Goal: Contribute content: Add original content to the website for others to see

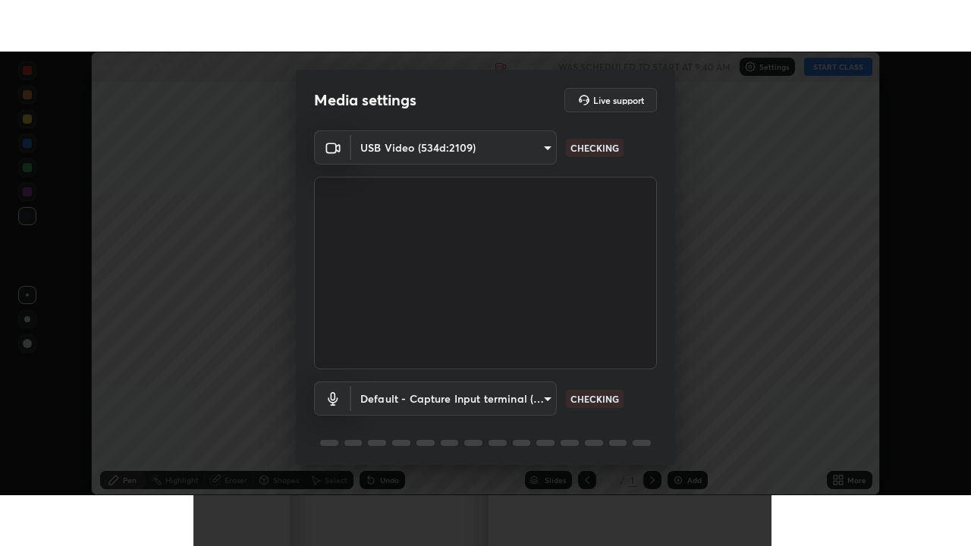
scroll to position [54, 0]
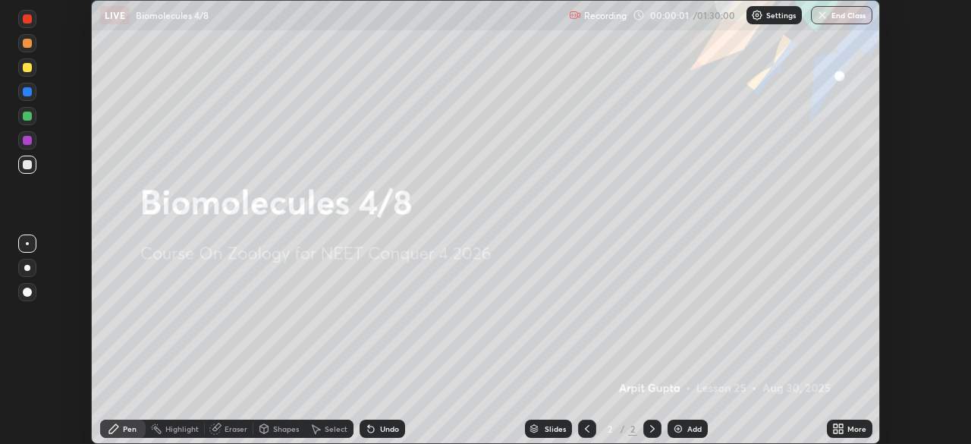
click at [372, 433] on icon at bounding box center [371, 428] width 12 height 12
click at [378, 420] on div "Undo" at bounding box center [381, 428] width 45 height 18
click at [833, 428] on icon at bounding box center [838, 428] width 12 height 12
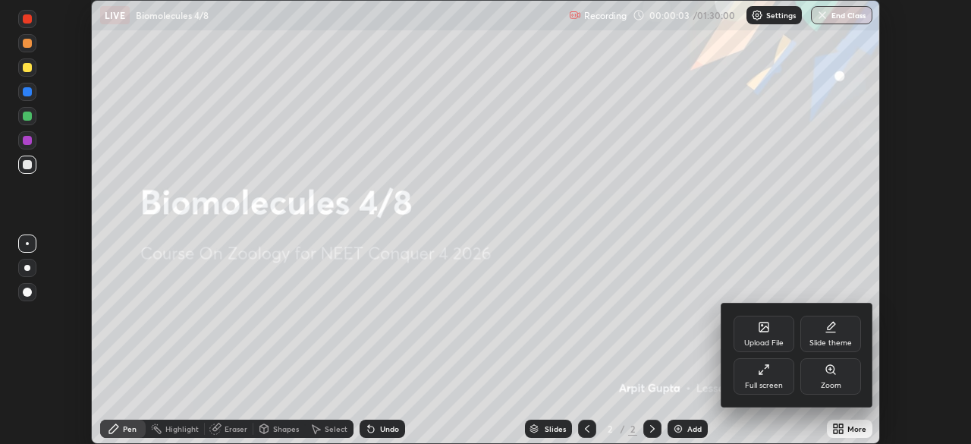
click at [765, 377] on div "Full screen" at bounding box center [763, 376] width 61 height 36
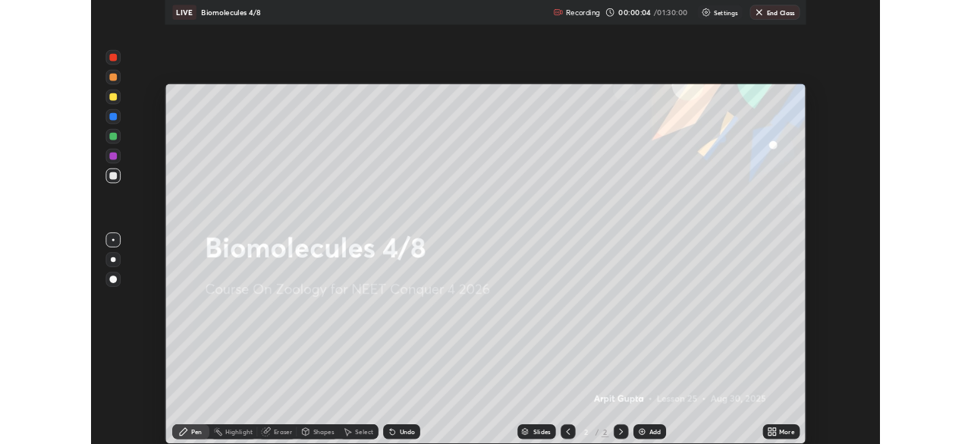
scroll to position [546, 971]
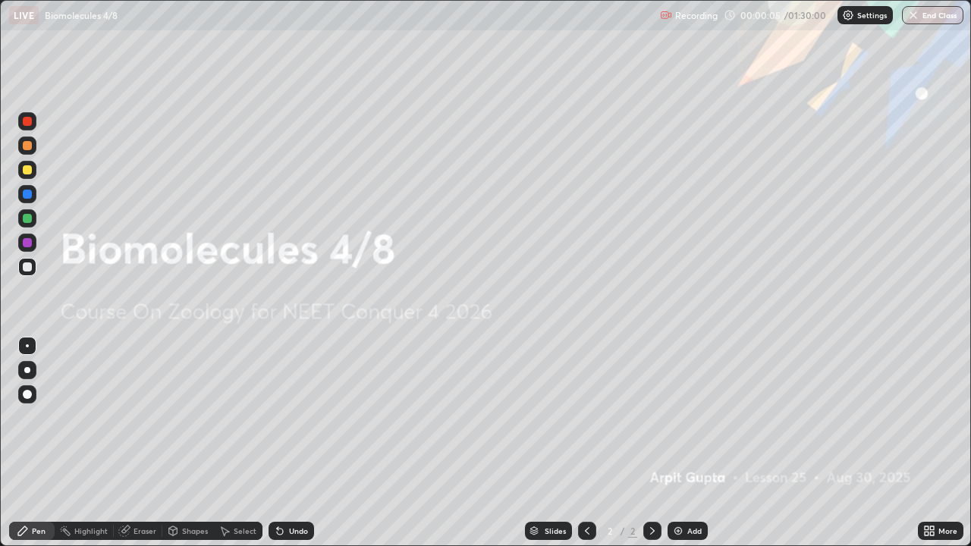
click at [929, 443] on icon at bounding box center [929, 531] width 12 height 12
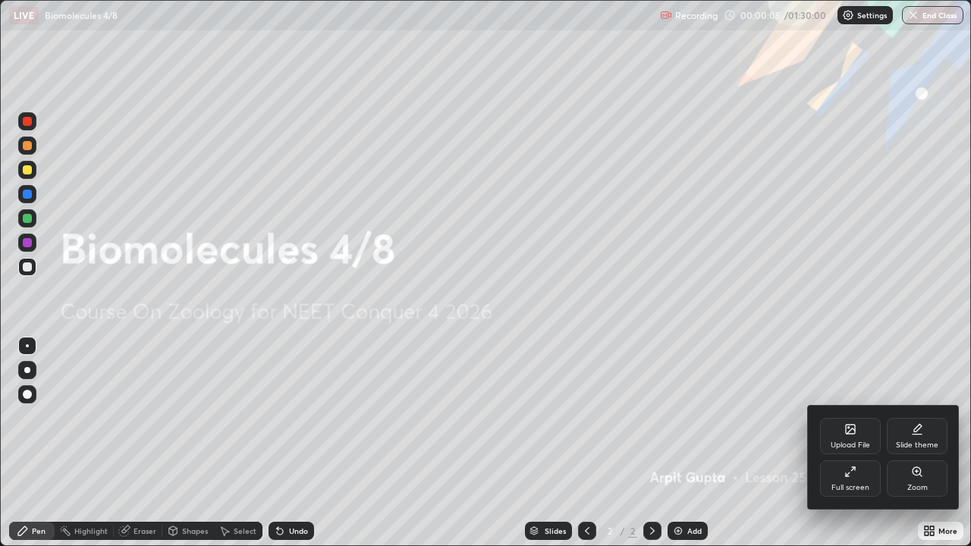
click at [850, 443] on div "Upload File" at bounding box center [849, 445] width 39 height 8
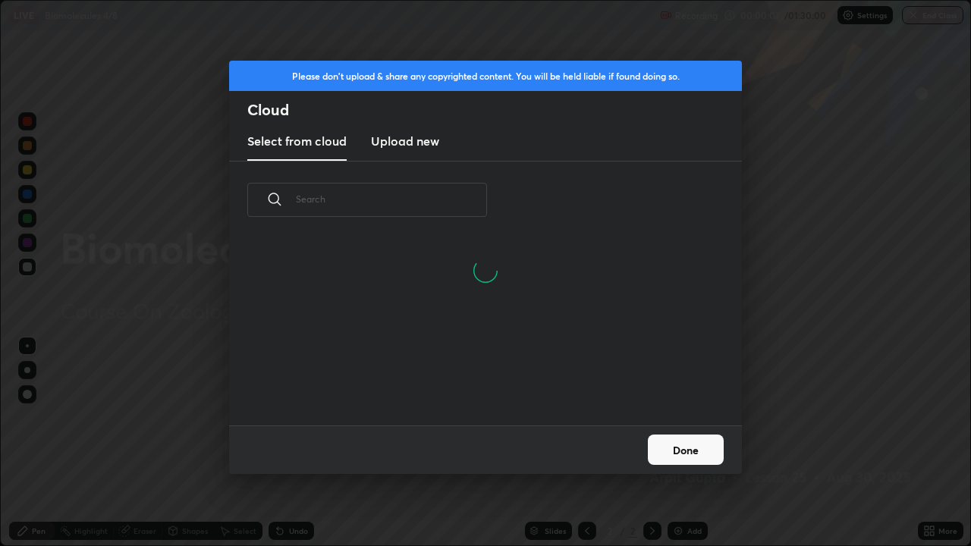
click at [399, 135] on h3 "Upload new" at bounding box center [405, 141] width 68 height 18
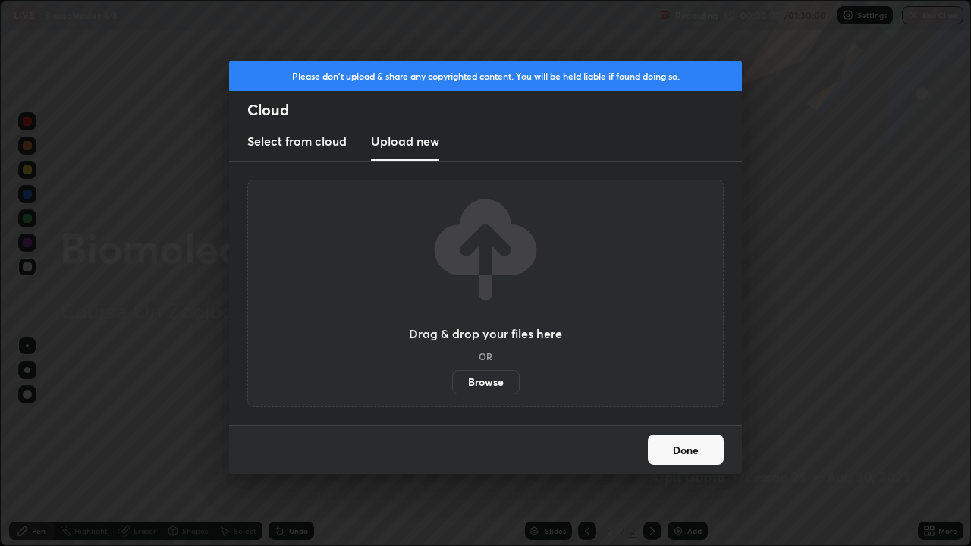
click at [487, 382] on label "Browse" at bounding box center [485, 382] width 67 height 24
click at [452, 382] on input "Browse" at bounding box center [452, 382] width 0 height 24
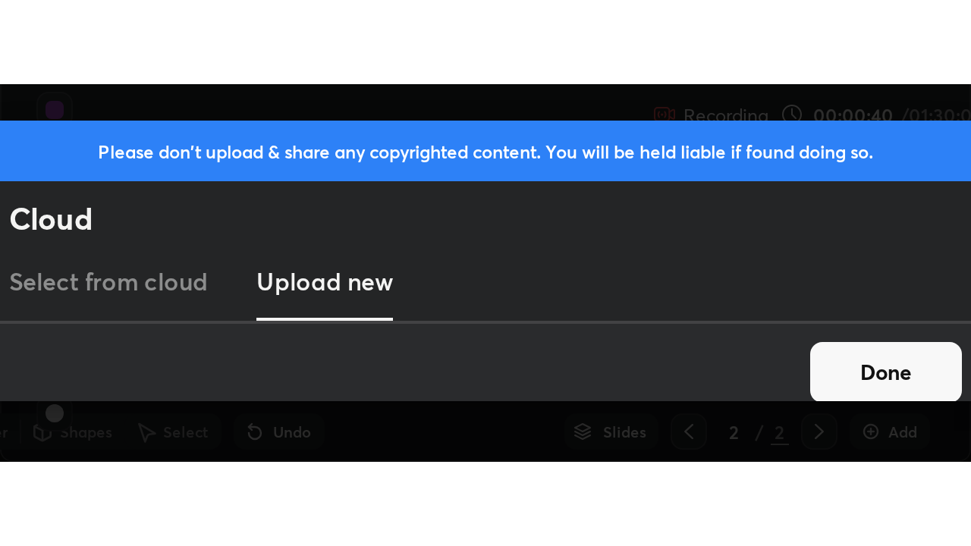
scroll to position [444, 971]
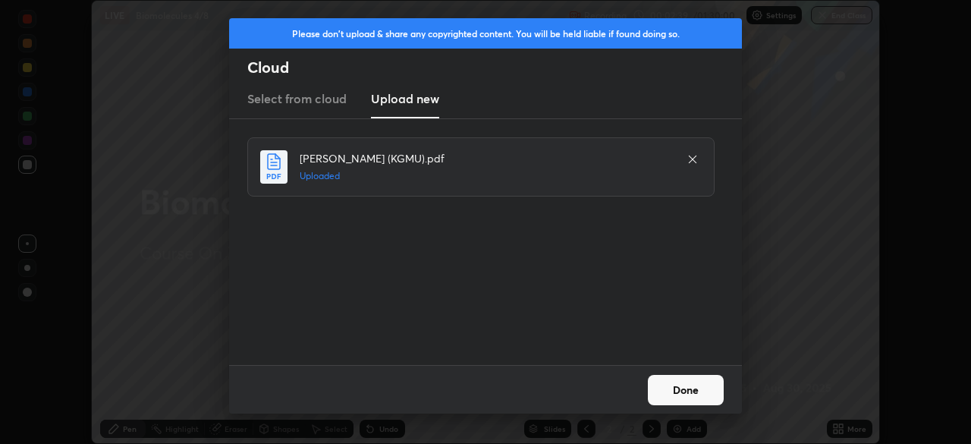
click at [676, 394] on button "Done" at bounding box center [686, 390] width 76 height 30
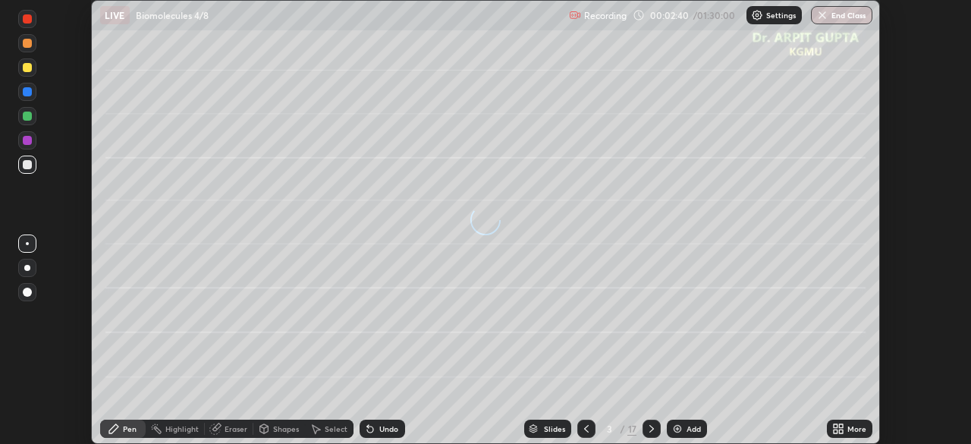
click at [580, 430] on icon at bounding box center [586, 428] width 12 height 12
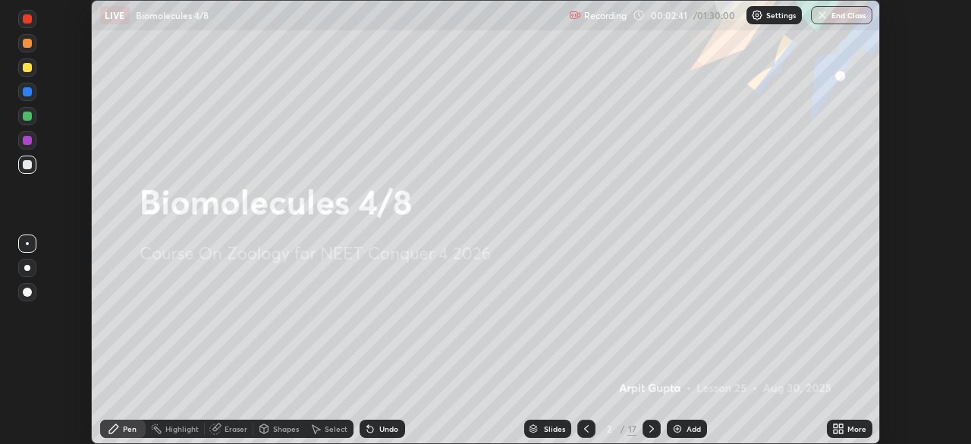
click at [840, 428] on icon at bounding box center [838, 428] width 12 height 12
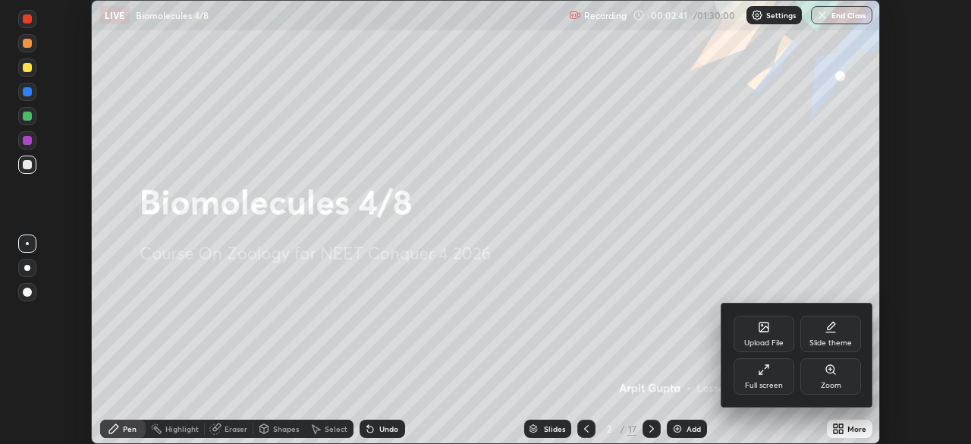
click at [761, 378] on div "Full screen" at bounding box center [763, 376] width 61 height 36
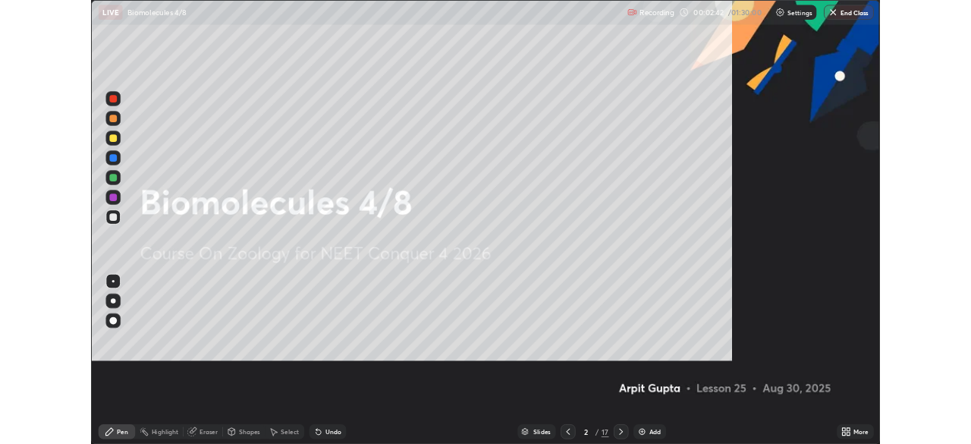
scroll to position [546, 971]
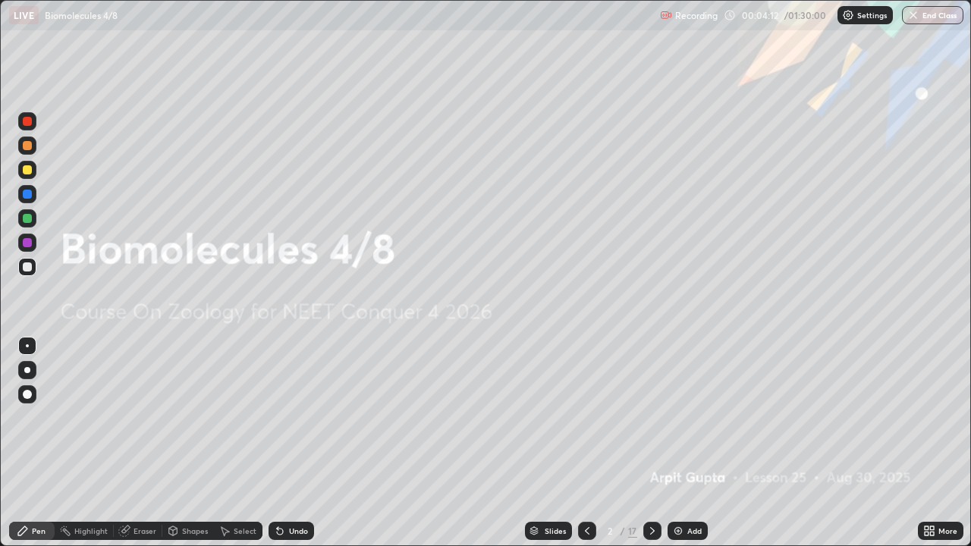
click at [652, 443] on div at bounding box center [652, 531] width 18 height 18
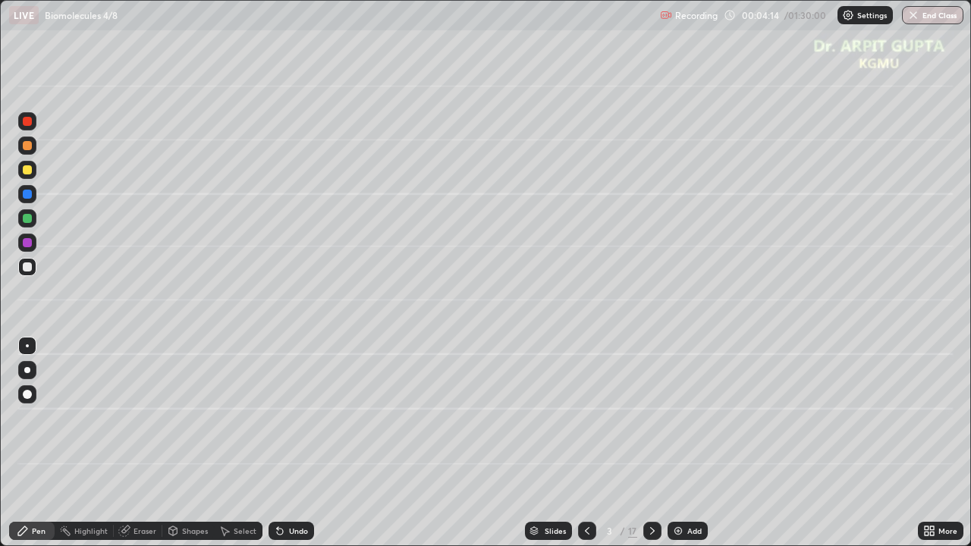
click at [23, 148] on div at bounding box center [27, 145] width 9 height 9
click at [27, 394] on div at bounding box center [27, 394] width 9 height 9
click at [30, 175] on div at bounding box center [27, 170] width 18 height 18
click at [27, 218] on div at bounding box center [27, 218] width 9 height 9
click at [27, 268] on div at bounding box center [27, 266] width 9 height 9
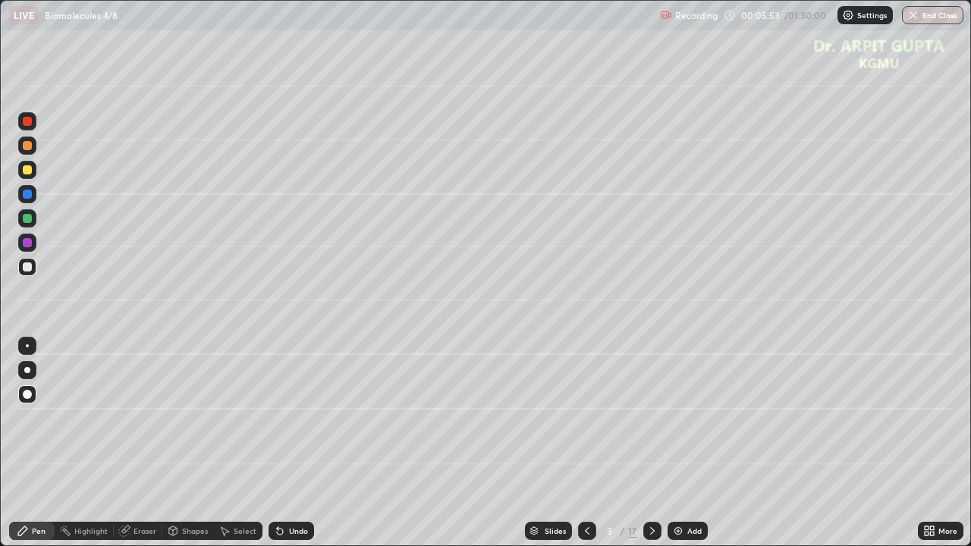
click at [33, 141] on div at bounding box center [27, 145] width 18 height 18
click at [658, 443] on div at bounding box center [652, 531] width 18 height 30
click at [27, 369] on div at bounding box center [27, 370] width 6 height 6
click at [24, 268] on div at bounding box center [27, 266] width 9 height 9
click at [289, 443] on div "Undo" at bounding box center [298, 531] width 19 height 8
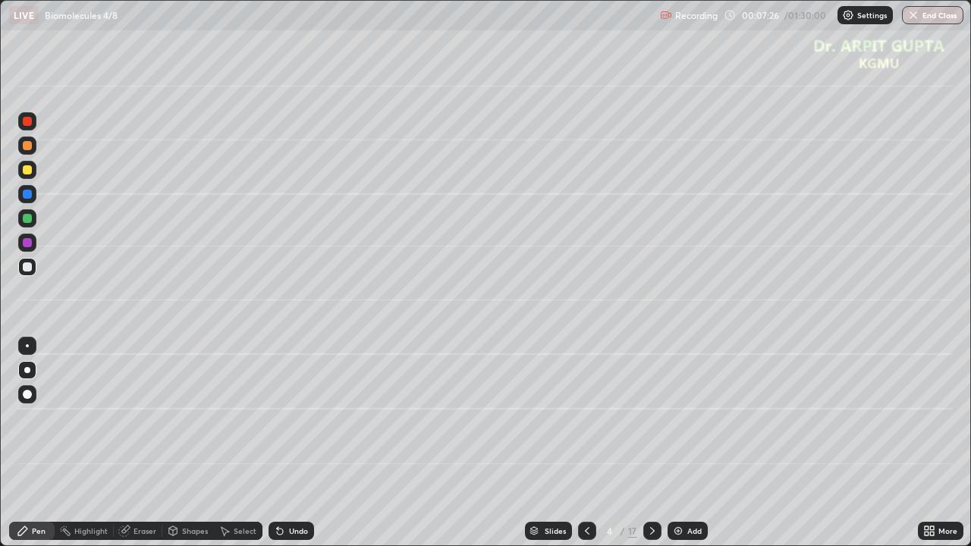
click at [285, 443] on div "Undo" at bounding box center [290, 531] width 45 height 18
click at [28, 172] on div at bounding box center [27, 169] width 9 height 9
click at [29, 220] on div at bounding box center [27, 218] width 9 height 9
click at [24, 201] on div at bounding box center [27, 194] width 18 height 18
click at [24, 143] on div at bounding box center [27, 145] width 9 height 9
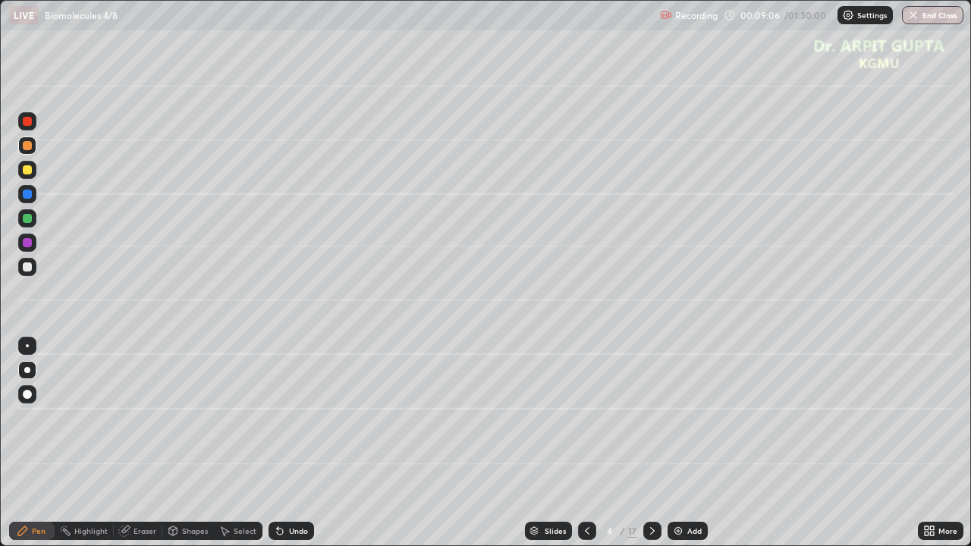
click at [25, 265] on div at bounding box center [27, 266] width 9 height 9
click at [17, 240] on div at bounding box center [27, 243] width 24 height 24
click at [296, 443] on div "Undo" at bounding box center [298, 531] width 19 height 8
click at [276, 443] on icon at bounding box center [280, 531] width 12 height 12
click at [275, 443] on div "Undo" at bounding box center [290, 531] width 45 height 18
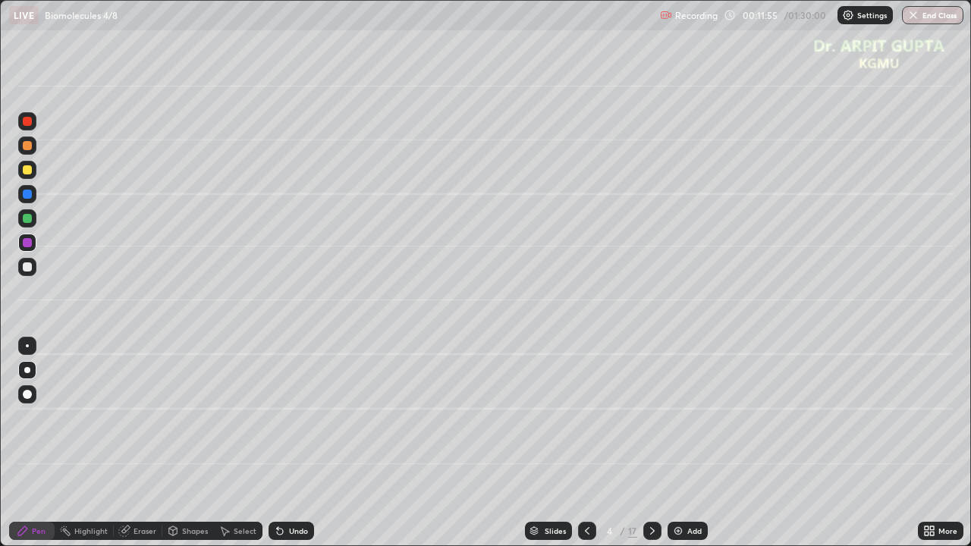
click at [29, 220] on div at bounding box center [27, 218] width 9 height 9
click at [27, 170] on div at bounding box center [27, 169] width 9 height 9
click at [277, 443] on icon at bounding box center [280, 532] width 6 height 6
click at [277, 443] on icon at bounding box center [278, 528] width 2 height 2
click at [275, 443] on icon at bounding box center [280, 531] width 12 height 12
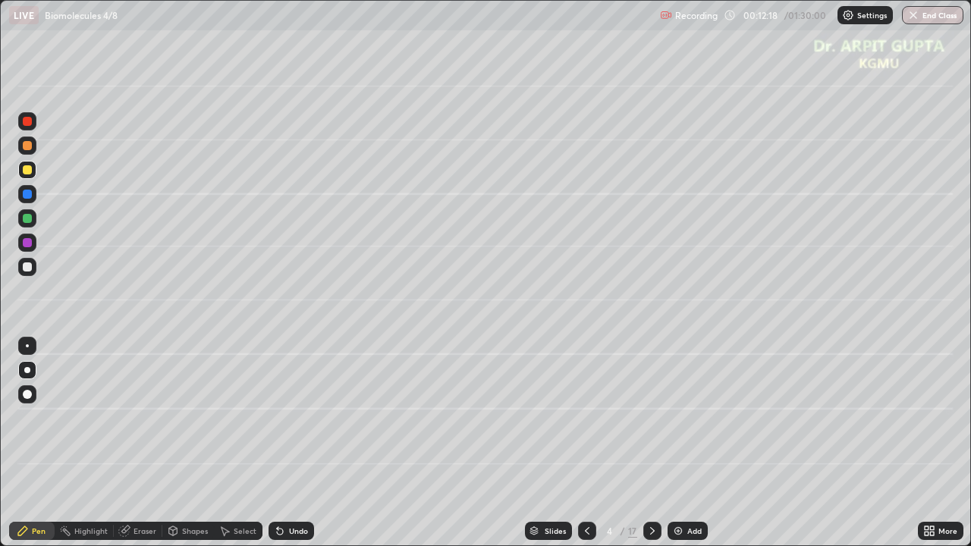
click at [26, 222] on div at bounding box center [27, 218] width 9 height 9
click at [290, 443] on div "Undo" at bounding box center [298, 531] width 19 height 8
click at [652, 443] on icon at bounding box center [652, 531] width 12 height 12
click at [28, 172] on div at bounding box center [27, 169] width 9 height 9
click at [27, 268] on div at bounding box center [27, 266] width 9 height 9
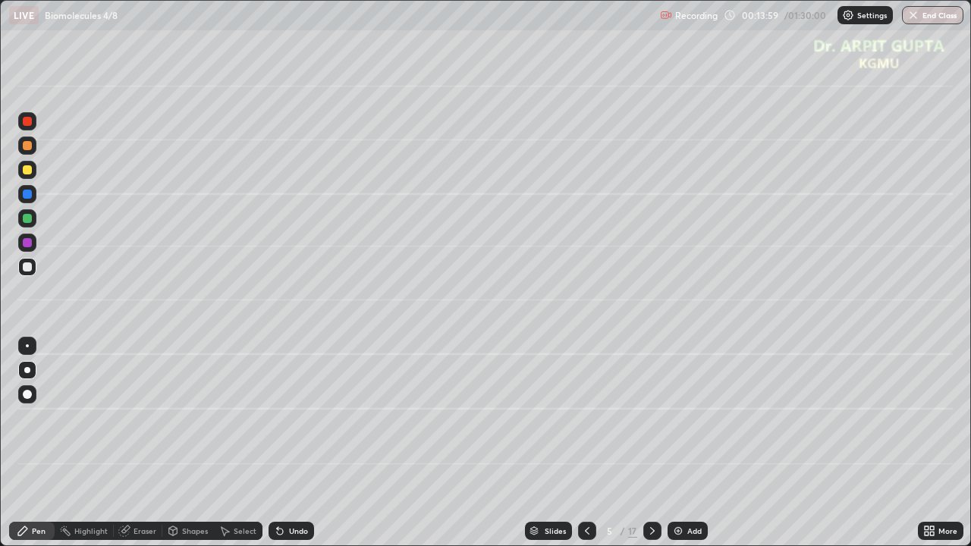
click at [27, 218] on div at bounding box center [27, 218] width 9 height 9
click at [30, 271] on div at bounding box center [27, 267] width 18 height 18
click at [27, 150] on div at bounding box center [27, 145] width 18 height 18
click at [27, 268] on div at bounding box center [27, 266] width 9 height 9
click at [29, 269] on div at bounding box center [27, 266] width 9 height 9
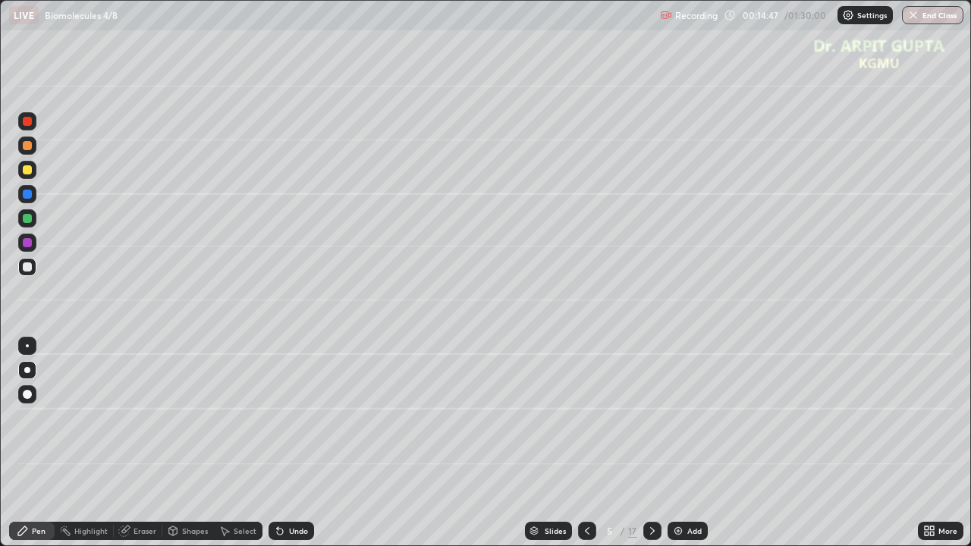
click at [27, 170] on div at bounding box center [27, 169] width 9 height 9
click at [26, 221] on div at bounding box center [27, 218] width 9 height 9
click at [30, 144] on div at bounding box center [27, 145] width 9 height 9
click at [300, 443] on div "Undo" at bounding box center [290, 531] width 45 height 18
click at [24, 243] on div at bounding box center [27, 242] width 9 height 9
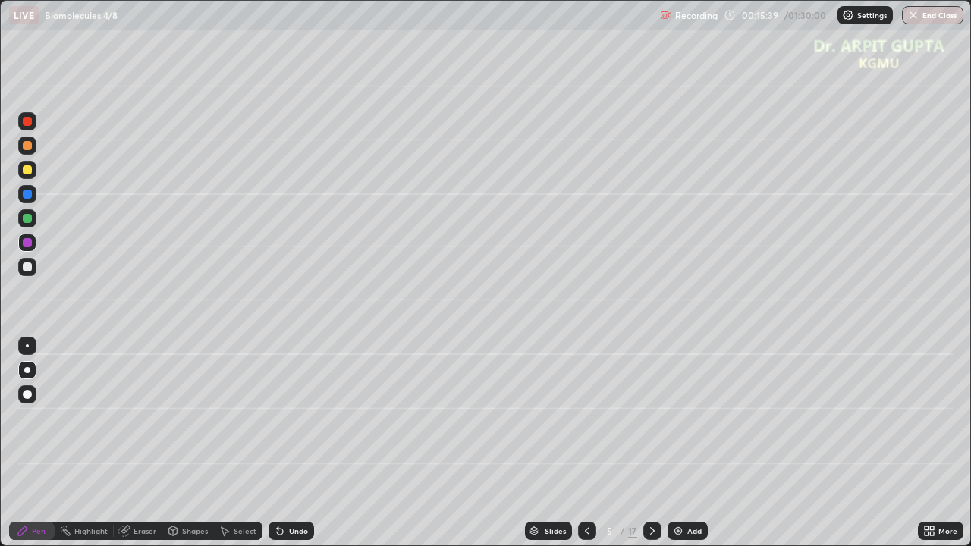
click at [26, 394] on div at bounding box center [27, 394] width 9 height 9
click at [21, 268] on div at bounding box center [27, 267] width 18 height 18
click at [24, 372] on div at bounding box center [27, 370] width 6 height 6
click at [24, 170] on div at bounding box center [27, 169] width 9 height 9
click at [589, 443] on icon at bounding box center [587, 531] width 12 height 12
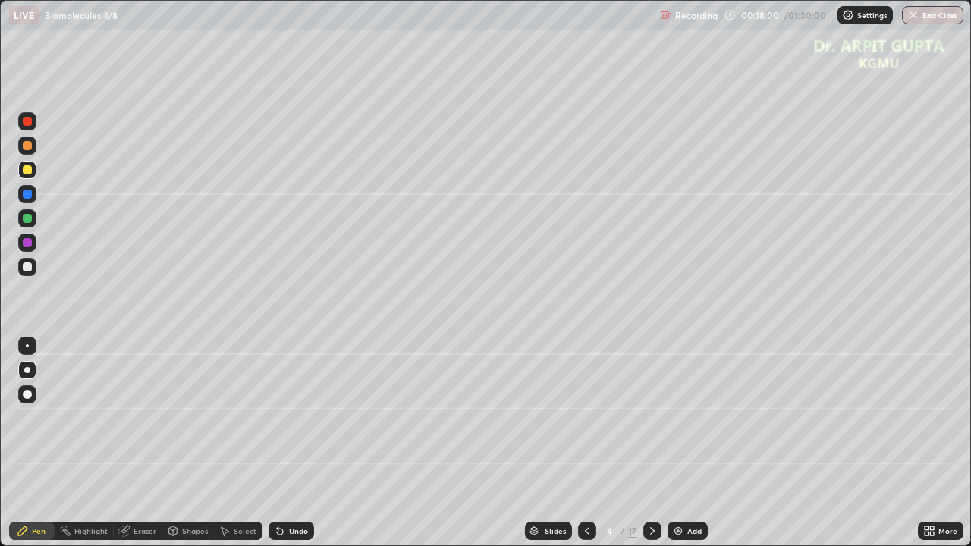
click at [653, 443] on icon at bounding box center [652, 531] width 12 height 12
click at [649, 443] on icon at bounding box center [652, 531] width 12 height 12
click at [30, 169] on div at bounding box center [27, 169] width 9 height 9
click at [30, 396] on div at bounding box center [27, 394] width 9 height 9
click at [30, 271] on div at bounding box center [27, 267] width 18 height 18
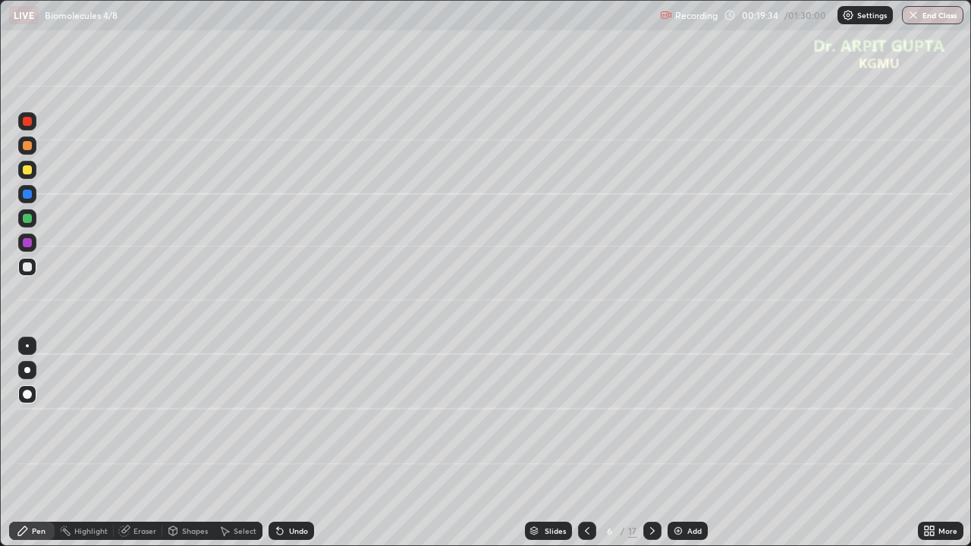
click at [30, 268] on div at bounding box center [27, 266] width 9 height 9
click at [26, 224] on div at bounding box center [27, 218] width 18 height 18
click at [29, 370] on div at bounding box center [27, 370] width 6 height 6
click at [24, 268] on div at bounding box center [27, 266] width 9 height 9
click at [27, 174] on div at bounding box center [27, 170] width 18 height 18
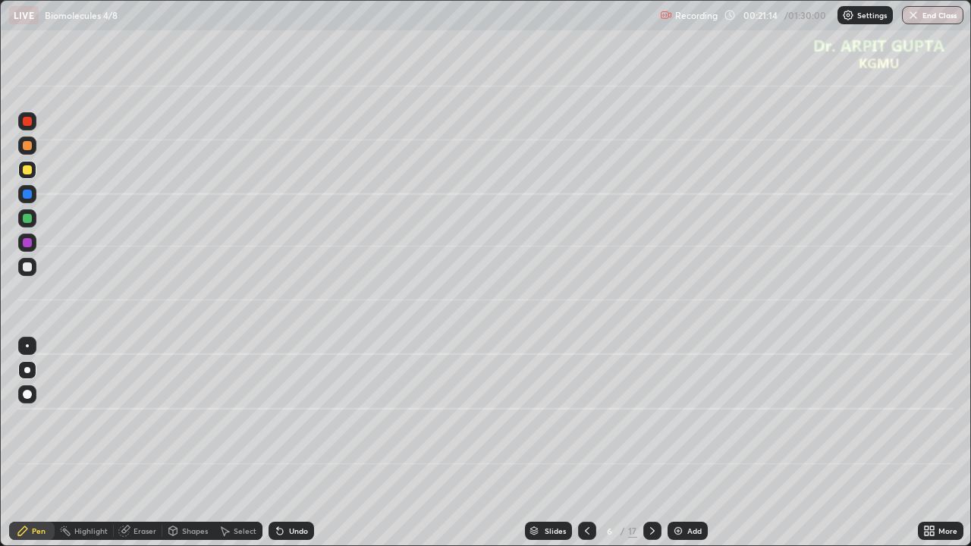
click at [275, 443] on icon at bounding box center [280, 531] width 12 height 12
click at [274, 443] on icon at bounding box center [280, 531] width 12 height 12
click at [294, 443] on div "Undo" at bounding box center [298, 531] width 19 height 8
click at [296, 443] on div "Undo" at bounding box center [298, 531] width 19 height 8
click at [300, 443] on div "Undo" at bounding box center [290, 531] width 45 height 18
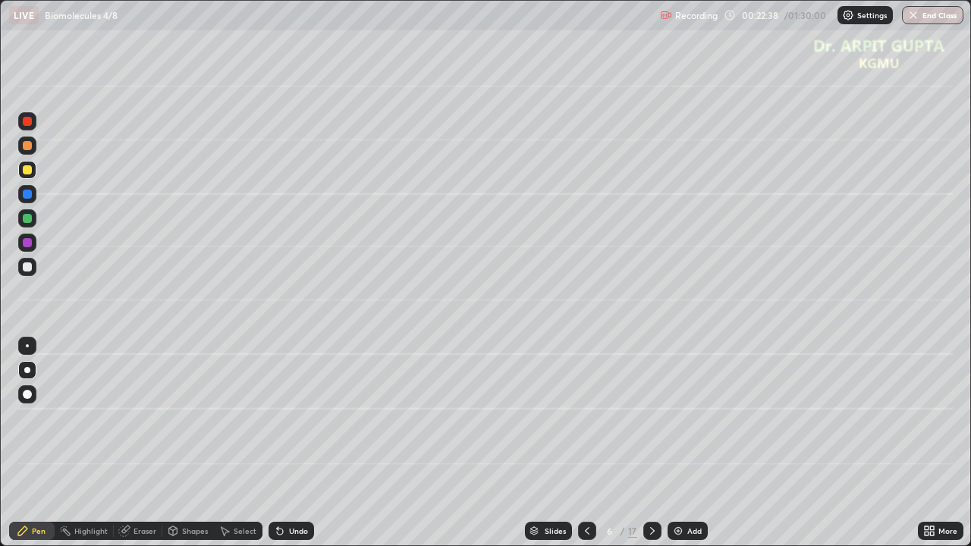
click at [297, 443] on div "Undo" at bounding box center [290, 531] width 45 height 18
click at [295, 443] on div "Undo" at bounding box center [290, 531] width 45 height 18
click at [296, 443] on div "Undo" at bounding box center [290, 531] width 45 height 18
click at [300, 443] on div "Undo" at bounding box center [290, 531] width 45 height 18
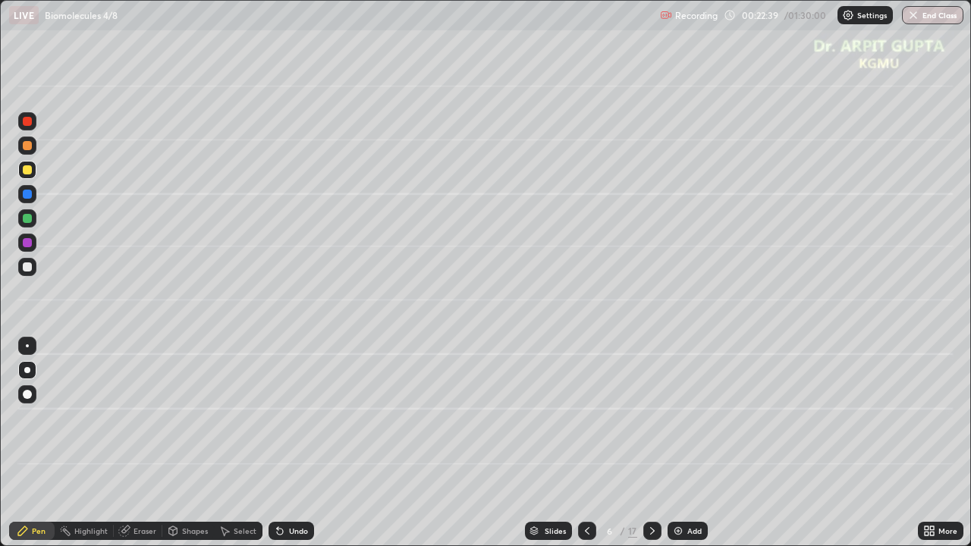
click at [300, 443] on div "Undo" at bounding box center [290, 531] width 45 height 18
click at [302, 443] on div "Undo" at bounding box center [290, 531] width 45 height 18
click at [303, 443] on div "Undo" at bounding box center [290, 531] width 45 height 18
click at [291, 443] on div "Undo" at bounding box center [290, 531] width 45 height 18
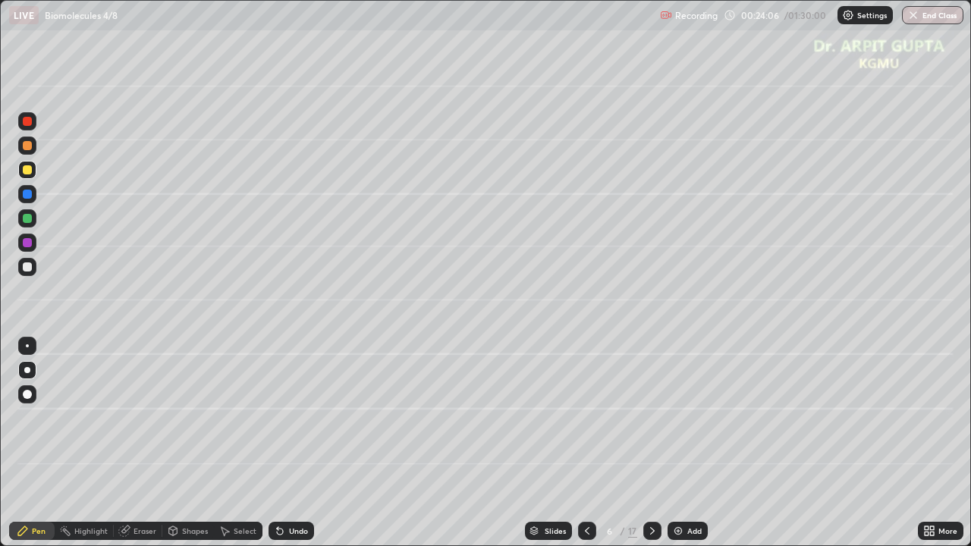
click at [955, 443] on div "More" at bounding box center [940, 531] width 45 height 18
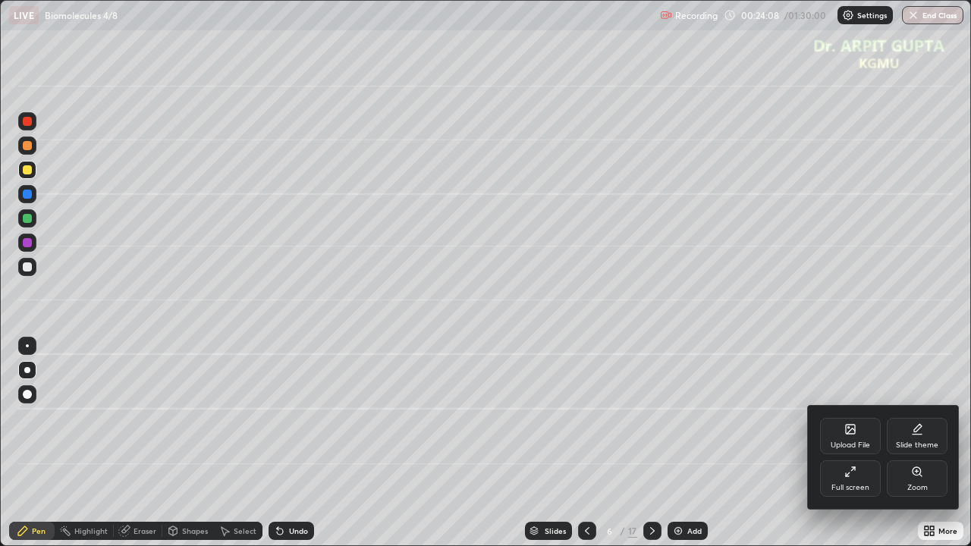
click at [970, 443] on div at bounding box center [485, 273] width 971 height 546
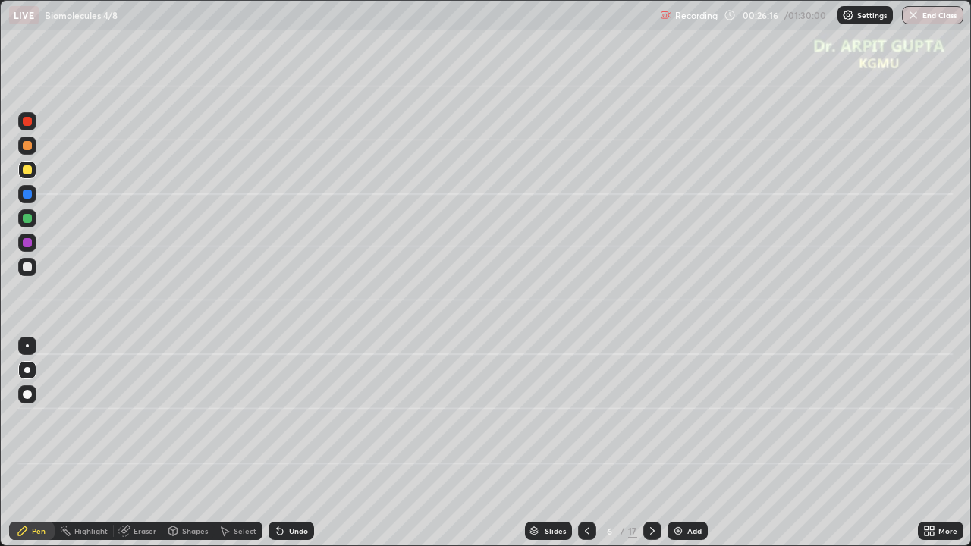
click at [275, 443] on icon at bounding box center [280, 531] width 12 height 12
click at [276, 443] on div "Undo" at bounding box center [290, 531] width 45 height 18
click at [291, 443] on div "Undo" at bounding box center [298, 531] width 19 height 8
click at [289, 443] on div "Undo" at bounding box center [298, 531] width 19 height 8
click at [150, 443] on div "Eraser" at bounding box center [144, 531] width 23 height 8
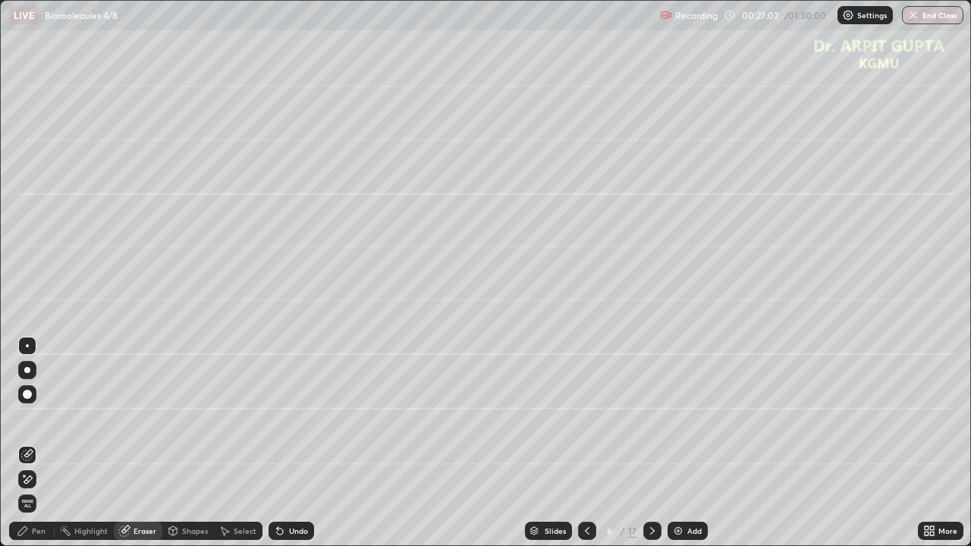
click at [38, 443] on div "Pen" at bounding box center [39, 531] width 14 height 8
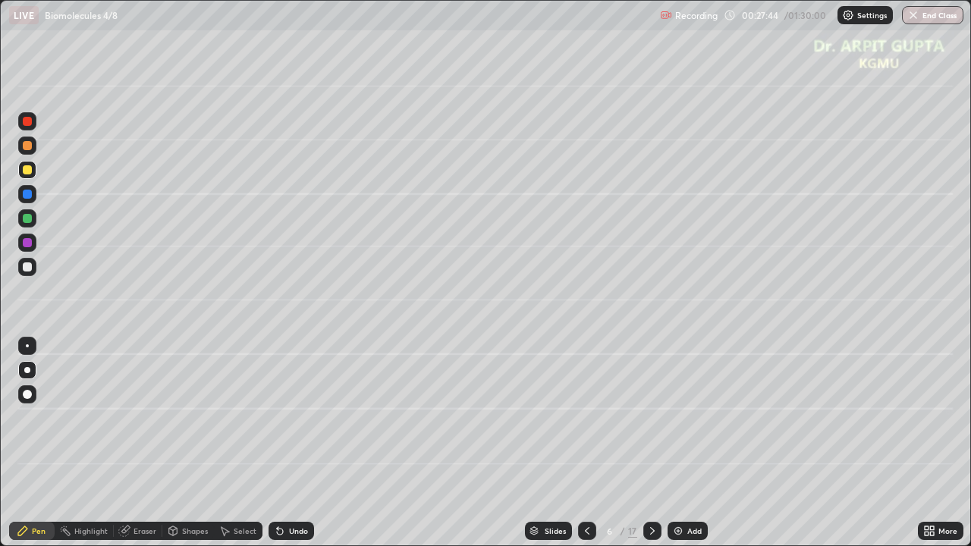
click at [925, 443] on icon at bounding box center [926, 534] width 4 height 4
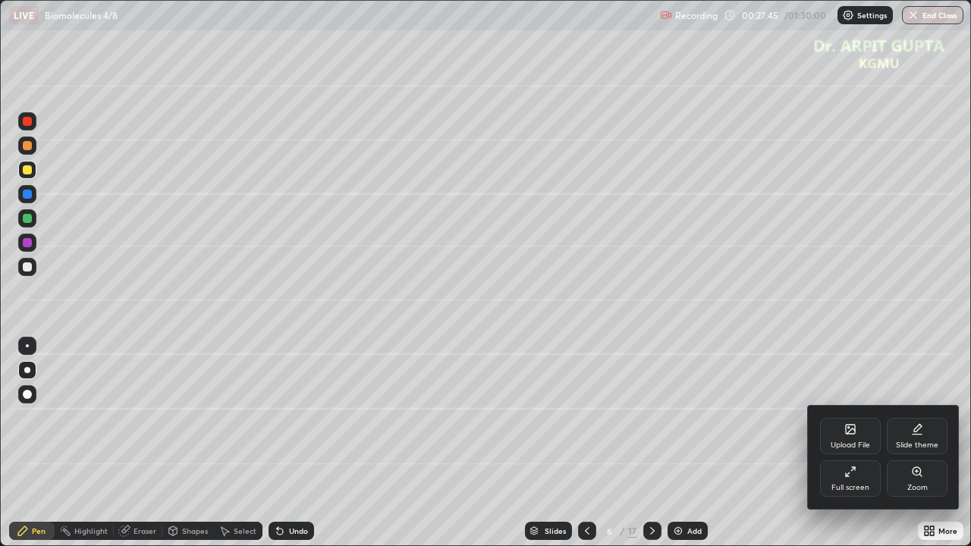
click at [851, 443] on icon at bounding box center [850, 472] width 12 height 12
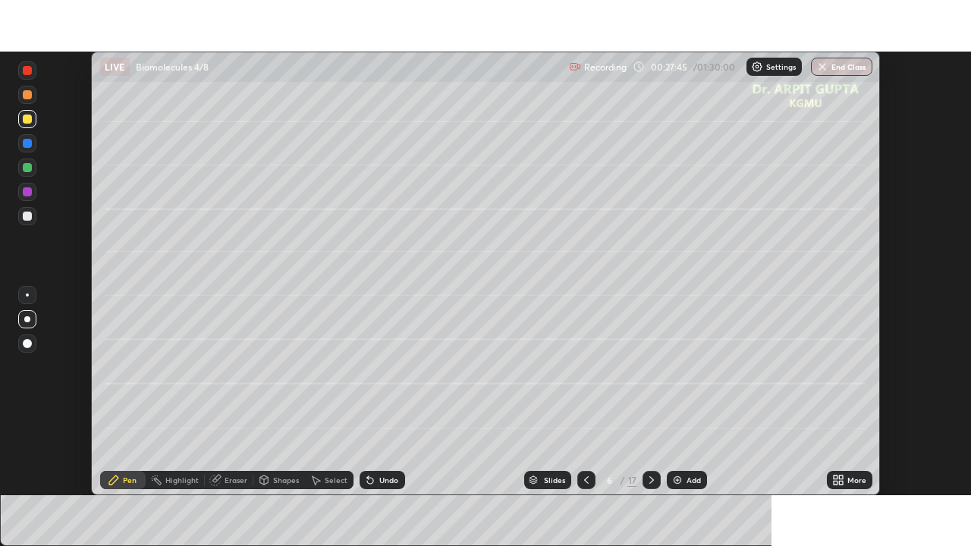
scroll to position [75384, 74858]
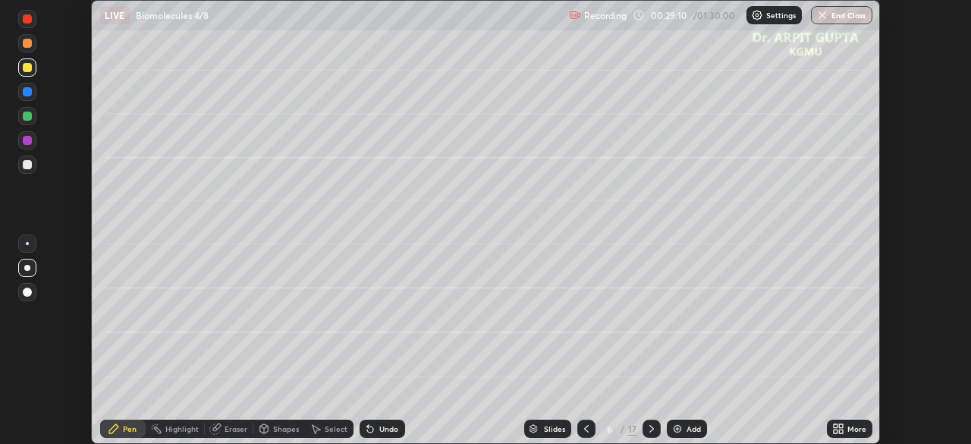
click at [836, 429] on icon at bounding box center [838, 428] width 12 height 12
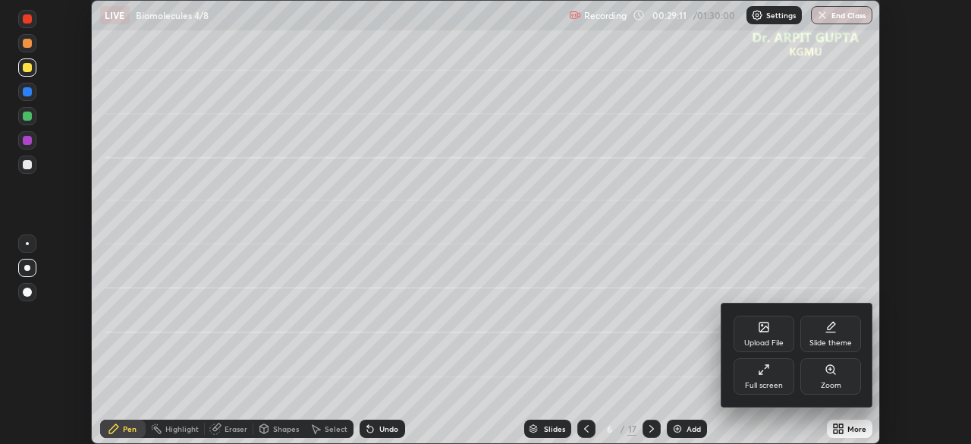
click at [768, 384] on div "Full screen" at bounding box center [764, 385] width 38 height 8
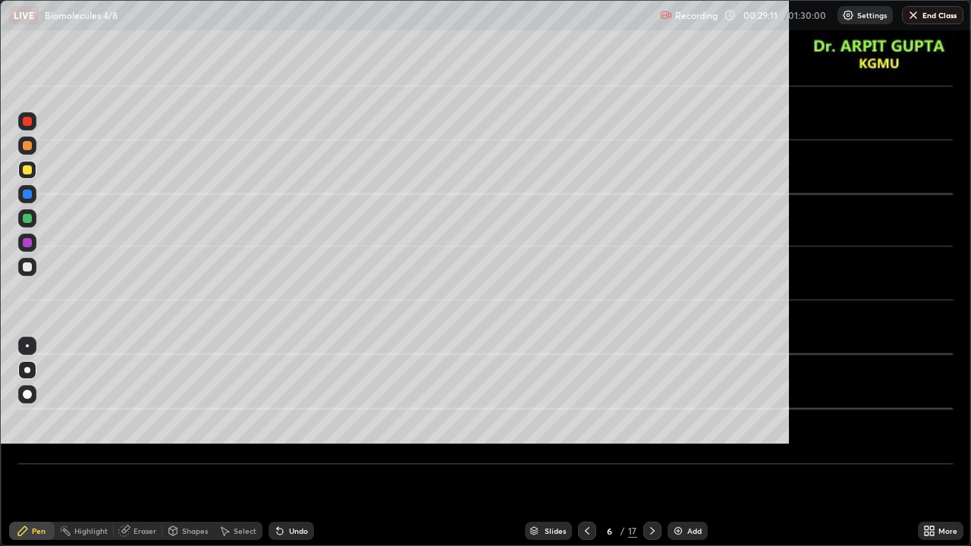
scroll to position [546, 971]
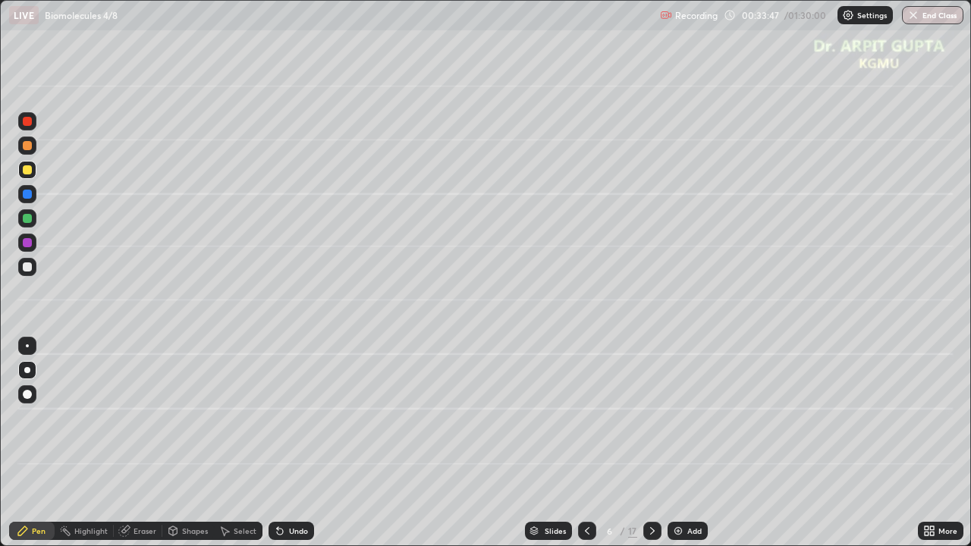
click at [654, 443] on icon at bounding box center [652, 531] width 12 height 12
click at [18, 393] on div at bounding box center [27, 394] width 18 height 18
click at [30, 144] on div at bounding box center [27, 145] width 9 height 9
click at [27, 274] on div at bounding box center [27, 267] width 18 height 18
click at [36, 175] on div at bounding box center [27, 170] width 24 height 24
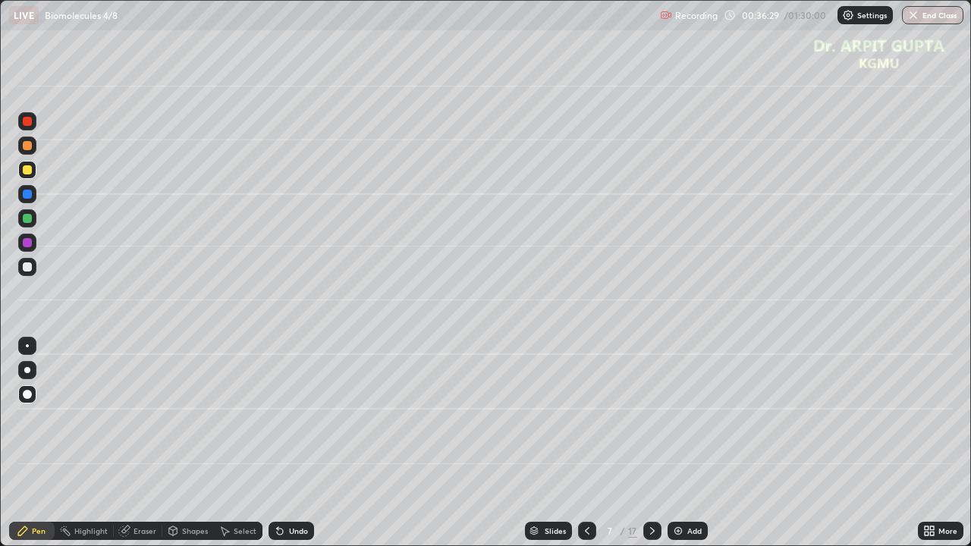
click at [43, 373] on div "Erase all" at bounding box center [27, 272] width 36 height 485
click at [35, 367] on div at bounding box center [27, 370] width 18 height 18
click at [290, 443] on div "Undo" at bounding box center [298, 531] width 19 height 8
click at [294, 443] on div "Undo" at bounding box center [290, 531] width 45 height 18
click at [288, 443] on div "Undo" at bounding box center [290, 531] width 45 height 18
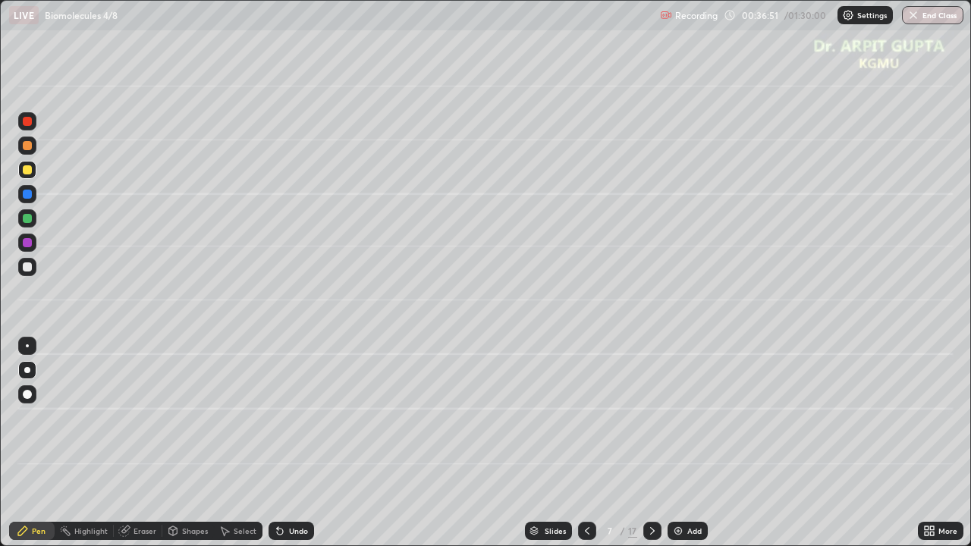
click at [283, 443] on icon at bounding box center [280, 531] width 12 height 12
click at [290, 443] on div "Undo" at bounding box center [298, 531] width 19 height 8
click at [289, 443] on div "Undo" at bounding box center [298, 531] width 19 height 8
click at [292, 443] on div "Undo" at bounding box center [298, 531] width 19 height 8
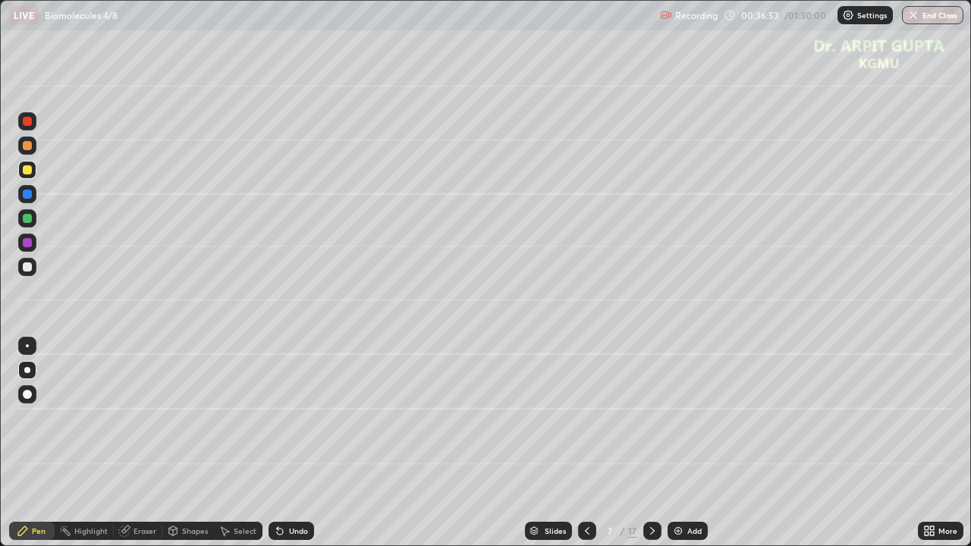
click at [294, 443] on div "Undo" at bounding box center [298, 531] width 19 height 8
click at [296, 443] on div "Undo" at bounding box center [290, 531] width 45 height 18
click at [279, 443] on icon at bounding box center [280, 532] width 6 height 6
click at [278, 443] on icon at bounding box center [280, 532] width 6 height 6
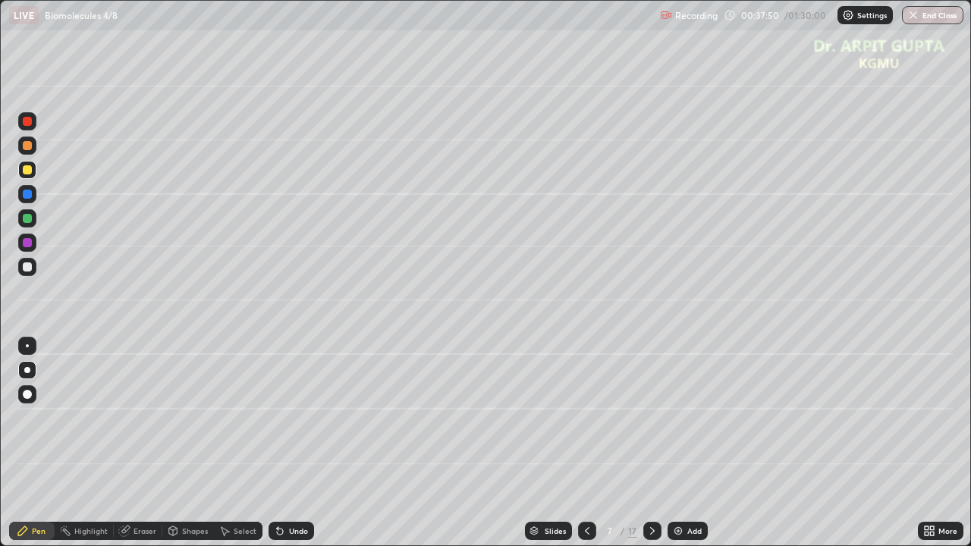
click at [278, 443] on icon at bounding box center [280, 532] width 6 height 6
click at [280, 443] on div "Undo" at bounding box center [290, 531] width 45 height 18
click at [279, 443] on icon at bounding box center [280, 531] width 12 height 12
click at [287, 443] on div "Undo" at bounding box center [290, 531] width 45 height 18
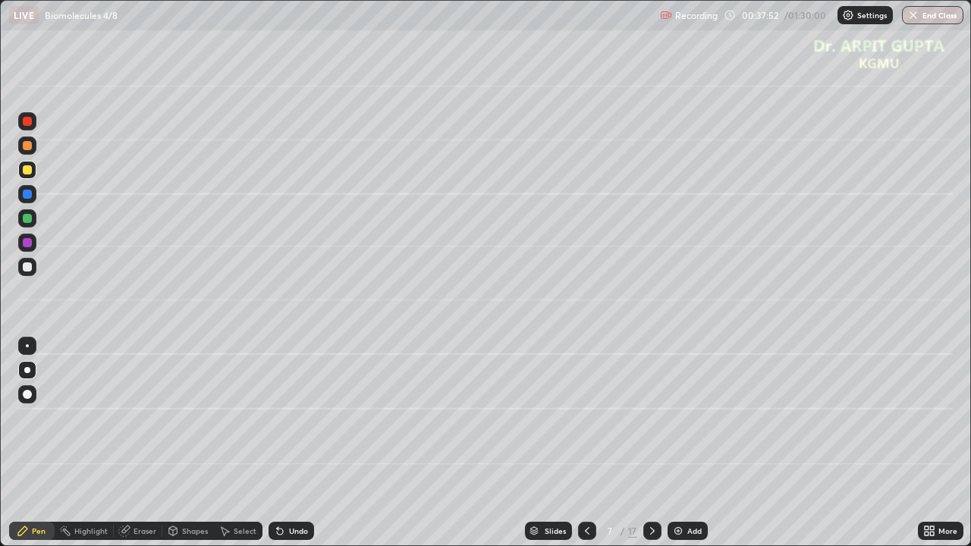
click at [289, 443] on div "Undo" at bounding box center [290, 531] width 45 height 18
click at [290, 443] on div "Undo" at bounding box center [290, 531] width 45 height 18
click at [291, 443] on div "Undo" at bounding box center [290, 531] width 45 height 18
click at [301, 443] on div "Undo" at bounding box center [290, 531] width 45 height 18
click at [278, 443] on icon at bounding box center [280, 532] width 6 height 6
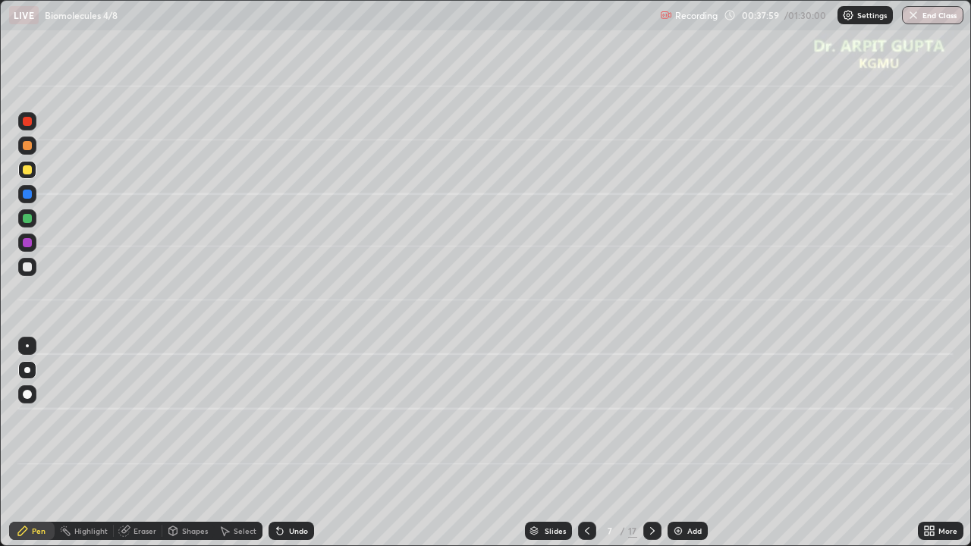
click at [28, 221] on div at bounding box center [27, 218] width 9 height 9
click at [20, 173] on div at bounding box center [27, 170] width 18 height 18
click at [27, 218] on div at bounding box center [27, 218] width 9 height 9
click at [31, 248] on div at bounding box center [27, 243] width 18 height 18
click at [650, 443] on icon at bounding box center [652, 531] width 5 height 8
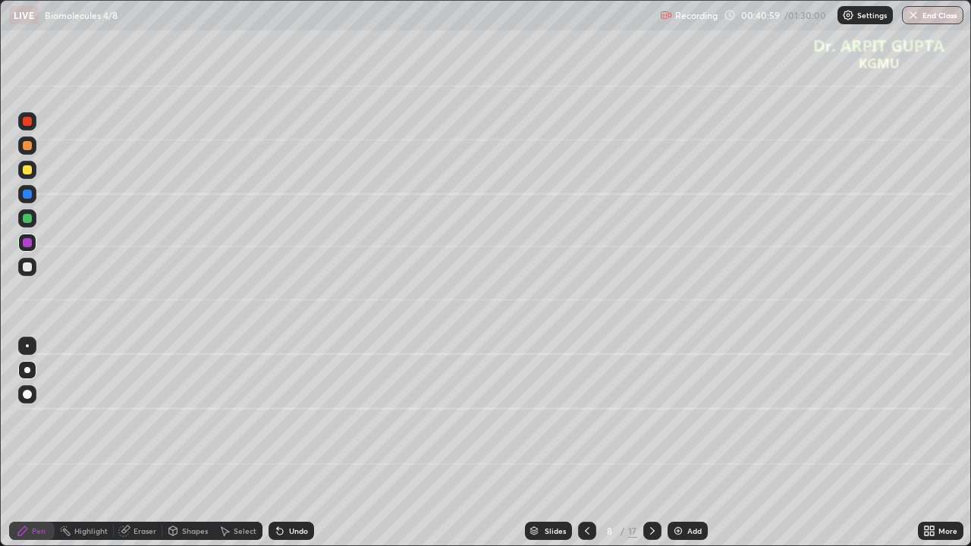
click at [30, 153] on div at bounding box center [27, 145] width 18 height 18
click at [27, 397] on div at bounding box center [27, 394] width 9 height 9
click at [581, 443] on icon at bounding box center [587, 531] width 12 height 12
click at [649, 443] on icon at bounding box center [652, 531] width 12 height 12
click at [31, 171] on div at bounding box center [27, 169] width 9 height 9
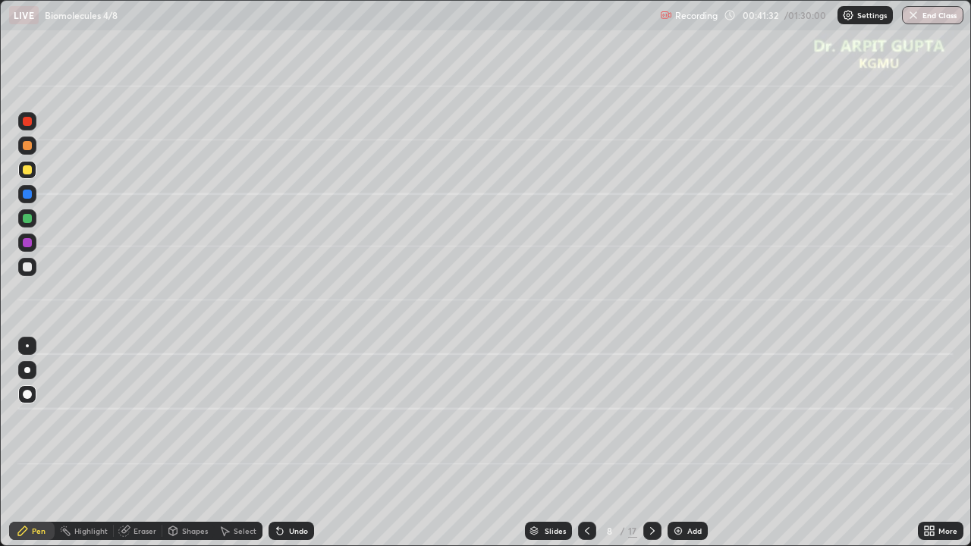
click at [36, 372] on div at bounding box center [27, 370] width 24 height 24
click at [24, 222] on div at bounding box center [27, 218] width 9 height 9
click at [27, 218] on div at bounding box center [27, 218] width 9 height 9
click at [279, 443] on icon at bounding box center [280, 532] width 6 height 6
click at [279, 443] on icon at bounding box center [280, 531] width 12 height 12
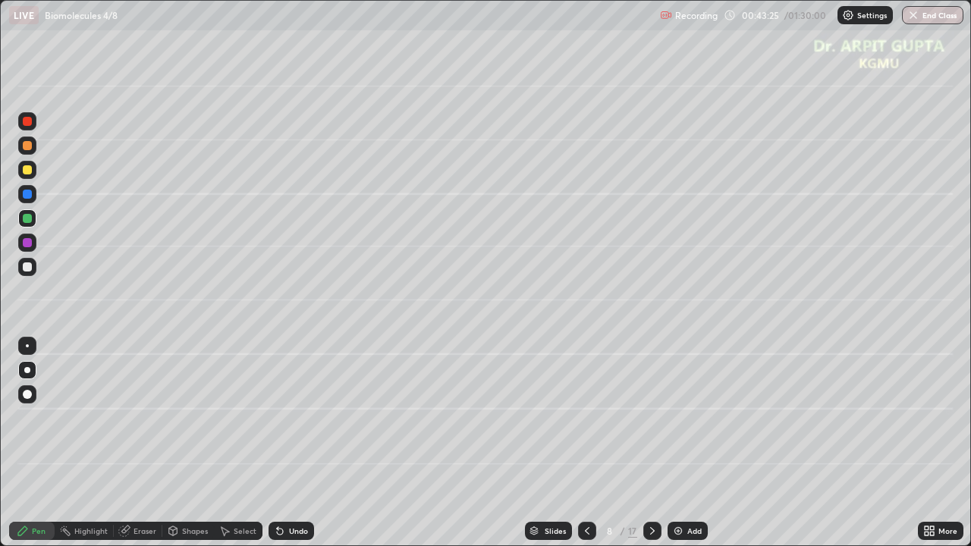
click at [277, 443] on icon at bounding box center [280, 532] width 6 height 6
click at [24, 170] on div at bounding box center [27, 169] width 9 height 9
click at [30, 147] on div at bounding box center [27, 145] width 9 height 9
click at [274, 443] on icon at bounding box center [280, 531] width 12 height 12
click at [278, 443] on icon at bounding box center [280, 531] width 12 height 12
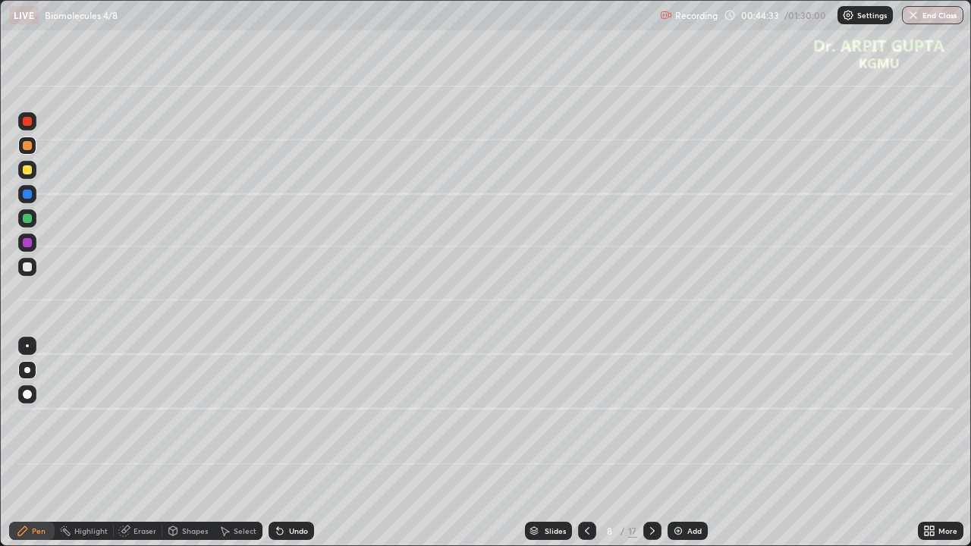
click at [26, 270] on div at bounding box center [27, 266] width 9 height 9
click at [289, 443] on div "Undo" at bounding box center [298, 531] width 19 height 8
click at [277, 443] on icon at bounding box center [280, 532] width 6 height 6
click at [27, 167] on div at bounding box center [27, 169] width 9 height 9
click at [27, 270] on div at bounding box center [27, 266] width 9 height 9
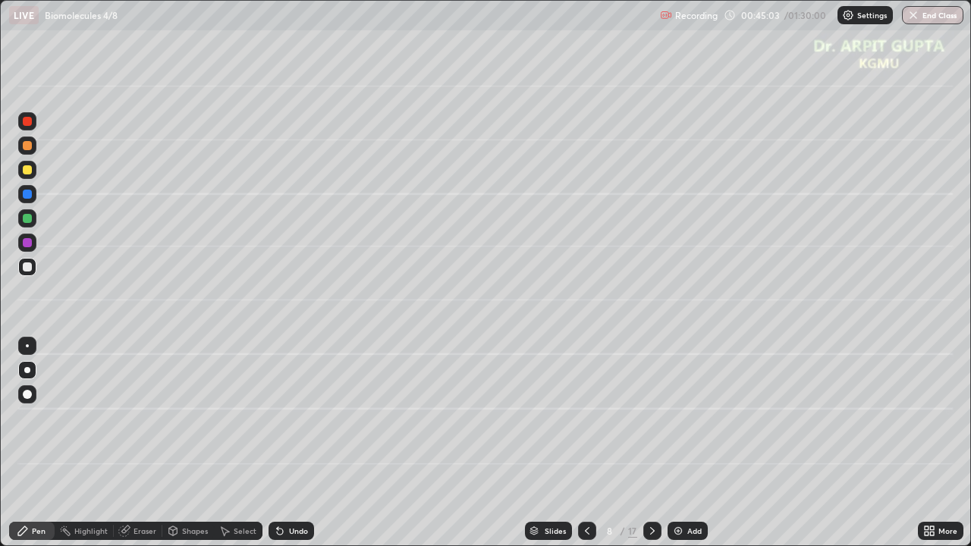
click at [27, 217] on div at bounding box center [27, 218] width 9 height 9
click at [294, 443] on div "Undo" at bounding box center [290, 531] width 45 height 18
click at [28, 244] on div at bounding box center [27, 242] width 9 height 9
click at [29, 263] on div at bounding box center [27, 266] width 9 height 9
click at [285, 443] on div "Undo" at bounding box center [290, 531] width 45 height 18
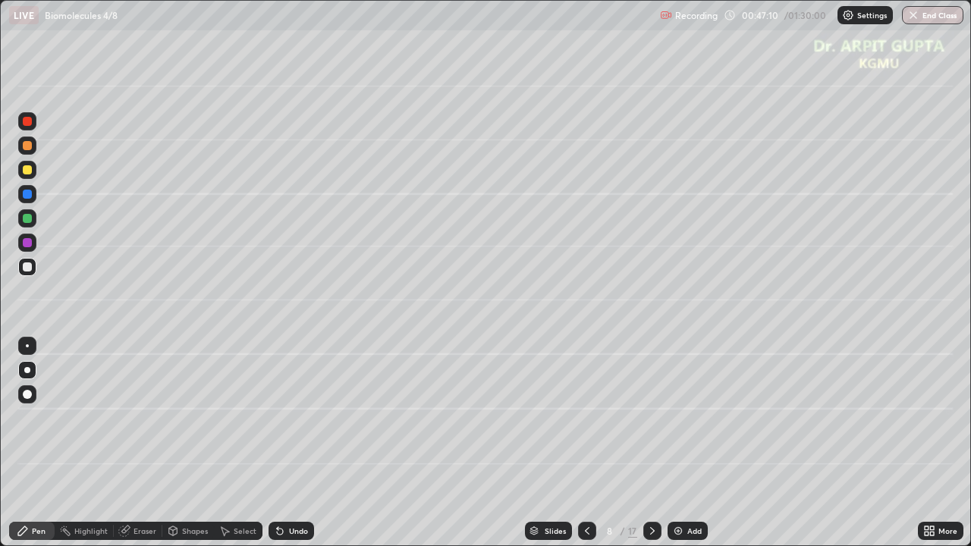
click at [27, 218] on div at bounding box center [27, 218] width 9 height 9
click at [27, 267] on div at bounding box center [27, 266] width 9 height 9
click at [281, 443] on icon at bounding box center [280, 531] width 12 height 12
click at [142, 443] on div "Eraser" at bounding box center [144, 531] width 23 height 8
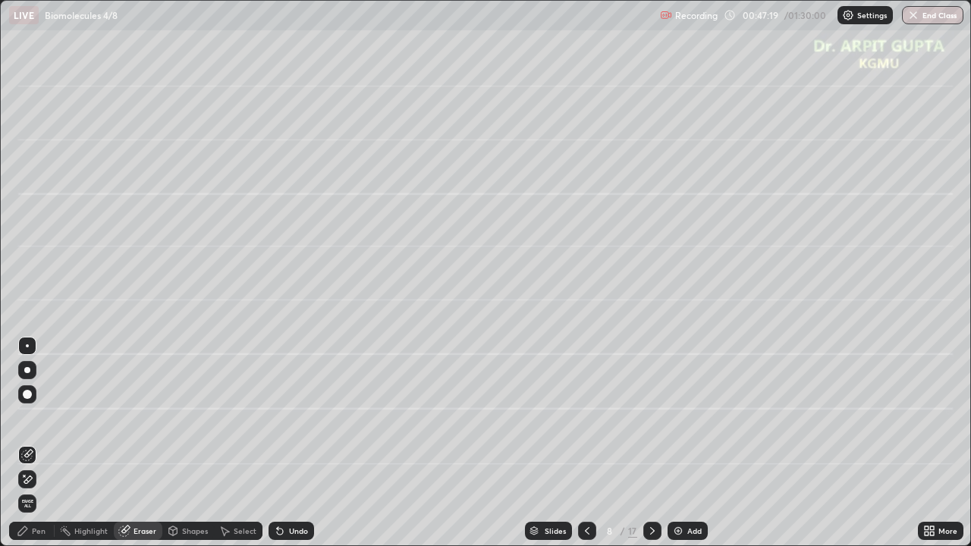
click at [42, 443] on div "Pen" at bounding box center [39, 531] width 14 height 8
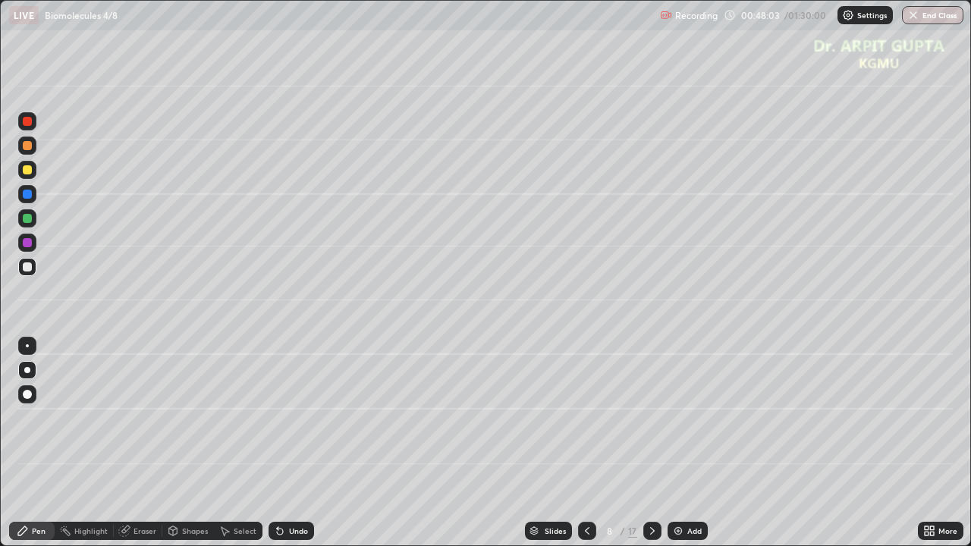
click at [26, 272] on div at bounding box center [27, 267] width 18 height 18
click at [657, 443] on div at bounding box center [652, 531] width 18 height 18
click at [45, 443] on div "Pen" at bounding box center [39, 531] width 14 height 8
click at [28, 147] on div at bounding box center [27, 145] width 9 height 9
click at [30, 271] on div at bounding box center [27, 267] width 18 height 18
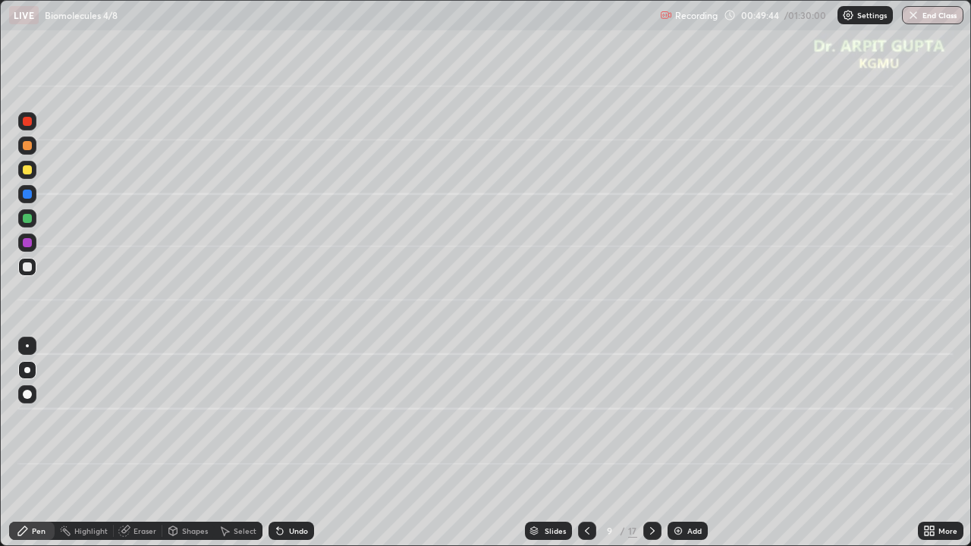
click at [278, 443] on icon at bounding box center [280, 532] width 6 height 6
click at [26, 220] on div at bounding box center [27, 218] width 9 height 9
click at [184, 443] on div "Shapes" at bounding box center [195, 531] width 26 height 8
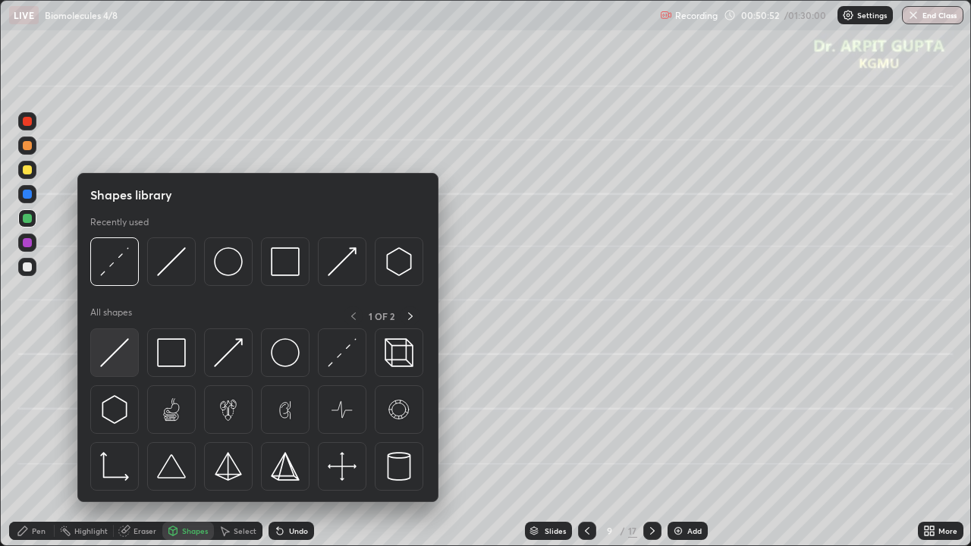
click at [113, 353] on img at bounding box center [114, 352] width 29 height 29
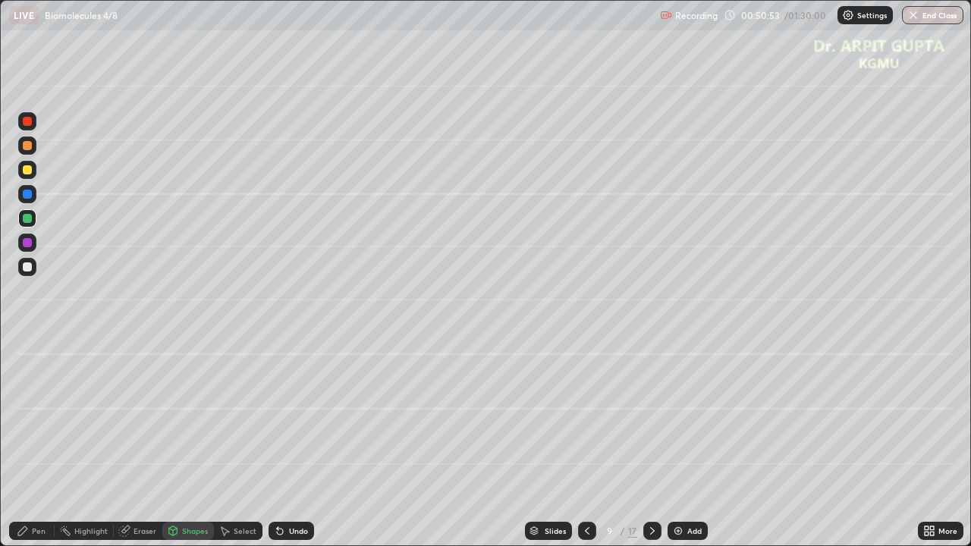
click at [26, 264] on div at bounding box center [27, 266] width 9 height 9
click at [33, 126] on div at bounding box center [27, 121] width 18 height 18
click at [24, 443] on icon at bounding box center [22, 530] width 9 height 9
click at [27, 268] on div at bounding box center [27, 266] width 9 height 9
click at [25, 248] on div at bounding box center [27, 243] width 18 height 18
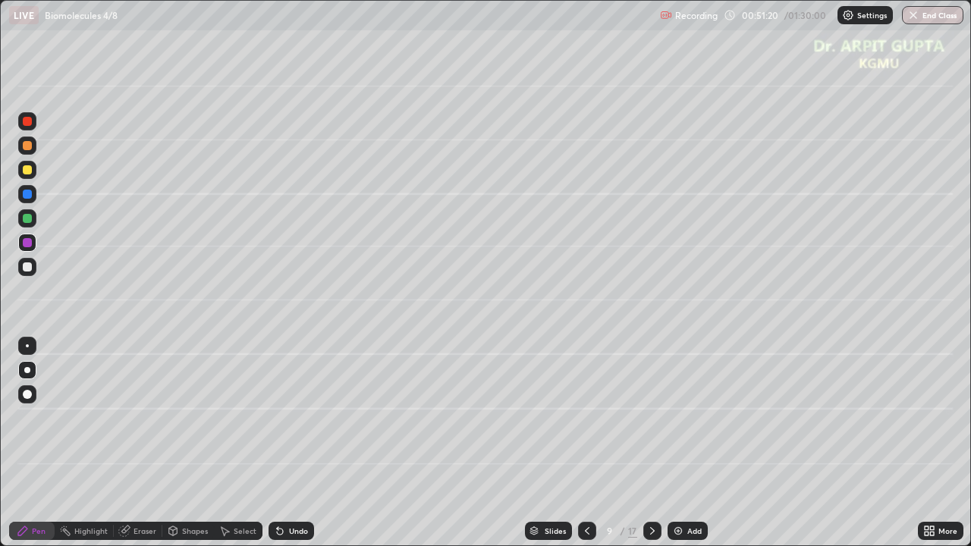
click at [27, 218] on div at bounding box center [27, 218] width 9 height 9
click at [26, 217] on div at bounding box center [27, 218] width 9 height 9
click at [27, 267] on div at bounding box center [27, 266] width 9 height 9
click at [187, 443] on div "Shapes" at bounding box center [188, 531] width 52 height 18
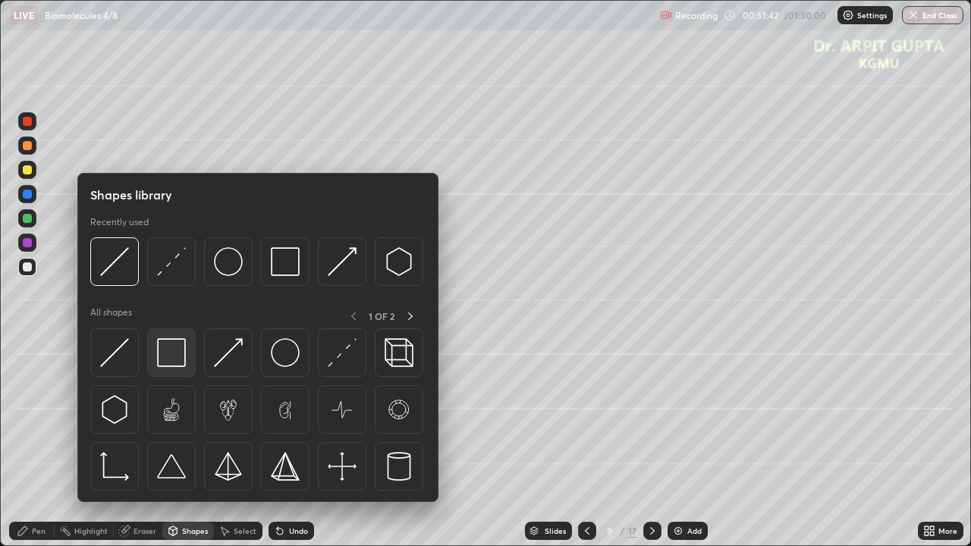
click at [180, 366] on img at bounding box center [171, 352] width 29 height 29
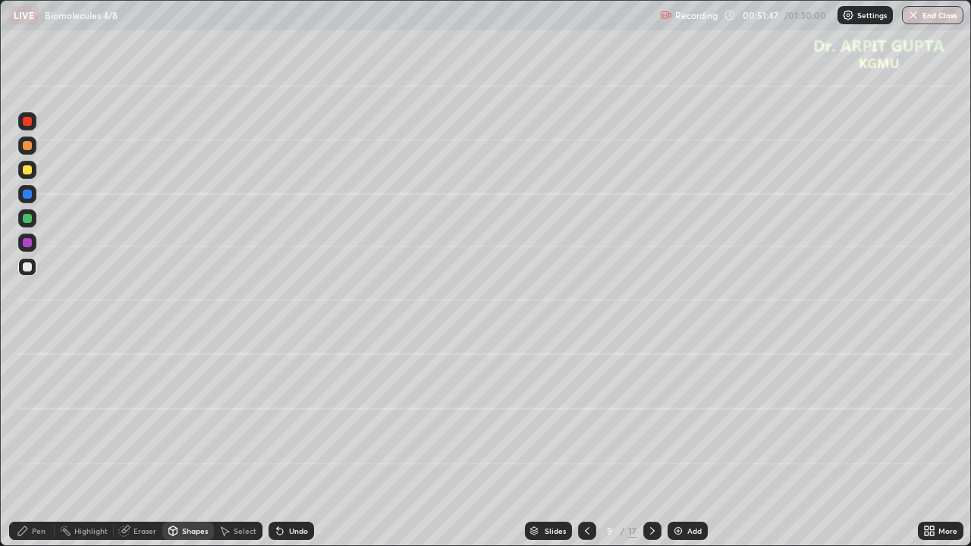
click at [153, 443] on div "Eraser" at bounding box center [144, 531] width 23 height 8
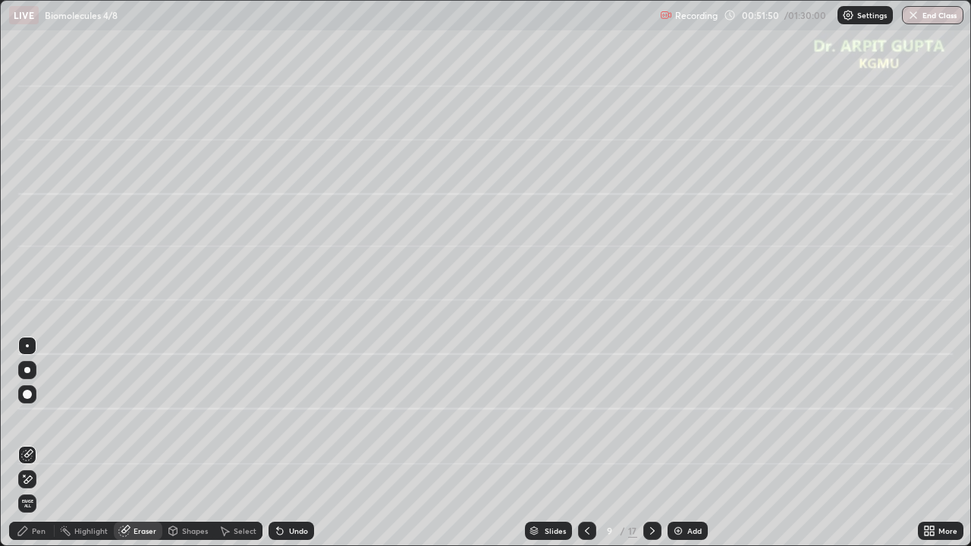
click at [200, 443] on div "Shapes" at bounding box center [195, 531] width 26 height 8
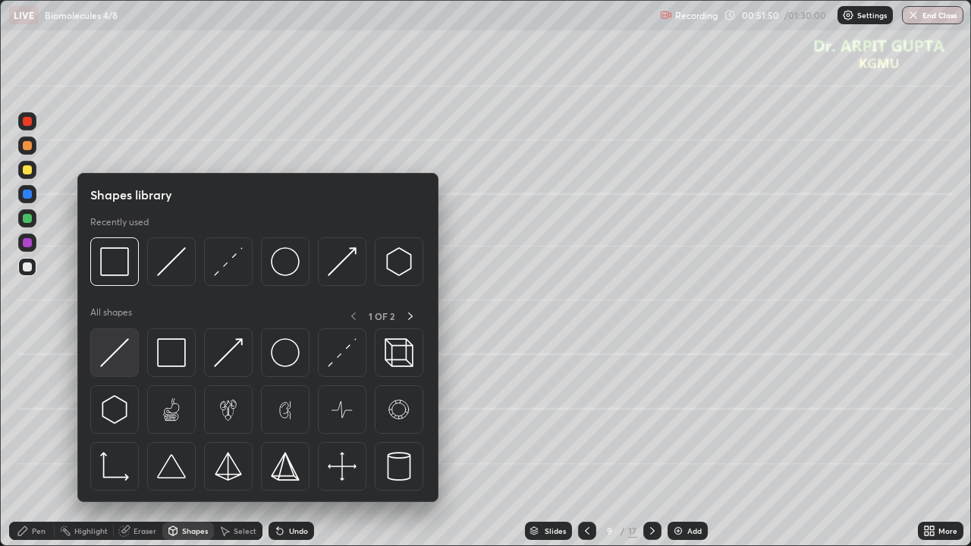
click at [127, 344] on img at bounding box center [114, 352] width 29 height 29
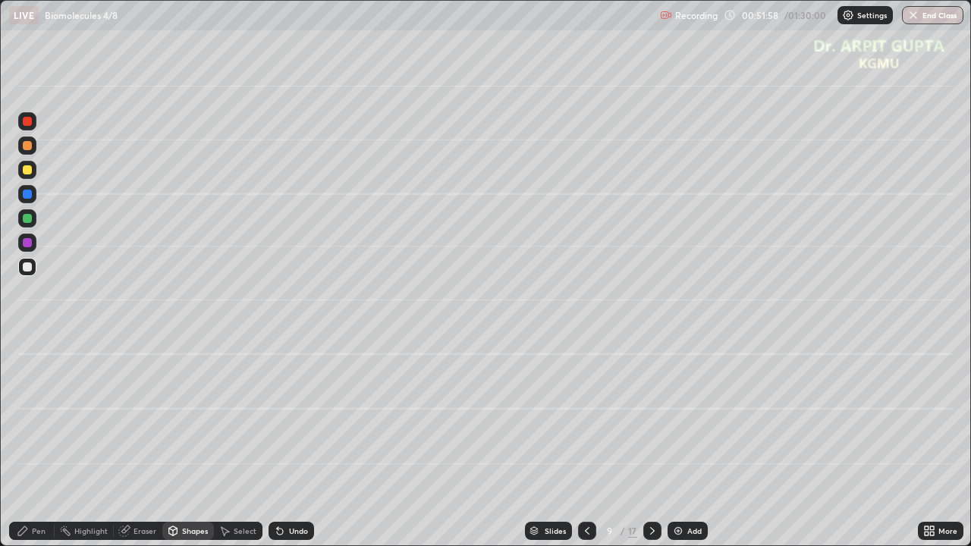
click at [39, 443] on div "Pen" at bounding box center [39, 531] width 14 height 8
click at [27, 123] on div at bounding box center [27, 121] width 9 height 9
click at [27, 268] on div at bounding box center [27, 266] width 9 height 9
click at [194, 443] on div "Shapes" at bounding box center [195, 531] width 26 height 8
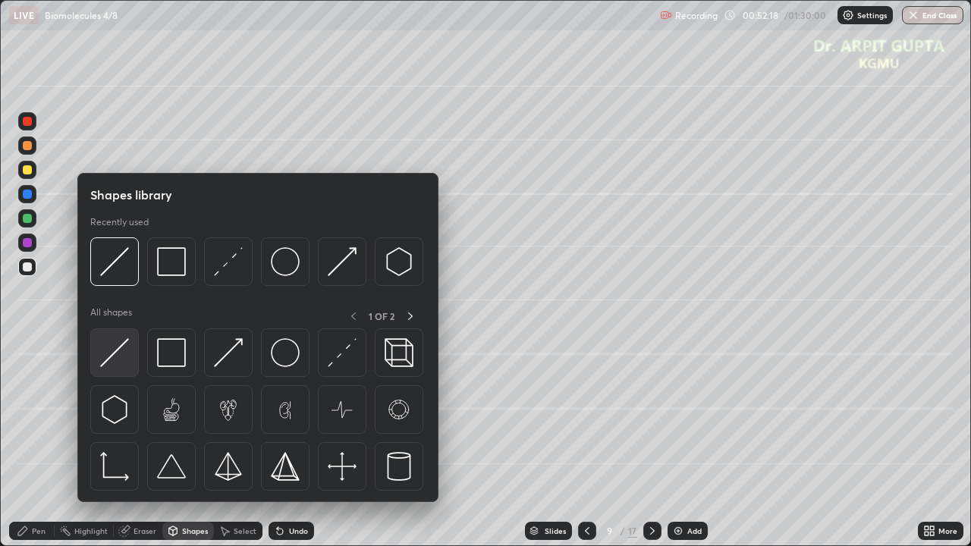
click at [120, 347] on img at bounding box center [114, 352] width 29 height 29
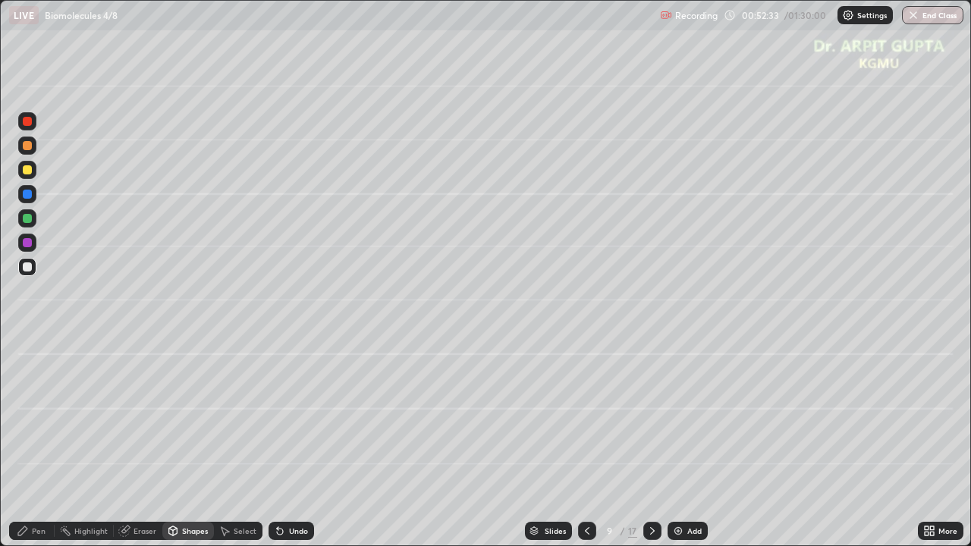
click at [27, 219] on div at bounding box center [27, 218] width 9 height 9
click at [27, 443] on div "Pen" at bounding box center [31, 531] width 45 height 18
click at [29, 170] on div at bounding box center [27, 169] width 9 height 9
click at [27, 372] on div at bounding box center [27, 370] width 6 height 6
click at [586, 443] on icon at bounding box center [587, 531] width 12 height 12
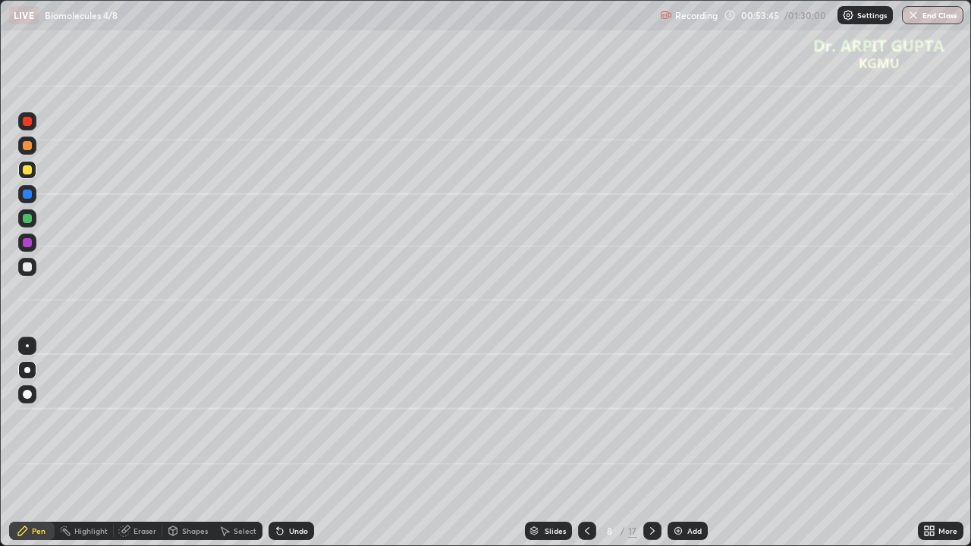
click at [650, 443] on icon at bounding box center [652, 531] width 5 height 8
click at [651, 443] on icon at bounding box center [652, 531] width 12 height 12
click at [27, 150] on div at bounding box center [27, 145] width 18 height 18
click at [585, 443] on icon at bounding box center [587, 531] width 12 height 12
click at [649, 443] on icon at bounding box center [652, 531] width 12 height 12
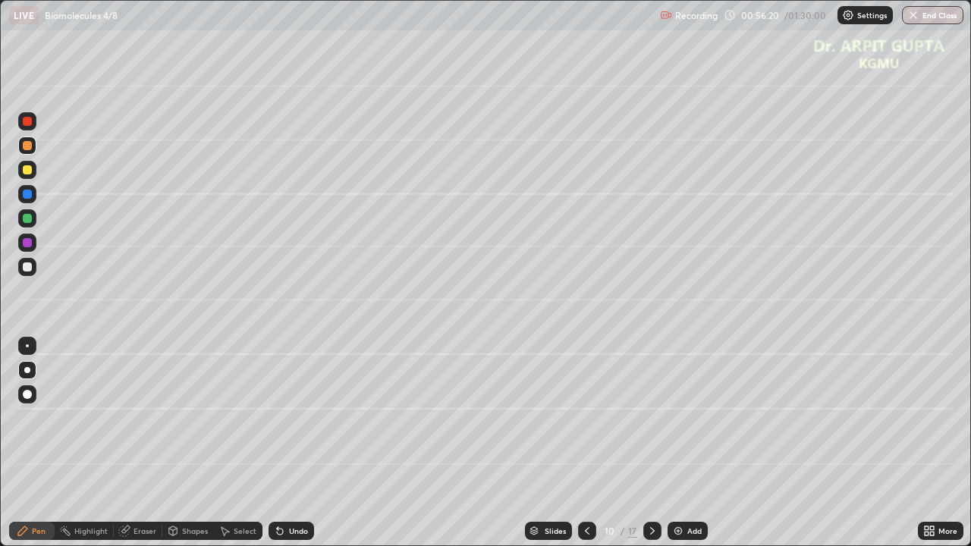
click at [30, 394] on div at bounding box center [27, 394] width 9 height 9
click at [30, 372] on div at bounding box center [27, 370] width 18 height 18
click at [275, 443] on icon at bounding box center [280, 531] width 12 height 12
click at [277, 443] on icon at bounding box center [280, 532] width 6 height 6
click at [29, 267] on div at bounding box center [27, 266] width 9 height 9
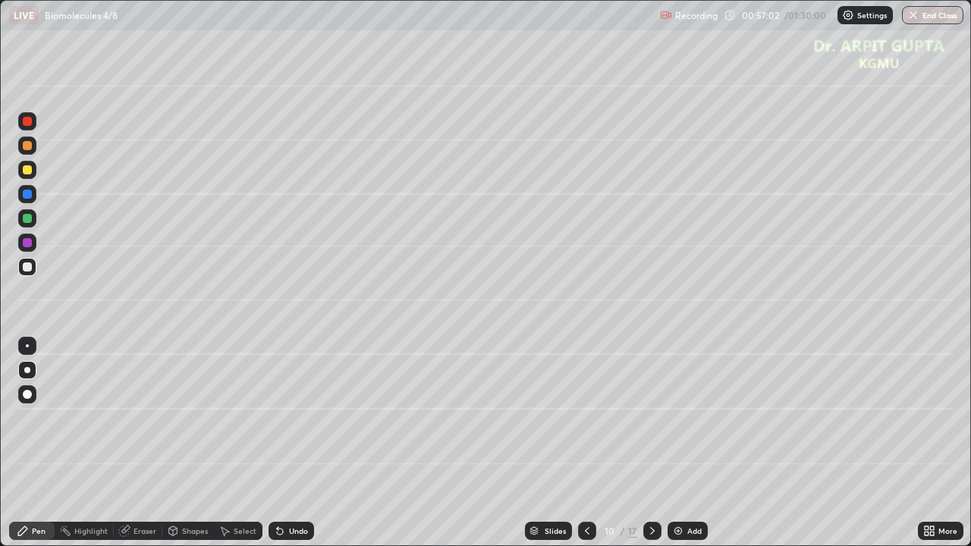
click at [283, 443] on icon at bounding box center [280, 531] width 12 height 12
click at [27, 149] on div at bounding box center [27, 145] width 9 height 9
click at [27, 218] on div at bounding box center [27, 218] width 9 height 9
click at [26, 273] on div at bounding box center [27, 267] width 18 height 18
click at [182, 443] on div "Shapes" at bounding box center [195, 531] width 26 height 8
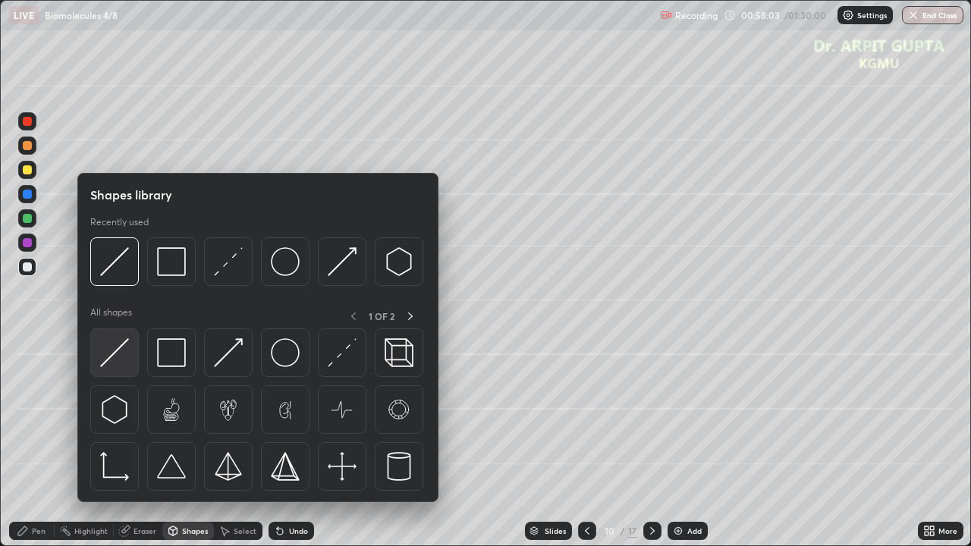
click at [115, 359] on img at bounding box center [114, 352] width 29 height 29
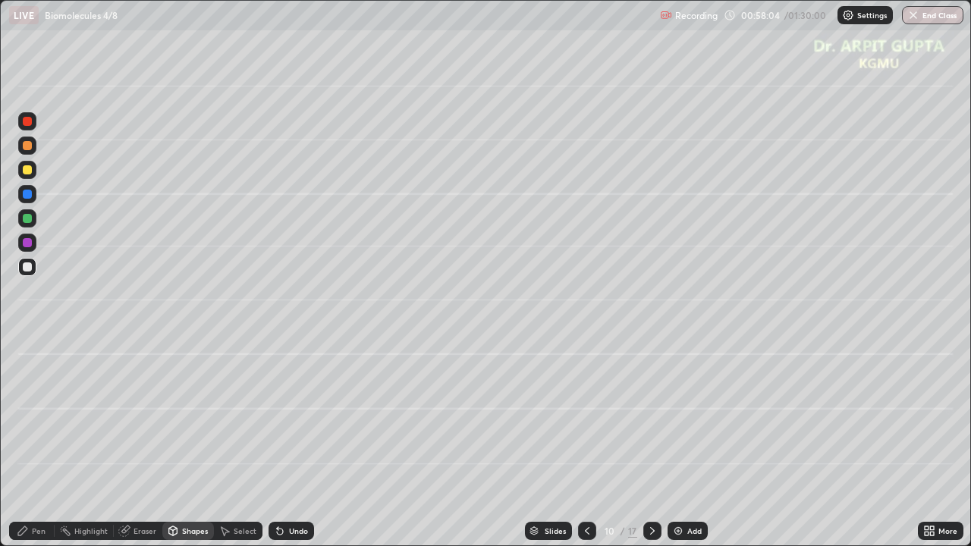
click at [24, 174] on div at bounding box center [27, 170] width 18 height 18
click at [285, 443] on div "Undo" at bounding box center [290, 531] width 45 height 18
click at [289, 443] on div "Undo" at bounding box center [298, 531] width 19 height 8
click at [284, 443] on div "Undo" at bounding box center [290, 531] width 45 height 18
click at [312, 443] on div "Undo" at bounding box center [290, 531] width 45 height 18
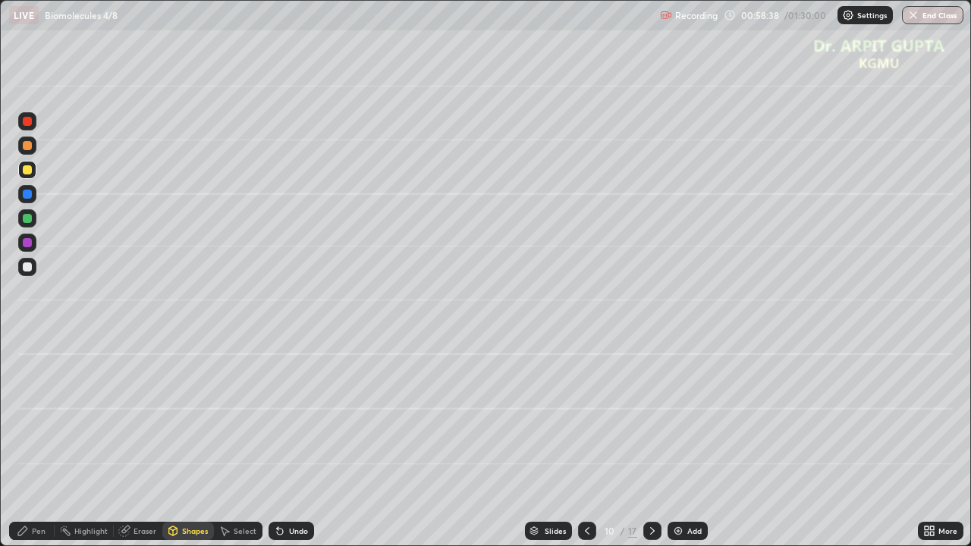
click at [306, 443] on div "Undo" at bounding box center [290, 531] width 45 height 18
click at [311, 443] on div "Undo" at bounding box center [290, 531] width 45 height 18
click at [143, 443] on div "Eraser" at bounding box center [144, 531] width 23 height 8
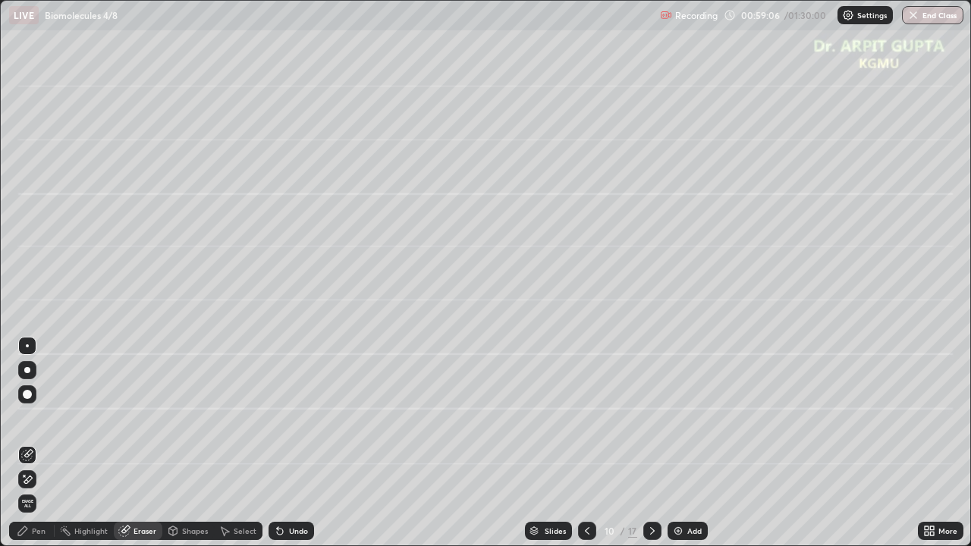
click at [44, 443] on div "Pen" at bounding box center [39, 531] width 14 height 8
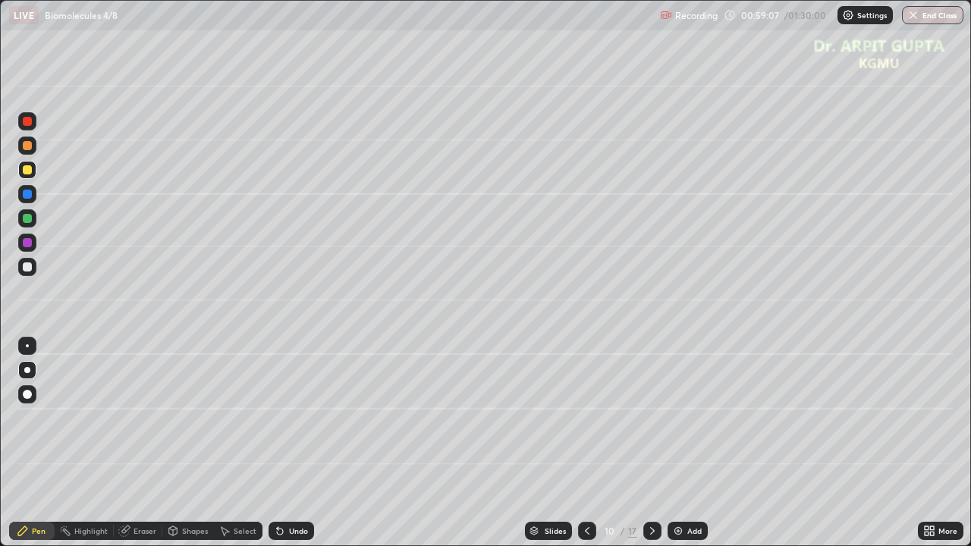
click at [29, 270] on div at bounding box center [27, 266] width 9 height 9
click at [293, 443] on div "Undo" at bounding box center [298, 531] width 19 height 8
click at [294, 443] on div "Undo" at bounding box center [298, 531] width 19 height 8
click at [26, 224] on div at bounding box center [27, 218] width 18 height 18
click at [188, 443] on div "Shapes" at bounding box center [195, 531] width 26 height 8
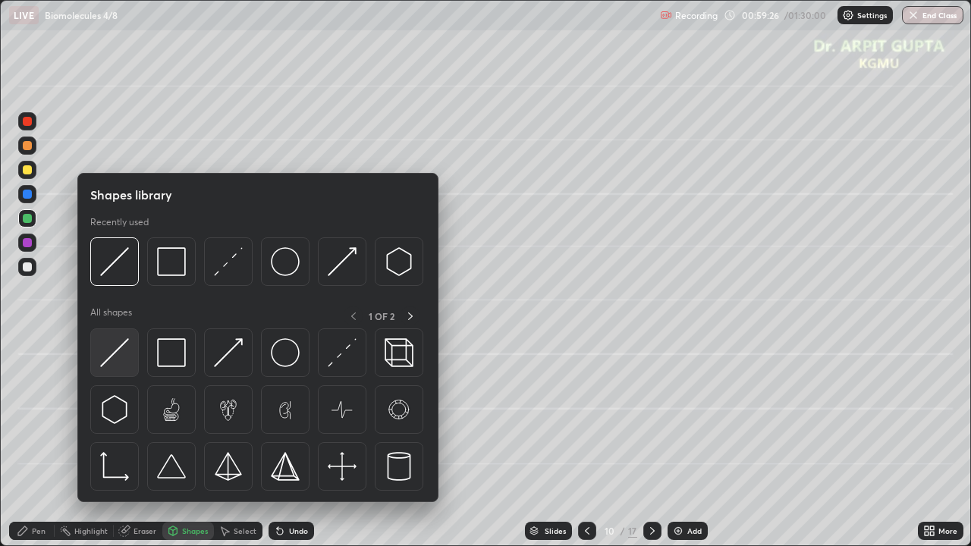
click at [115, 353] on img at bounding box center [114, 352] width 29 height 29
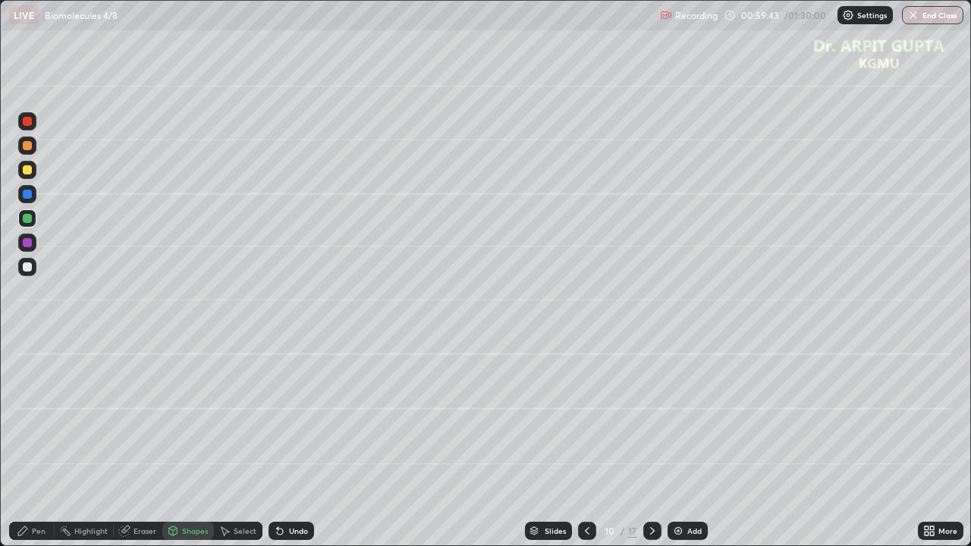
click at [27, 268] on div at bounding box center [27, 266] width 9 height 9
click at [27, 243] on div at bounding box center [27, 242] width 9 height 9
click at [294, 443] on div "Undo" at bounding box center [298, 531] width 19 height 8
click at [41, 443] on div "Pen" at bounding box center [39, 531] width 14 height 8
click at [24, 265] on div at bounding box center [27, 266] width 9 height 9
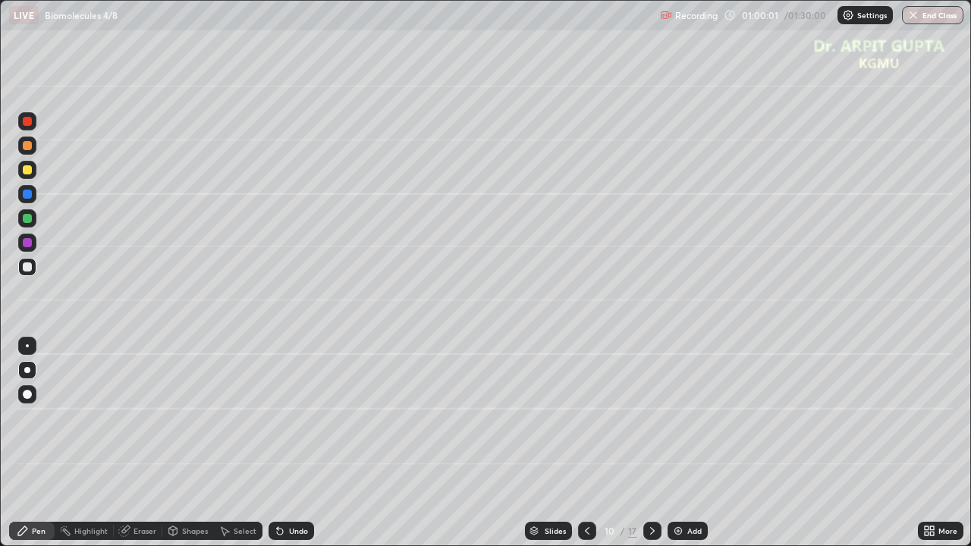
click at [26, 395] on div at bounding box center [27, 394] width 9 height 9
click at [285, 443] on div "Undo" at bounding box center [290, 531] width 45 height 18
click at [30, 243] on div at bounding box center [27, 242] width 9 height 9
click at [28, 370] on div at bounding box center [27, 370] width 6 height 6
click at [26, 192] on div at bounding box center [27, 194] width 9 height 9
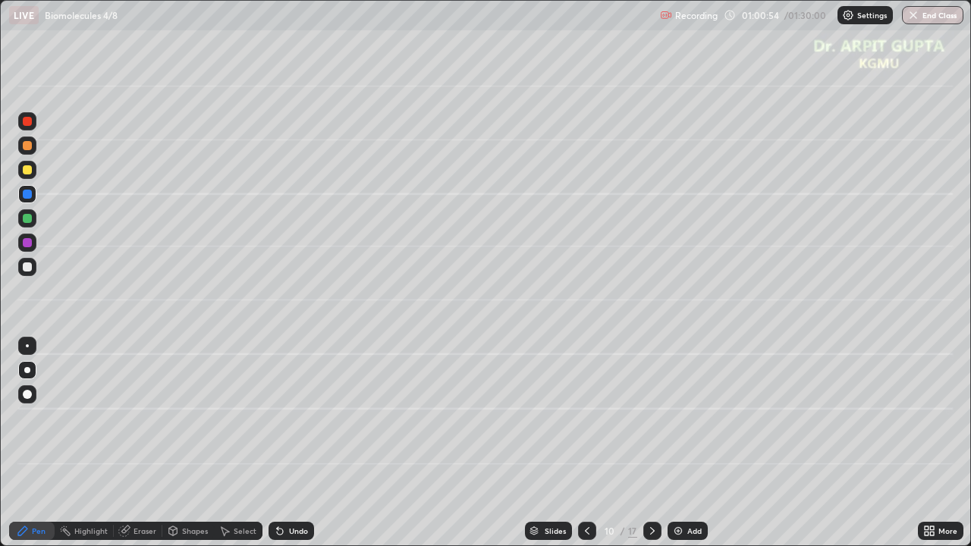
click at [29, 221] on div at bounding box center [27, 218] width 9 height 9
click at [28, 189] on div at bounding box center [27, 194] width 18 height 18
click at [277, 443] on icon at bounding box center [280, 532] width 6 height 6
click at [27, 221] on div at bounding box center [27, 218] width 9 height 9
click at [30, 146] on div at bounding box center [27, 145] width 9 height 9
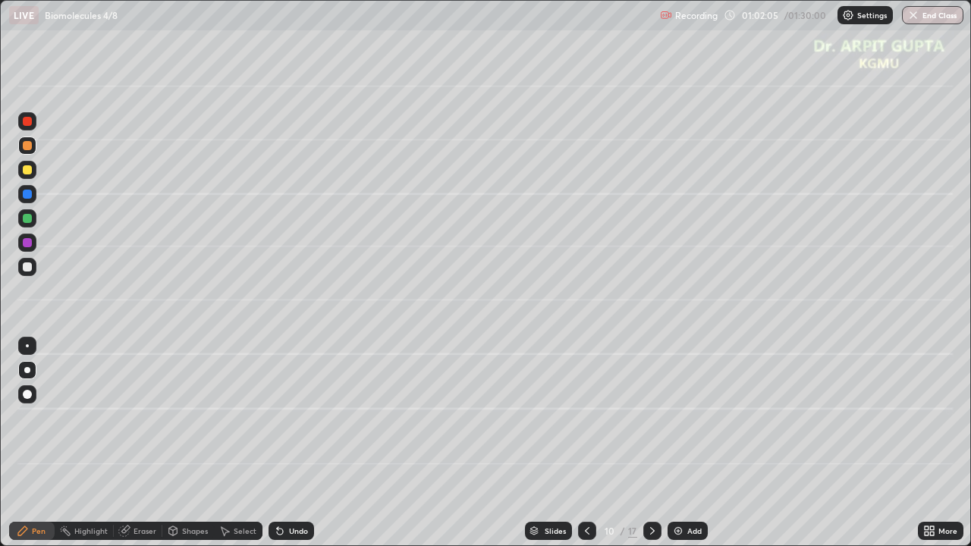
click at [277, 443] on icon at bounding box center [278, 528] width 2 height 2
click at [280, 443] on icon at bounding box center [280, 531] width 12 height 12
click at [278, 443] on icon at bounding box center [280, 532] width 6 height 6
click at [284, 443] on div "Undo" at bounding box center [290, 531] width 45 height 18
click at [278, 443] on icon at bounding box center [280, 532] width 6 height 6
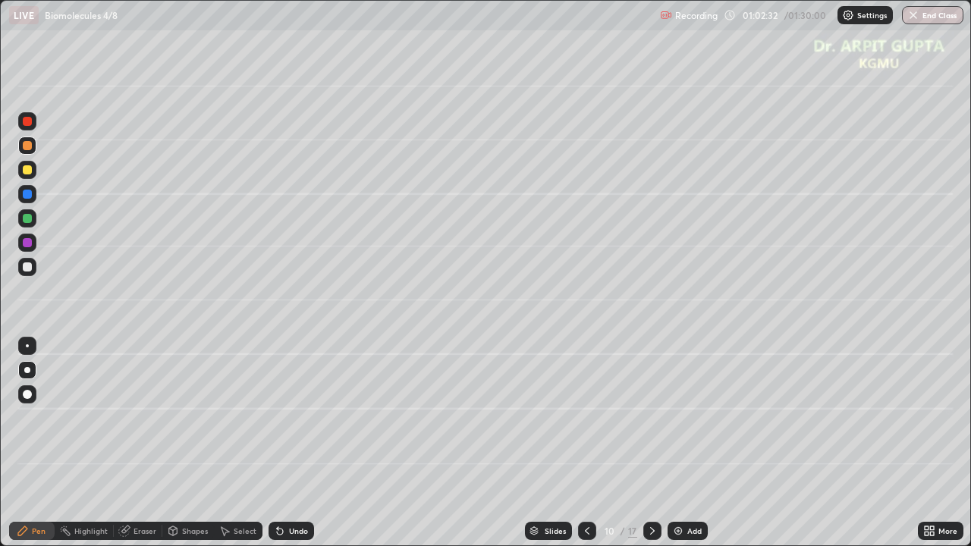
click at [281, 443] on icon at bounding box center [280, 531] width 12 height 12
click at [150, 443] on div "Eraser" at bounding box center [144, 531] width 23 height 8
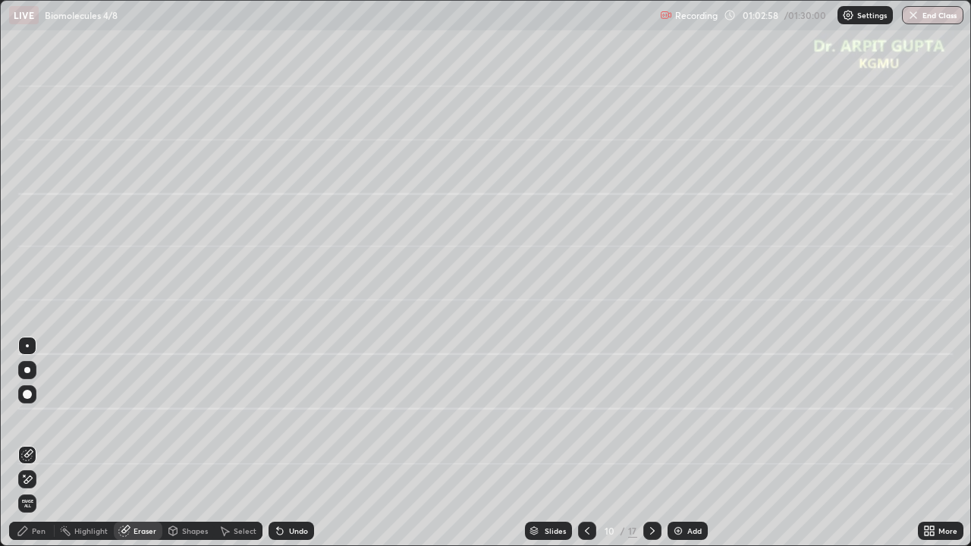
click at [49, 443] on div "Pen" at bounding box center [31, 531] width 45 height 18
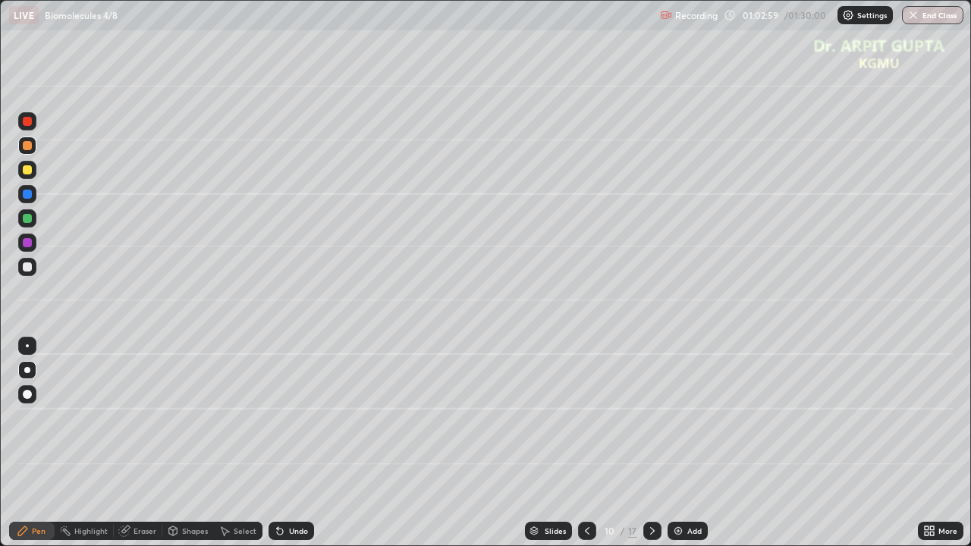
click at [31, 152] on div at bounding box center [27, 145] width 18 height 18
click at [660, 443] on div at bounding box center [652, 531] width 18 height 30
click at [27, 391] on div at bounding box center [27, 394] width 9 height 9
click at [27, 268] on div at bounding box center [27, 266] width 9 height 9
click at [27, 371] on div at bounding box center [27, 370] width 6 height 6
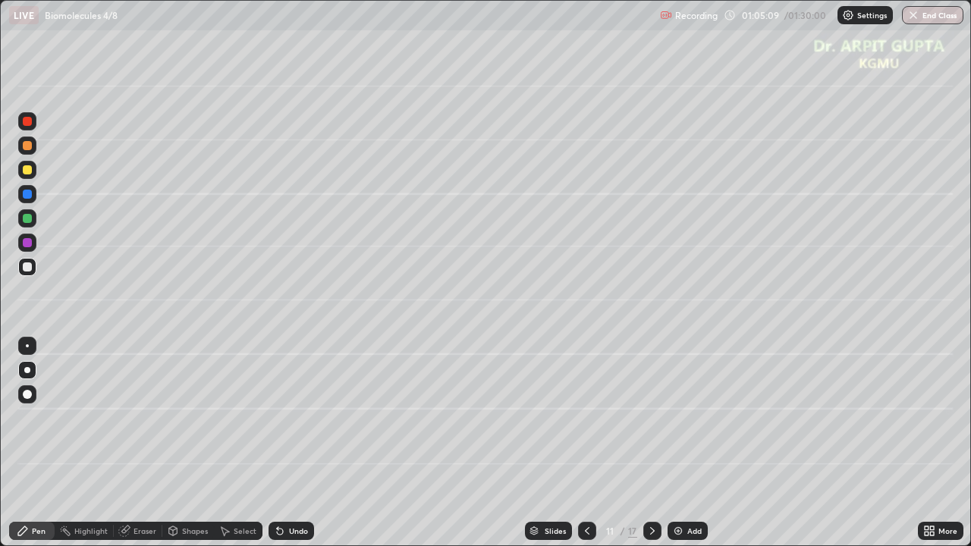
click at [278, 443] on icon at bounding box center [280, 532] width 6 height 6
click at [281, 443] on icon at bounding box center [280, 531] width 12 height 12
click at [29, 223] on div at bounding box center [27, 218] width 18 height 18
click at [29, 271] on div at bounding box center [27, 267] width 18 height 18
click at [187, 443] on div "Shapes" at bounding box center [195, 531] width 26 height 8
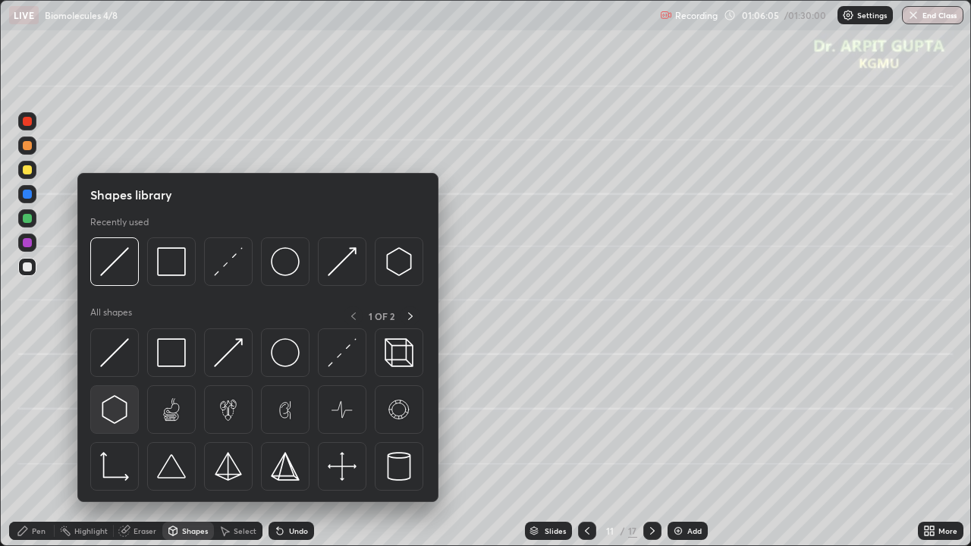
click at [127, 416] on img at bounding box center [114, 409] width 29 height 29
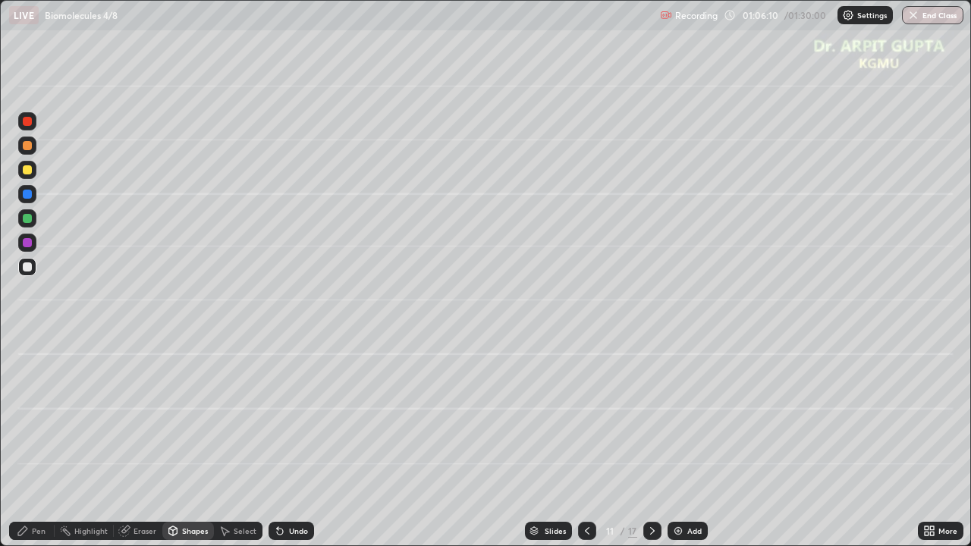
click at [143, 443] on div "Eraser" at bounding box center [144, 531] width 23 height 8
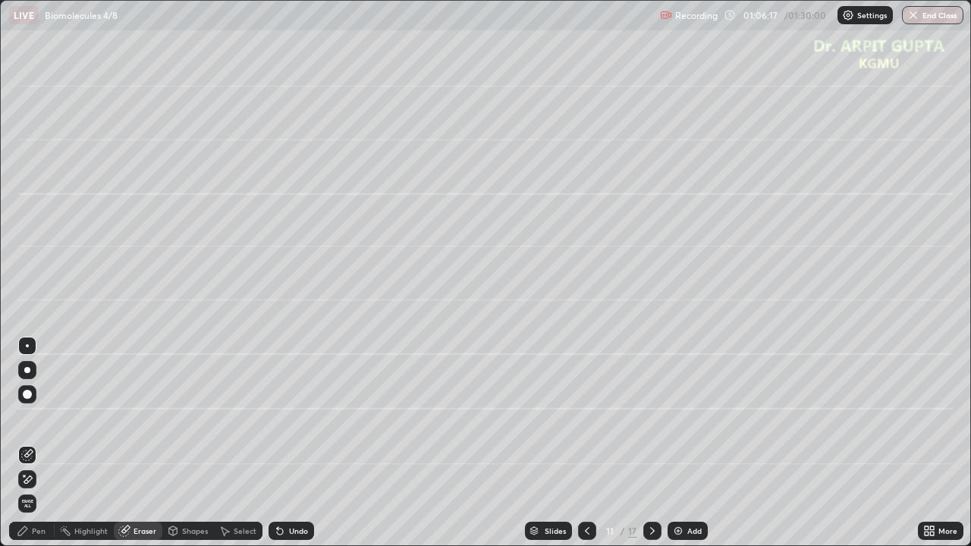
click at [49, 443] on div "Pen" at bounding box center [31, 531] width 45 height 18
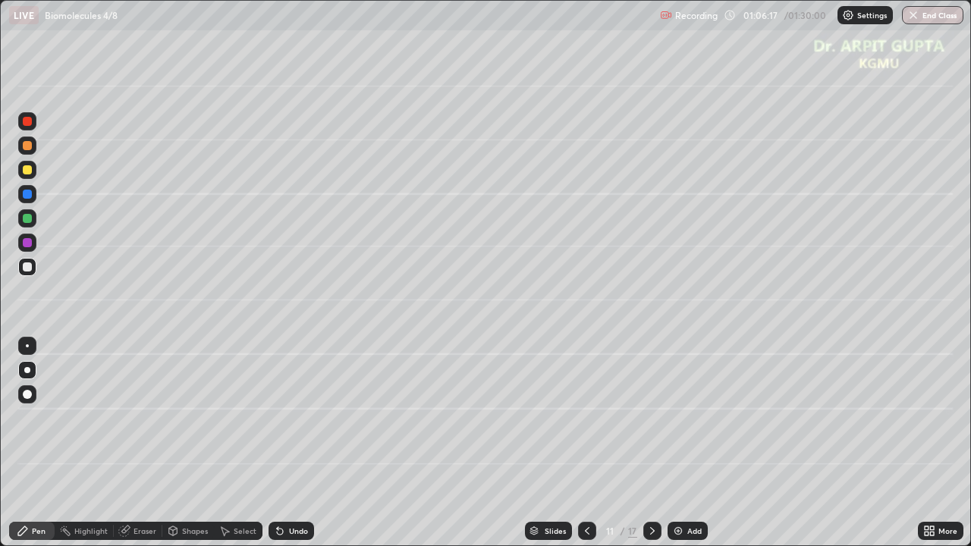
click at [29, 172] on div at bounding box center [27, 169] width 9 height 9
click at [297, 443] on div "Undo" at bounding box center [298, 531] width 19 height 8
click at [152, 443] on div "Eraser" at bounding box center [144, 531] width 23 height 8
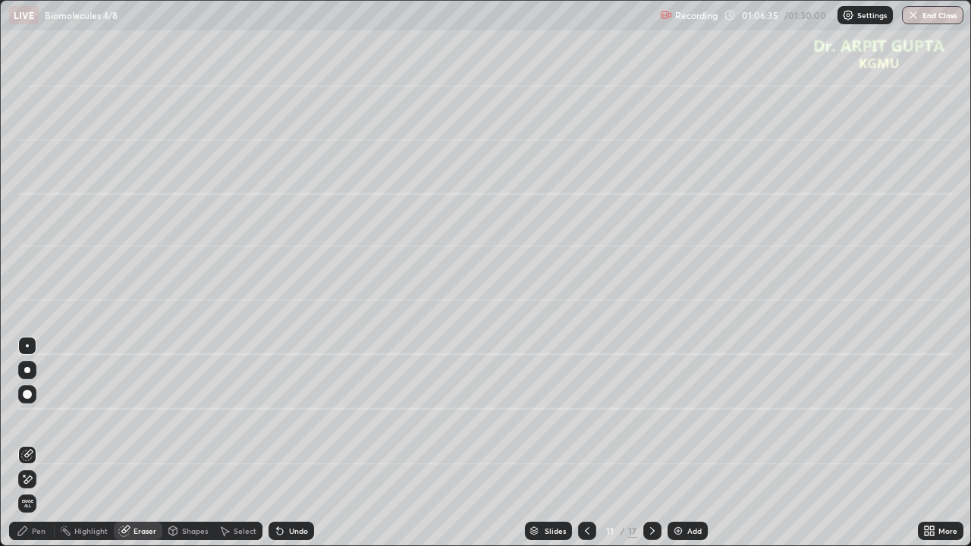
click at [62, 443] on circle at bounding box center [62, 528] width 2 height 2
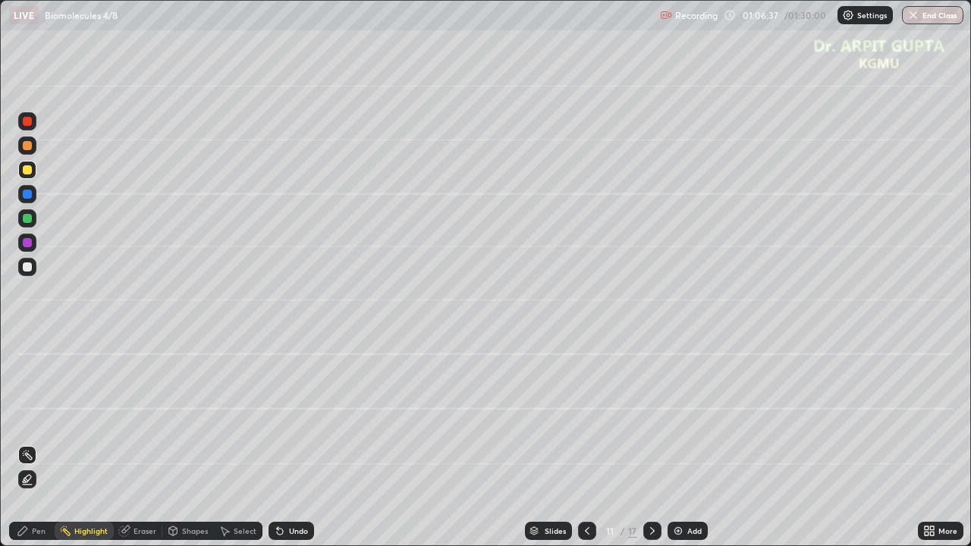
click at [27, 170] on div at bounding box center [27, 169] width 9 height 9
click at [294, 443] on div "Undo" at bounding box center [290, 531] width 45 height 18
click at [33, 443] on div "Pen" at bounding box center [39, 531] width 14 height 8
click at [147, 443] on div "Eraser" at bounding box center [144, 531] width 23 height 8
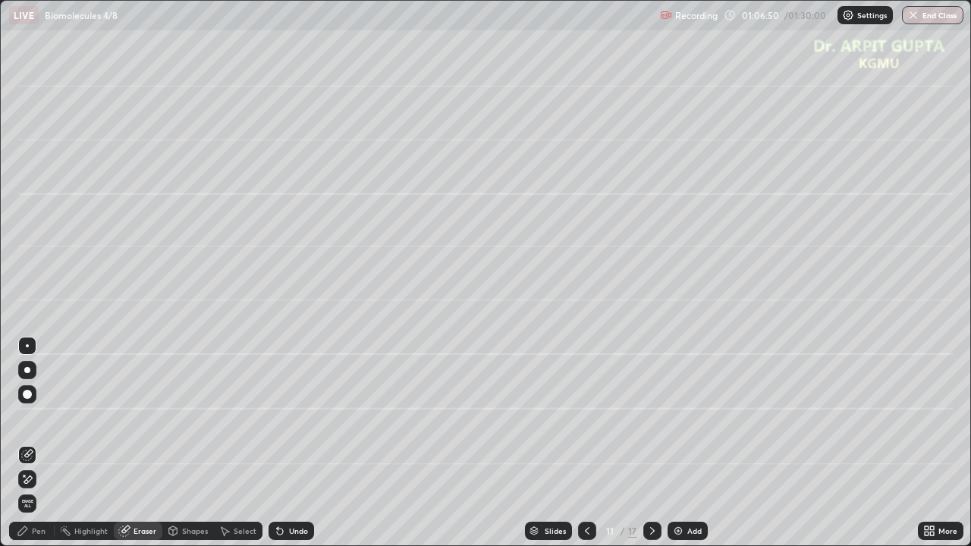
click at [42, 443] on div "Pen" at bounding box center [39, 531] width 14 height 8
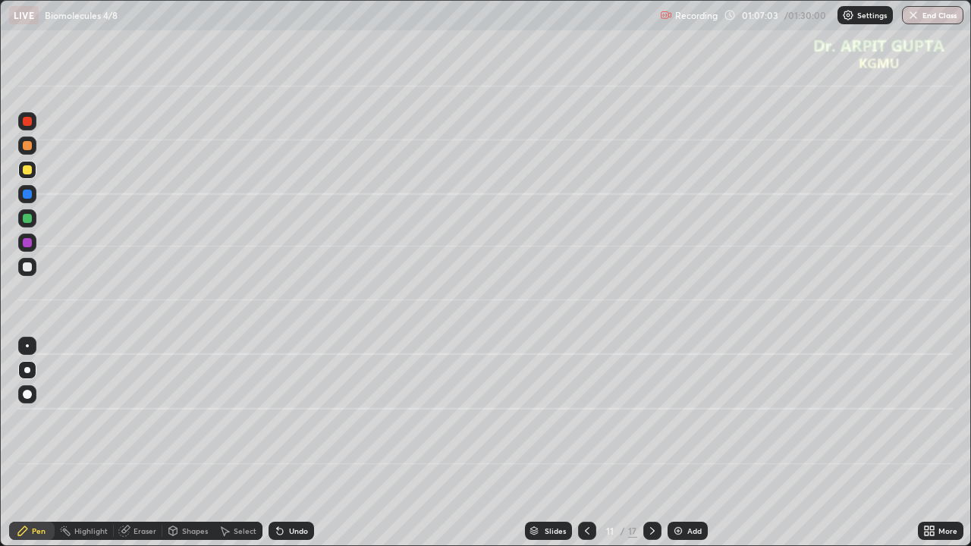
click at [202, 443] on div "Shapes" at bounding box center [195, 531] width 26 height 8
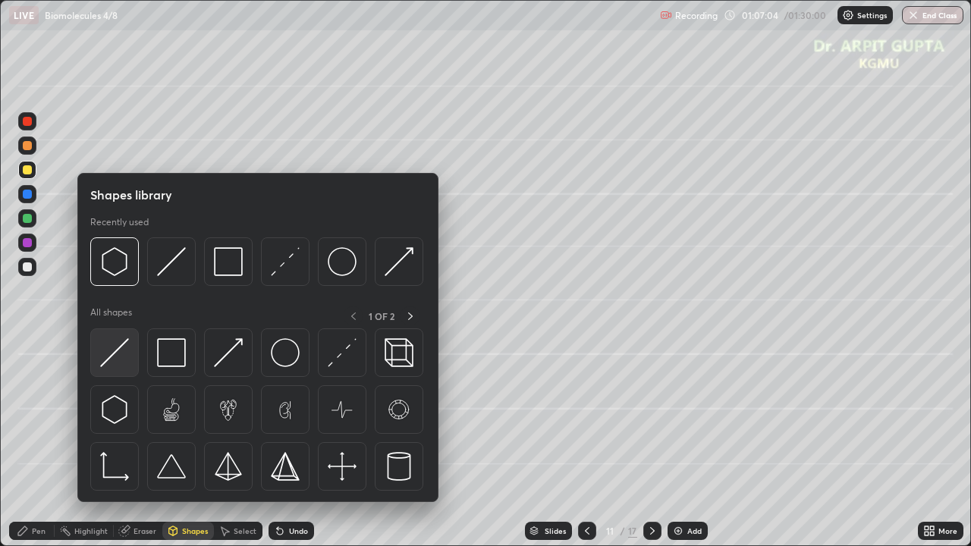
click at [118, 352] on img at bounding box center [114, 352] width 29 height 29
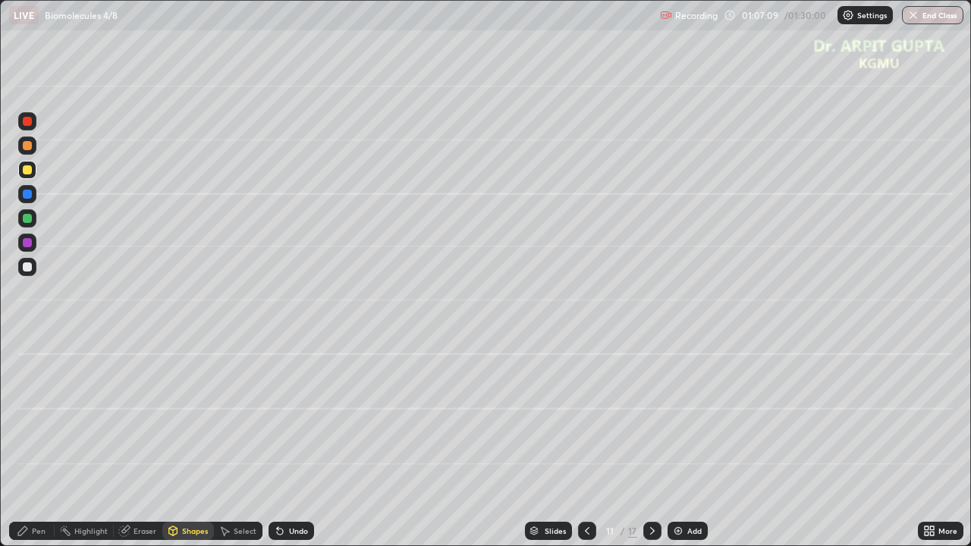
click at [33, 443] on div "Pen" at bounding box center [39, 531] width 14 height 8
click at [30, 220] on div at bounding box center [27, 218] width 9 height 9
click at [30, 242] on div at bounding box center [27, 242] width 9 height 9
click at [275, 443] on icon at bounding box center [280, 531] width 12 height 12
click at [277, 443] on icon at bounding box center [280, 532] width 6 height 6
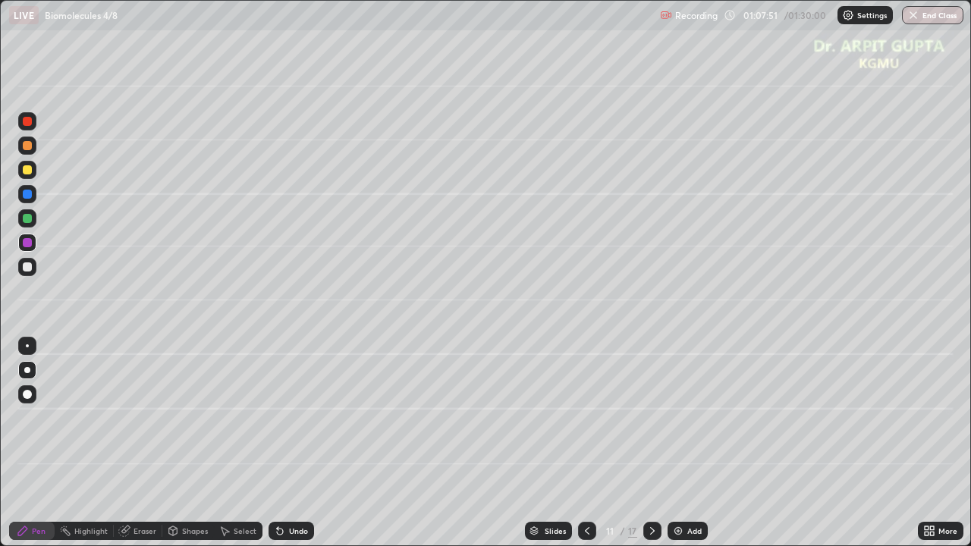
click at [24, 270] on div at bounding box center [27, 266] width 9 height 9
click at [278, 443] on icon at bounding box center [280, 532] width 6 height 6
click at [281, 443] on icon at bounding box center [280, 532] width 6 height 6
click at [284, 443] on div "Undo" at bounding box center [290, 531] width 45 height 18
click at [276, 443] on div "Undo" at bounding box center [288, 531] width 52 height 30
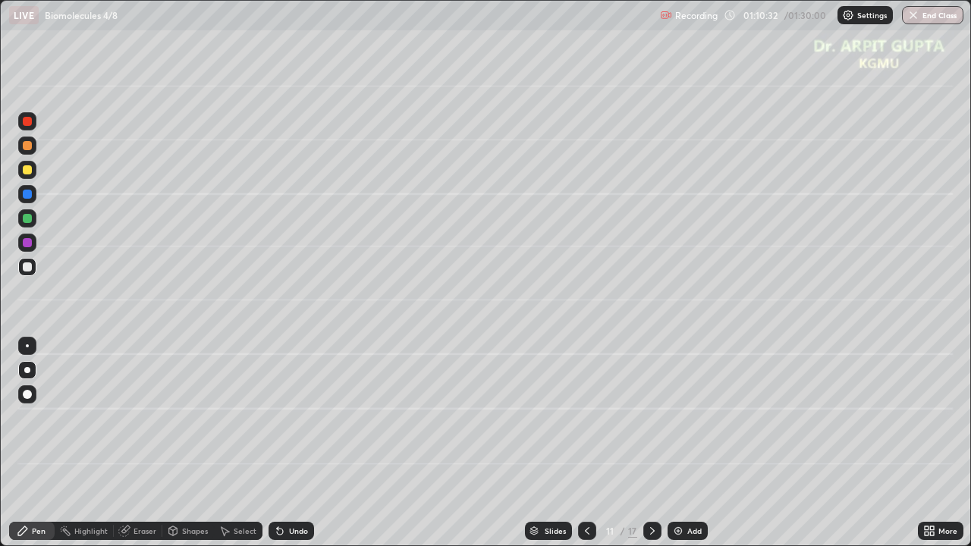
click at [583, 443] on div at bounding box center [587, 531] width 18 height 18
click at [283, 443] on icon at bounding box center [280, 531] width 12 height 12
click at [646, 443] on icon at bounding box center [652, 531] width 12 height 12
click at [650, 443] on icon at bounding box center [652, 531] width 12 height 12
click at [33, 168] on div at bounding box center [27, 170] width 18 height 18
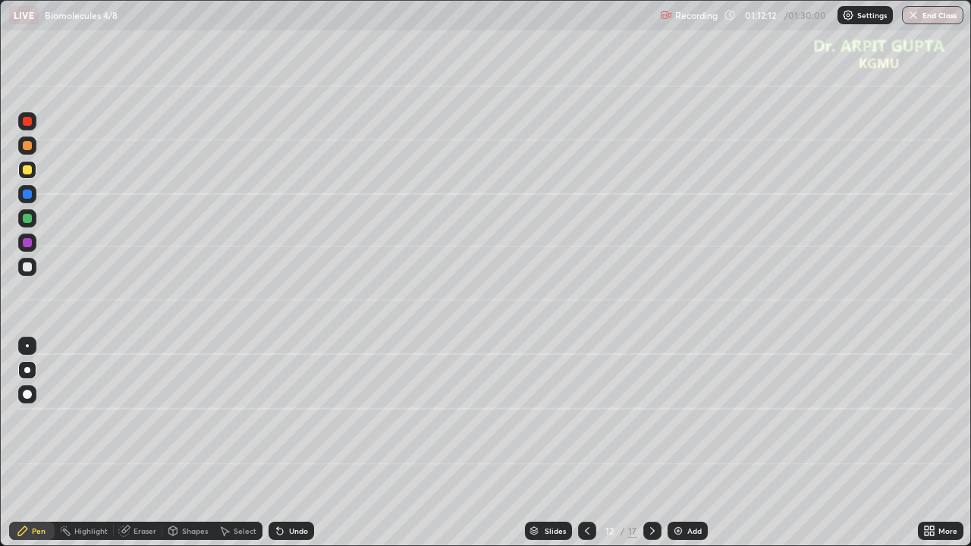
click at [184, 443] on div "Shapes" at bounding box center [195, 531] width 26 height 8
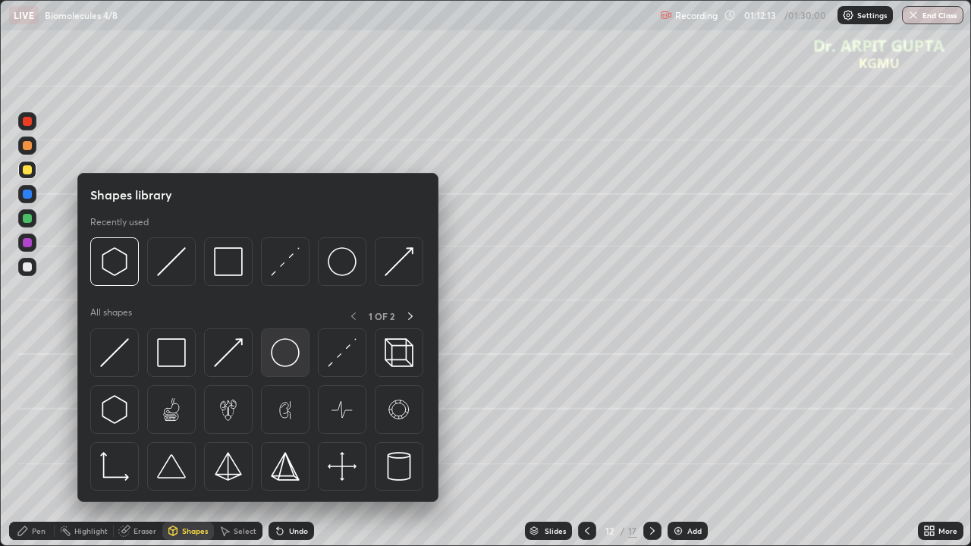
click at [282, 364] on img at bounding box center [285, 352] width 29 height 29
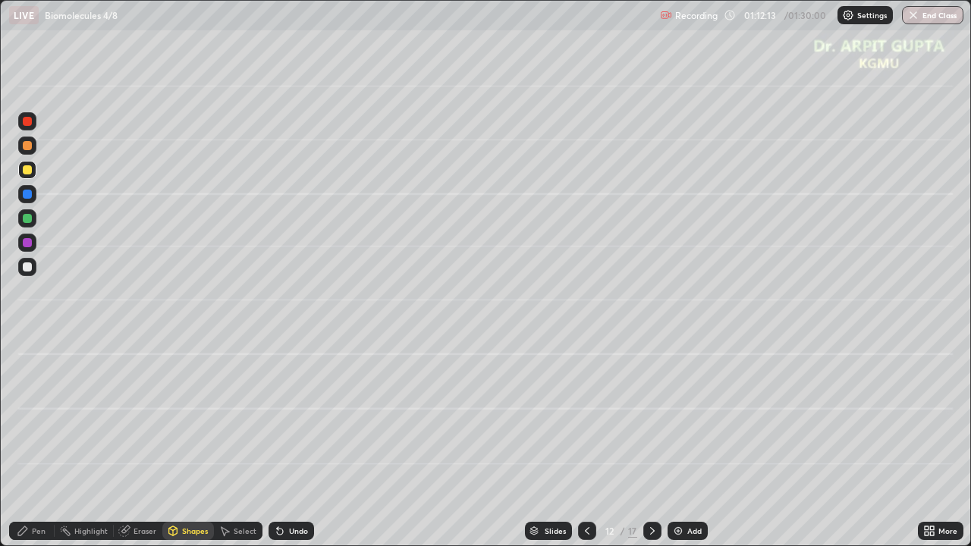
click at [30, 268] on div at bounding box center [27, 266] width 9 height 9
click at [35, 443] on div "Pen" at bounding box center [39, 531] width 14 height 8
click at [28, 221] on div at bounding box center [27, 218] width 9 height 9
click at [278, 443] on icon at bounding box center [280, 532] width 6 height 6
click at [280, 443] on icon at bounding box center [280, 532] width 6 height 6
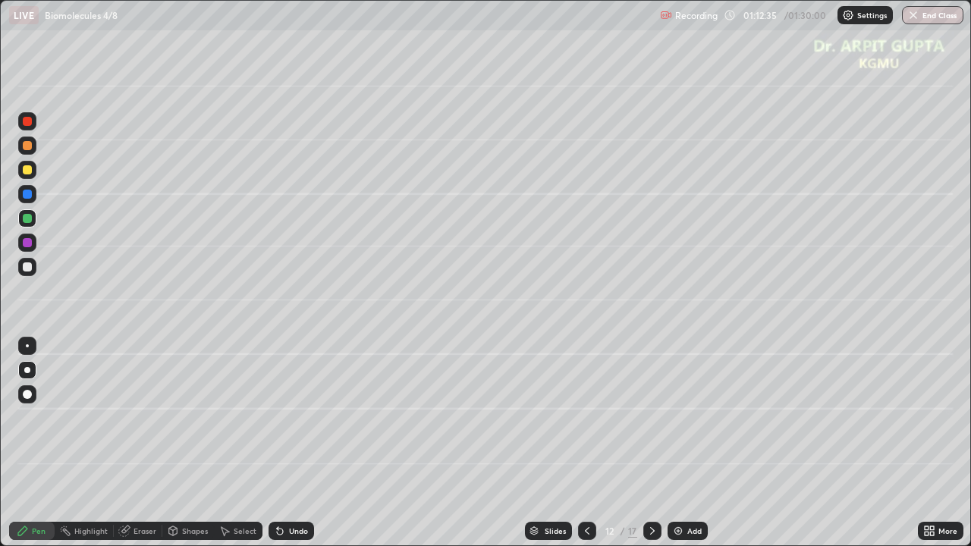
click at [27, 350] on div at bounding box center [27, 346] width 18 height 18
click at [278, 443] on icon at bounding box center [280, 532] width 6 height 6
click at [274, 443] on icon at bounding box center [280, 531] width 12 height 12
click at [277, 443] on icon at bounding box center [280, 532] width 6 height 6
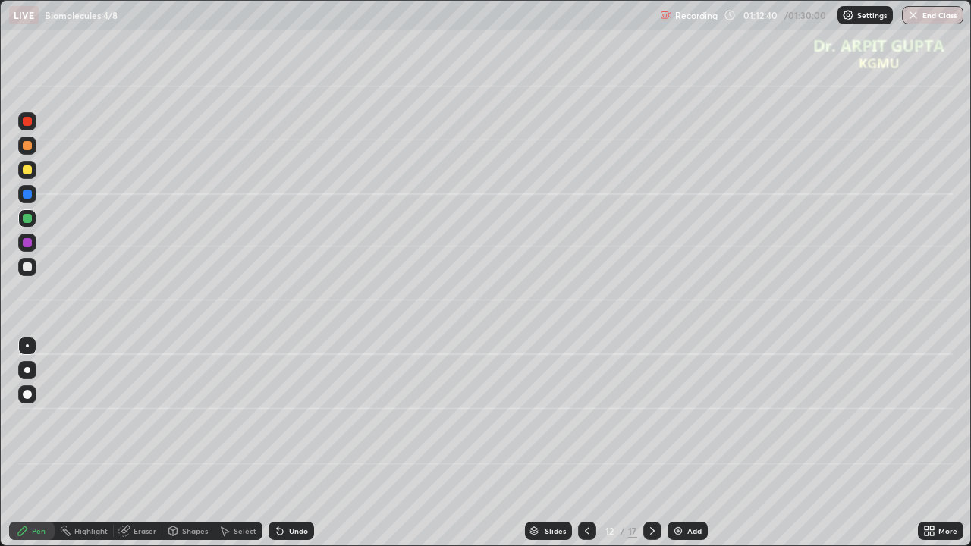
click at [277, 443] on icon at bounding box center [278, 528] width 2 height 2
click at [146, 443] on div "Eraser" at bounding box center [138, 531] width 49 height 18
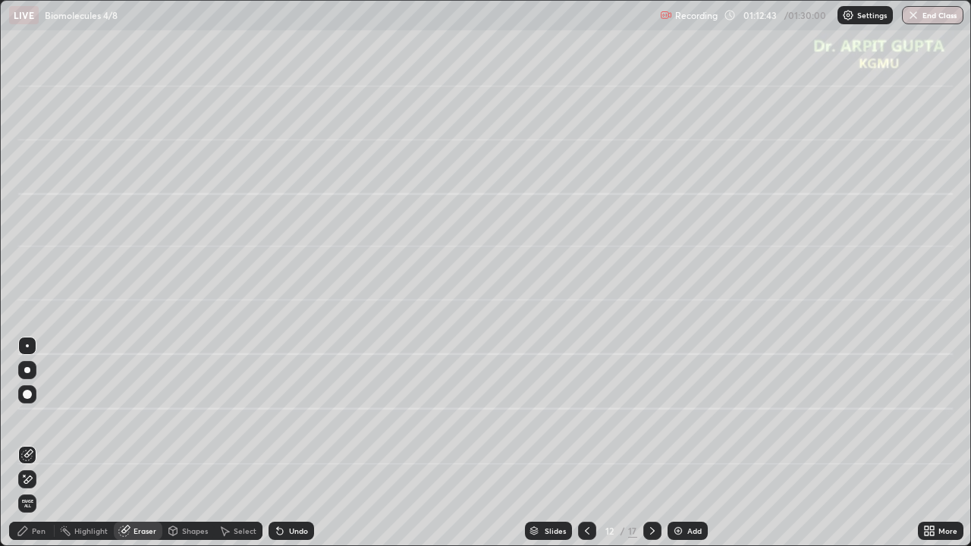
click at [196, 443] on div "Shapes" at bounding box center [195, 531] width 26 height 8
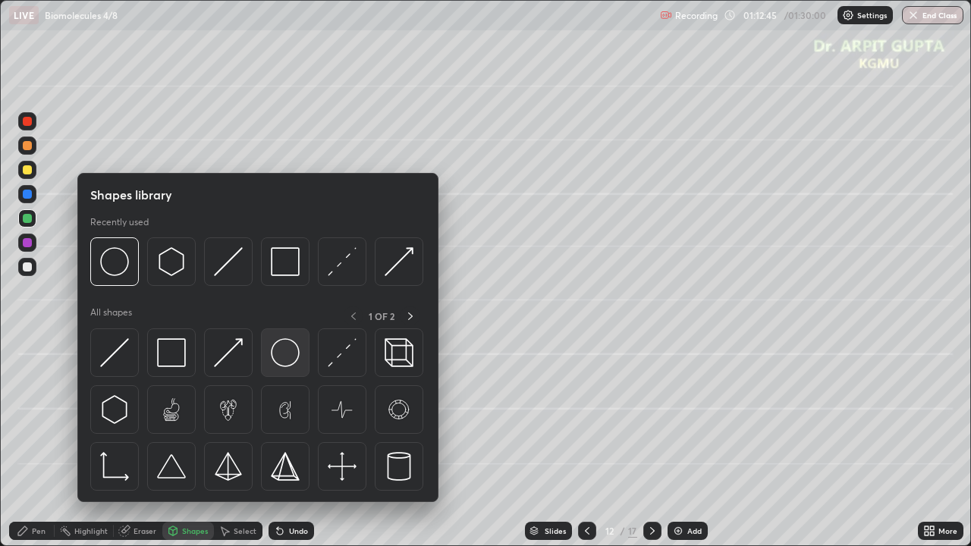
click at [279, 356] on img at bounding box center [285, 352] width 29 height 29
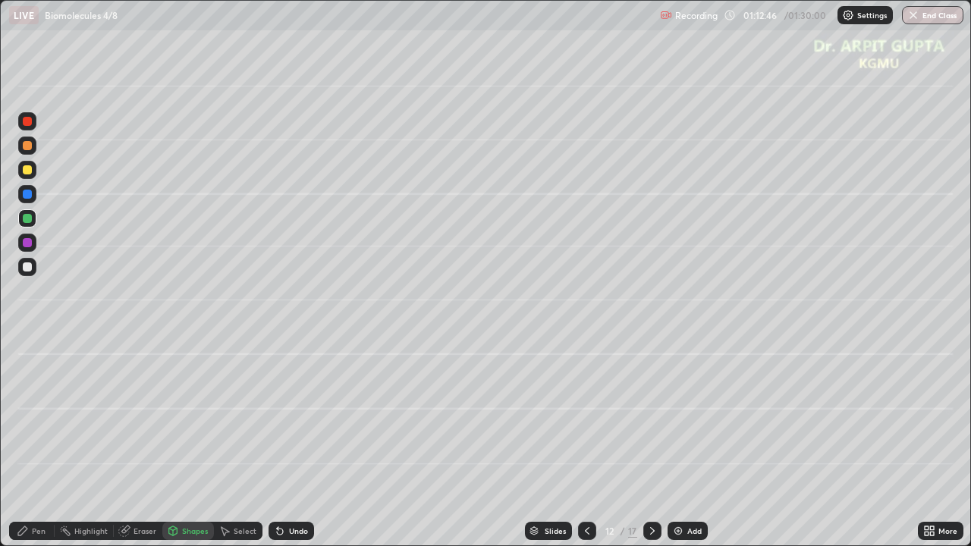
click at [24, 270] on div at bounding box center [27, 266] width 9 height 9
click at [40, 443] on div "Pen" at bounding box center [31, 531] width 45 height 18
click at [26, 369] on div at bounding box center [27, 370] width 6 height 6
click at [26, 219] on div at bounding box center [27, 218] width 9 height 9
click at [27, 244] on div at bounding box center [27, 242] width 9 height 9
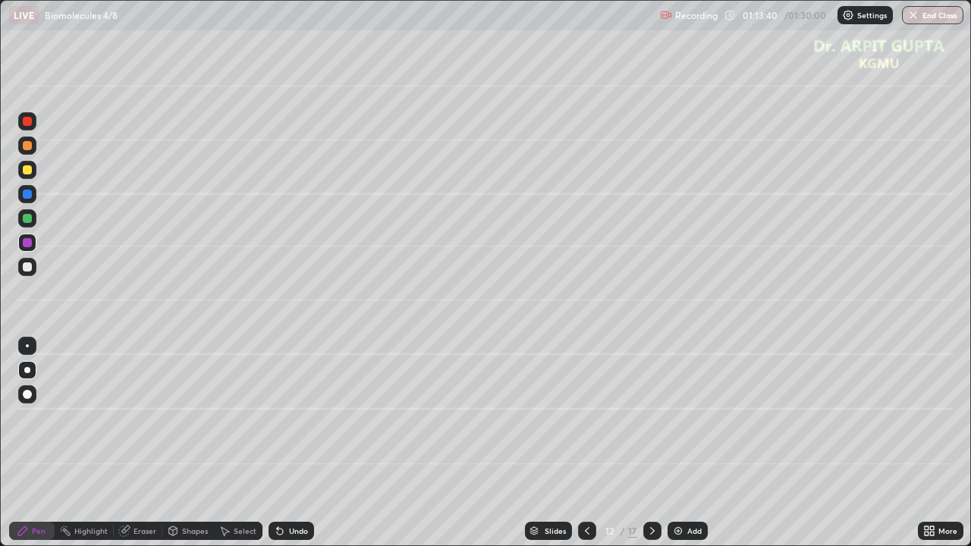
click at [29, 395] on div at bounding box center [27, 394] width 9 height 9
click at [30, 196] on div at bounding box center [27, 194] width 9 height 9
click at [30, 174] on div at bounding box center [27, 170] width 18 height 18
click at [27, 268] on div at bounding box center [27, 266] width 9 height 9
click at [27, 218] on div at bounding box center [27, 218] width 9 height 9
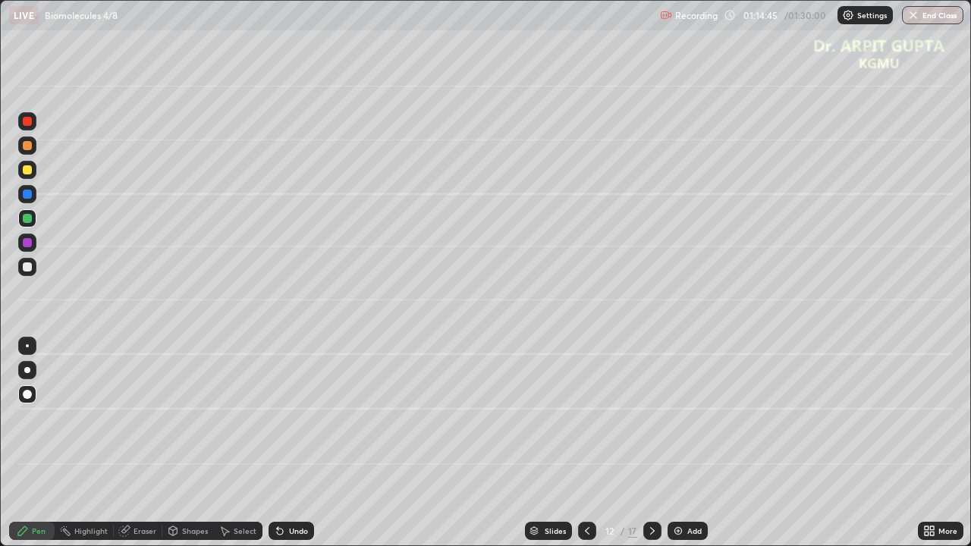
click at [30, 376] on div at bounding box center [27, 370] width 18 height 18
click at [32, 149] on div at bounding box center [27, 145] width 18 height 18
click at [30, 169] on div at bounding box center [27, 169] width 9 height 9
click at [29, 147] on div at bounding box center [27, 145] width 9 height 9
click at [27, 176] on div at bounding box center [27, 170] width 18 height 18
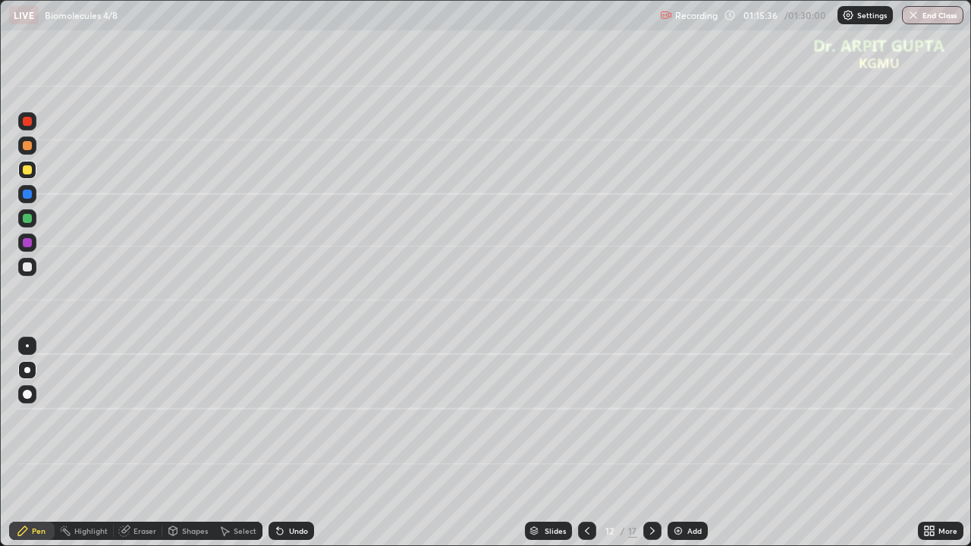
click at [37, 215] on div at bounding box center [27, 218] width 24 height 24
click at [289, 443] on div "Undo" at bounding box center [298, 531] width 19 height 8
click at [26, 171] on div at bounding box center [27, 169] width 9 height 9
click at [271, 443] on div "Undo" at bounding box center [290, 531] width 45 height 18
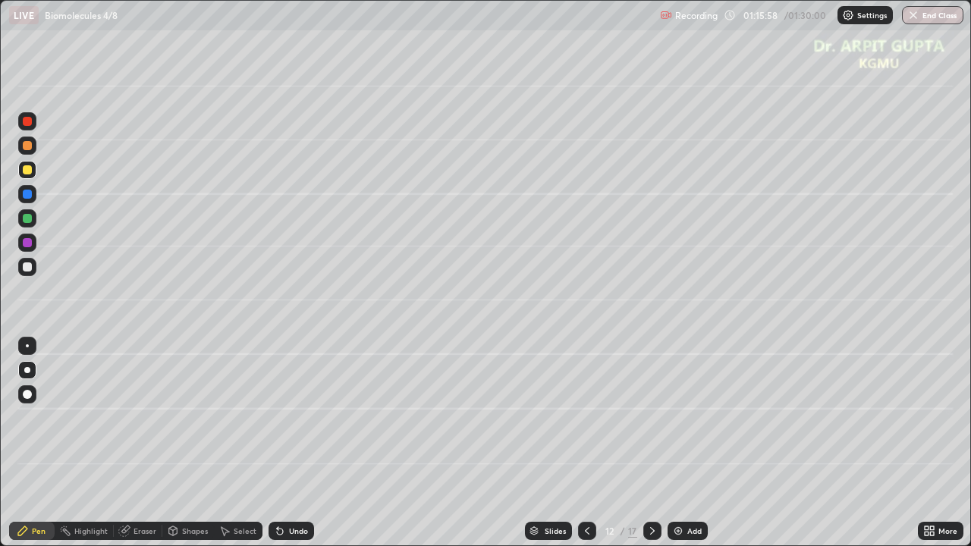
click at [269, 443] on div "Undo" at bounding box center [290, 531] width 45 height 18
click at [270, 443] on div "Undo" at bounding box center [290, 531] width 45 height 18
click at [30, 239] on div at bounding box center [27, 242] width 9 height 9
click at [279, 443] on div "Undo" at bounding box center [290, 531] width 45 height 18
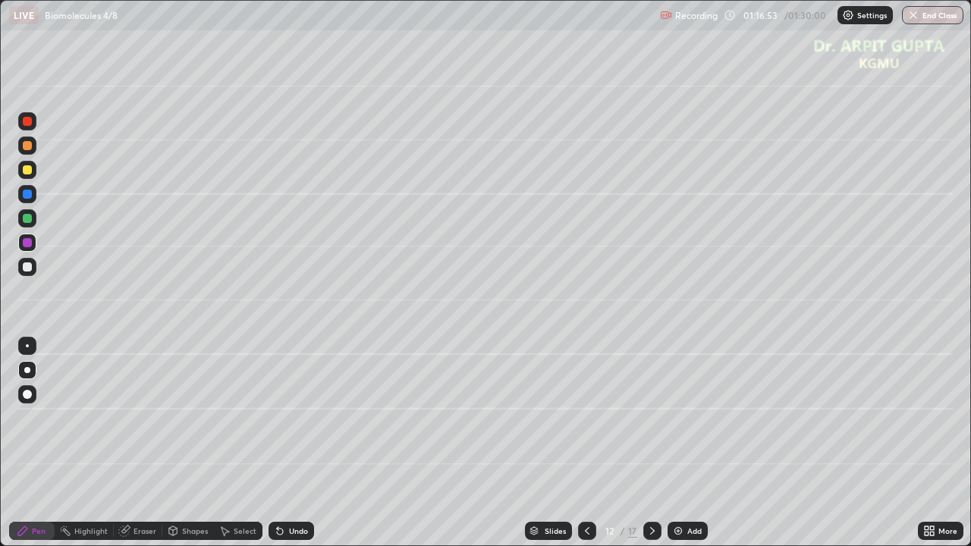
click at [281, 443] on icon at bounding box center [280, 531] width 12 height 12
click at [285, 443] on div "Undo" at bounding box center [290, 531] width 45 height 18
click at [286, 443] on div "Undo" at bounding box center [290, 531] width 45 height 18
click at [290, 443] on div "Undo" at bounding box center [298, 531] width 19 height 8
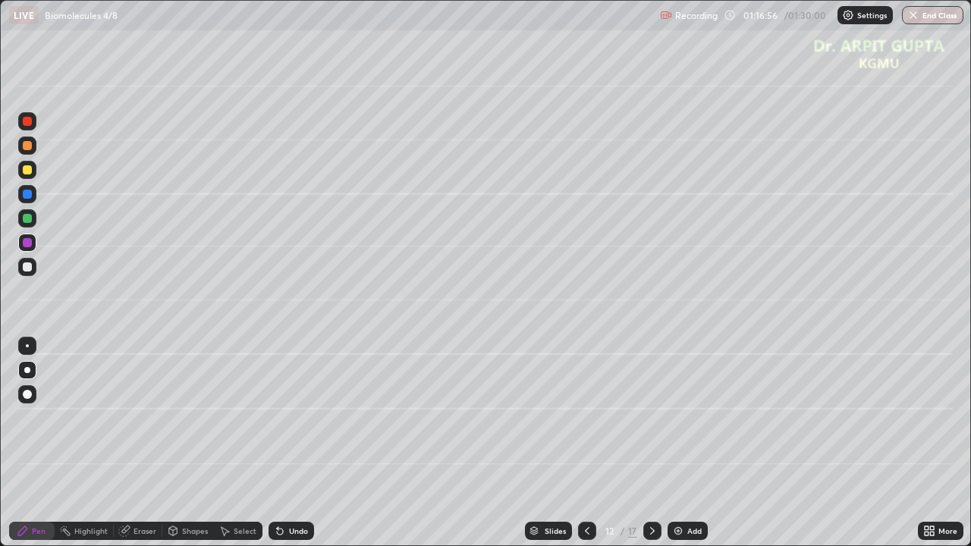
click at [277, 443] on icon at bounding box center [280, 532] width 6 height 6
click at [268, 443] on div "Undo" at bounding box center [290, 531] width 45 height 18
click at [277, 443] on icon at bounding box center [280, 532] width 6 height 6
click at [648, 443] on icon at bounding box center [652, 531] width 12 height 12
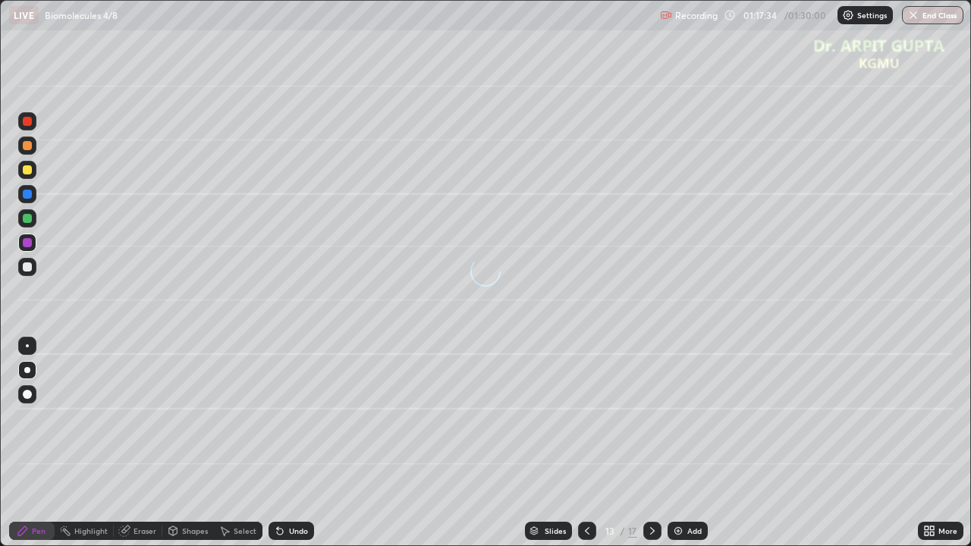
click at [29, 217] on div at bounding box center [27, 218] width 9 height 9
click at [27, 369] on div at bounding box center [27, 370] width 6 height 6
click at [190, 443] on div "Shapes" at bounding box center [195, 531] width 26 height 8
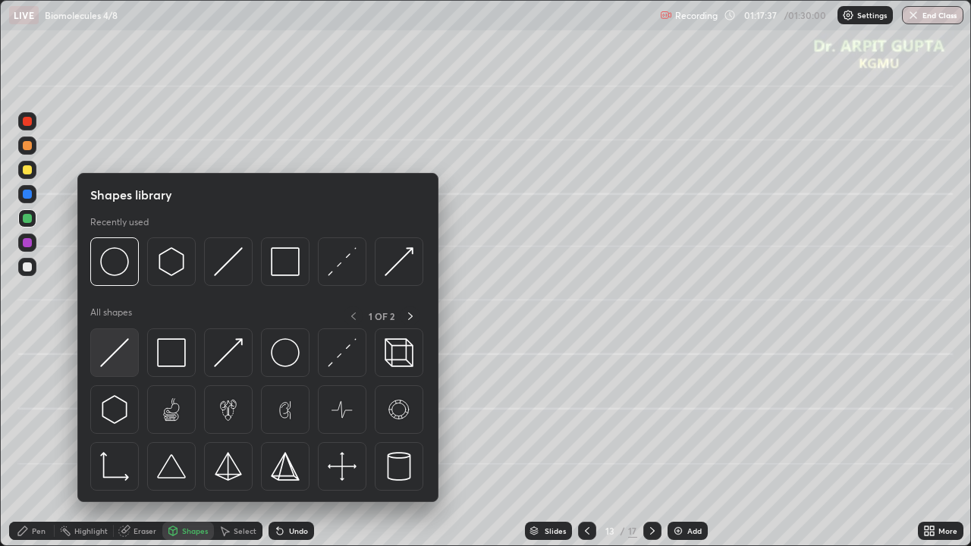
click at [122, 350] on img at bounding box center [114, 352] width 29 height 29
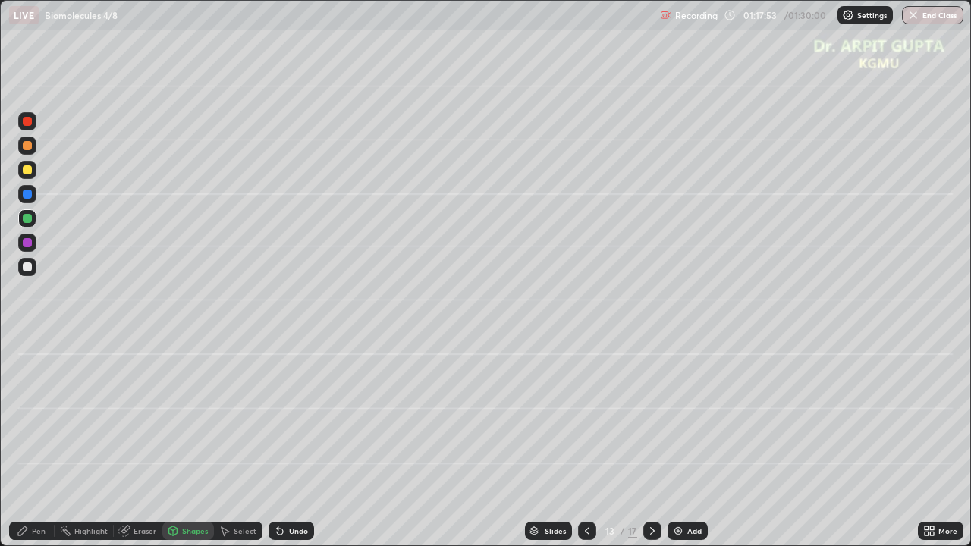
click at [27, 268] on div at bounding box center [27, 266] width 9 height 9
click at [36, 443] on div "Pen" at bounding box center [31, 531] width 45 height 18
click at [29, 147] on div at bounding box center [27, 145] width 9 height 9
click at [27, 242] on div at bounding box center [27, 242] width 9 height 9
click at [31, 262] on div at bounding box center [27, 267] width 18 height 18
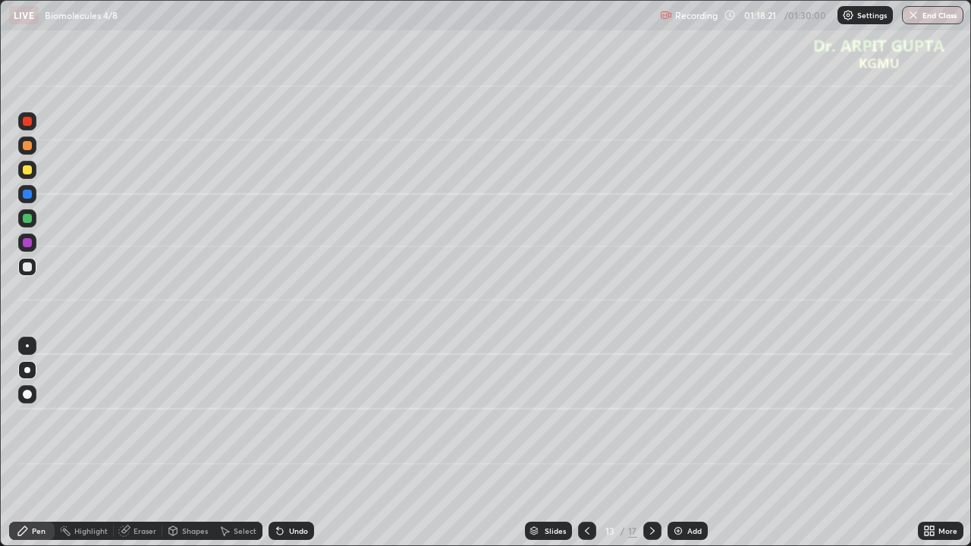
click at [279, 443] on icon at bounding box center [280, 532] width 6 height 6
click at [27, 218] on div at bounding box center [27, 218] width 9 height 9
click at [35, 171] on div at bounding box center [27, 170] width 18 height 18
click at [28, 218] on div at bounding box center [27, 218] width 9 height 9
click at [33, 167] on div at bounding box center [27, 170] width 18 height 18
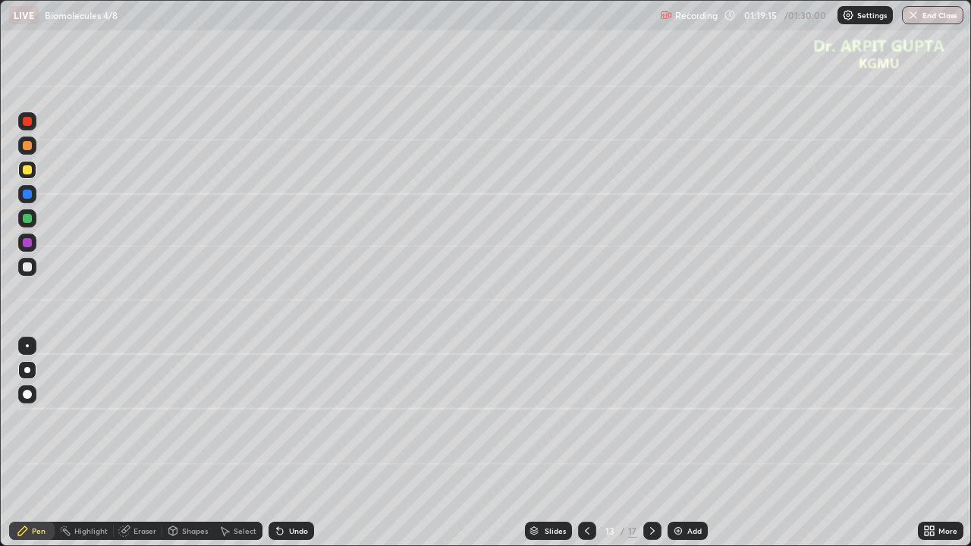
click at [33, 243] on div at bounding box center [27, 243] width 18 height 18
click at [296, 443] on div "Undo" at bounding box center [298, 531] width 19 height 8
click at [36, 387] on div at bounding box center [27, 394] width 18 height 24
click at [30, 268] on div at bounding box center [27, 266] width 9 height 9
click at [27, 370] on div at bounding box center [27, 370] width 6 height 6
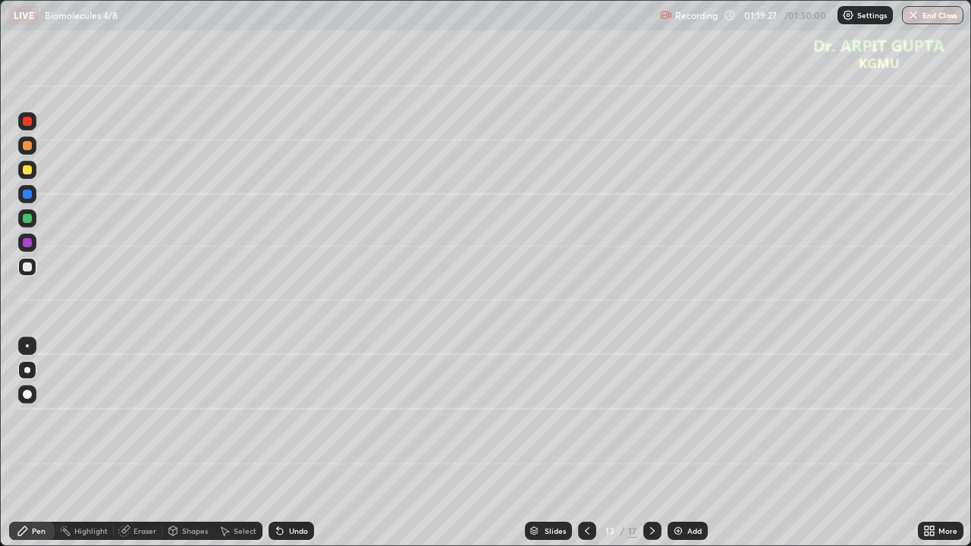
click at [190, 443] on div "Shapes" at bounding box center [195, 531] width 26 height 8
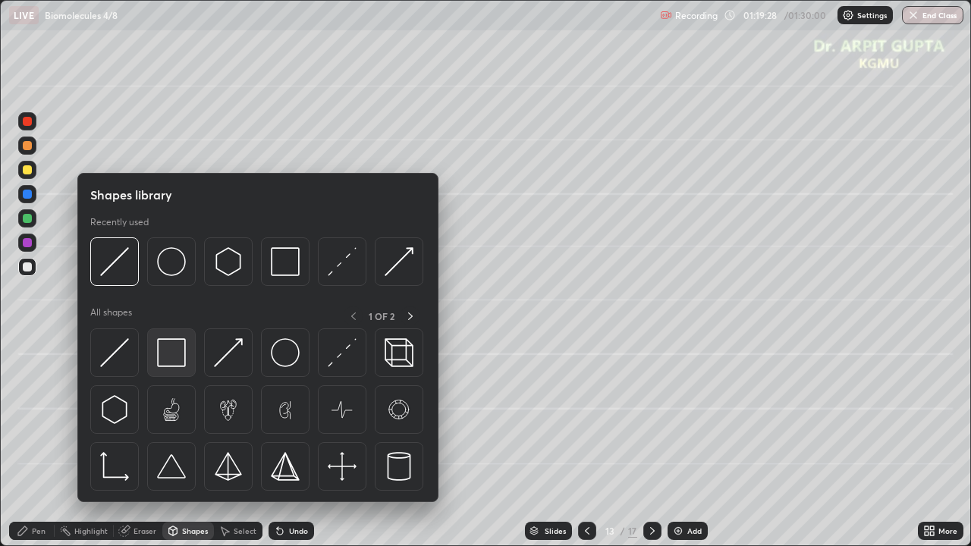
click at [188, 361] on div at bounding box center [171, 352] width 49 height 49
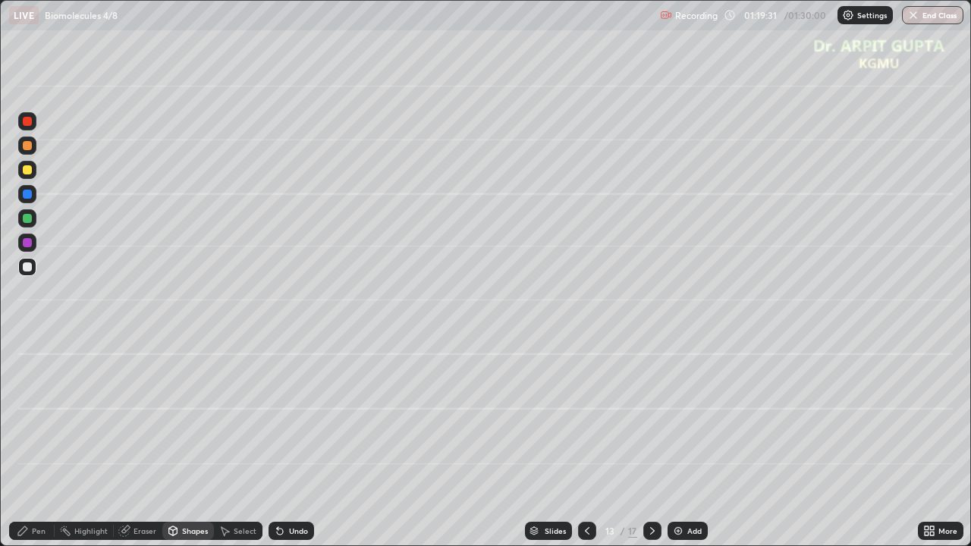
click at [42, 443] on div "Pen" at bounding box center [31, 531] width 45 height 18
click at [28, 218] on div at bounding box center [27, 218] width 9 height 9
click at [30, 268] on div at bounding box center [27, 266] width 9 height 9
click at [30, 271] on div at bounding box center [27, 267] width 18 height 18
click at [32, 395] on div at bounding box center [27, 394] width 18 height 18
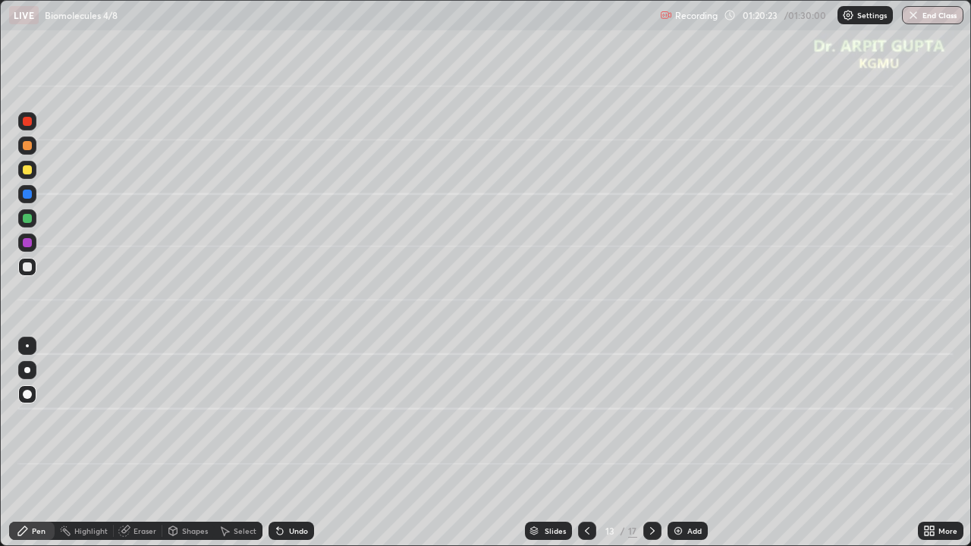
click at [282, 443] on icon at bounding box center [280, 531] width 12 height 12
click at [33, 244] on div at bounding box center [27, 243] width 18 height 18
click at [278, 443] on icon at bounding box center [280, 532] width 6 height 6
click at [276, 443] on div "Undo" at bounding box center [290, 531] width 45 height 18
click at [274, 443] on icon at bounding box center [280, 531] width 12 height 12
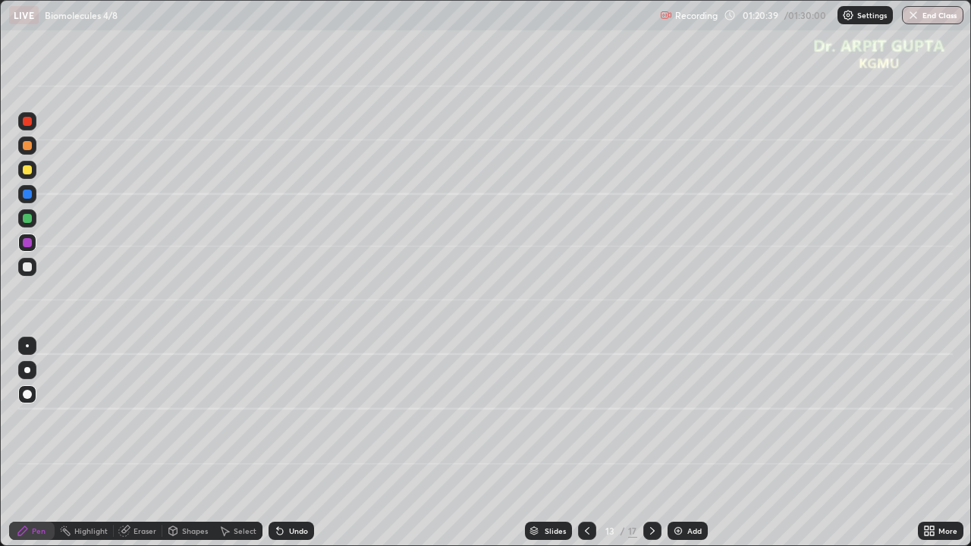
click at [270, 443] on div "Undo" at bounding box center [290, 531] width 45 height 18
click at [30, 217] on div at bounding box center [27, 218] width 9 height 9
click at [33, 375] on div at bounding box center [27, 370] width 18 height 18
click at [26, 268] on div at bounding box center [27, 266] width 9 height 9
click at [30, 174] on div at bounding box center [27, 170] width 18 height 18
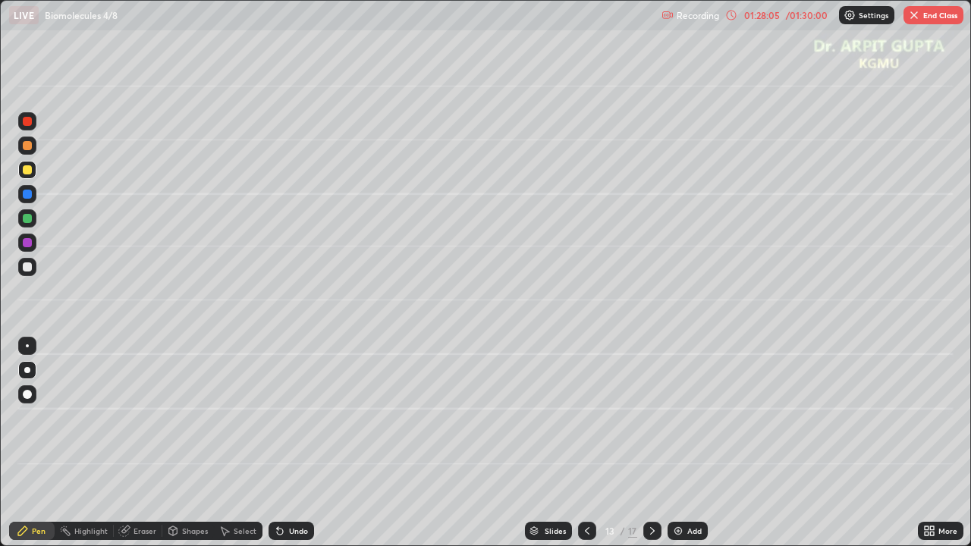
click at [921, 17] on button "End Class" at bounding box center [933, 15] width 60 height 18
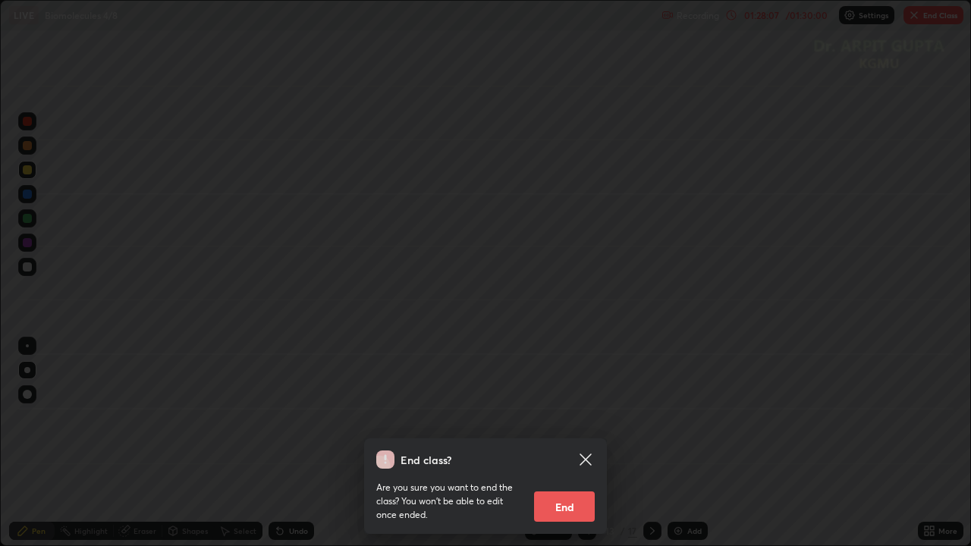
click at [568, 443] on button "End" at bounding box center [564, 506] width 61 height 30
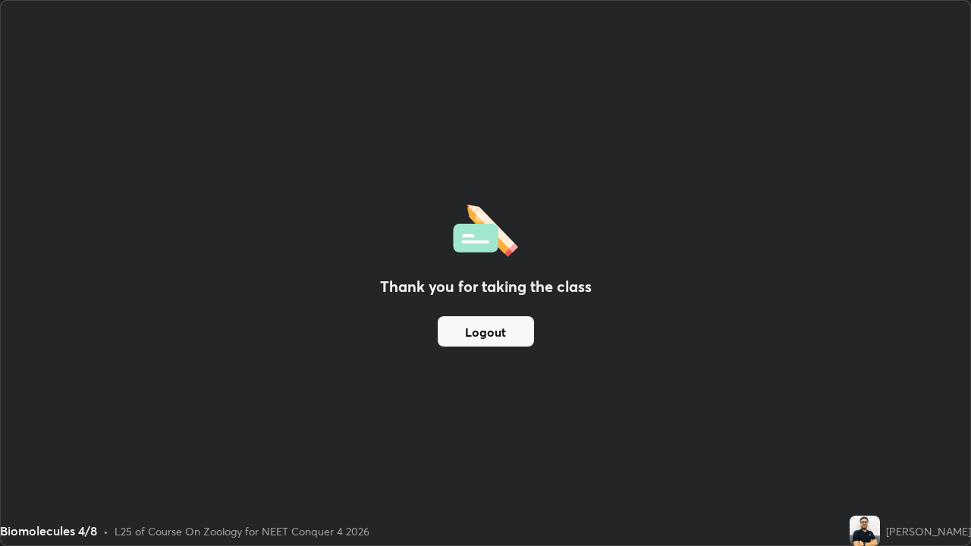
click at [492, 329] on button "Logout" at bounding box center [486, 331] width 96 height 30
